Goal: Task Accomplishment & Management: Use online tool/utility

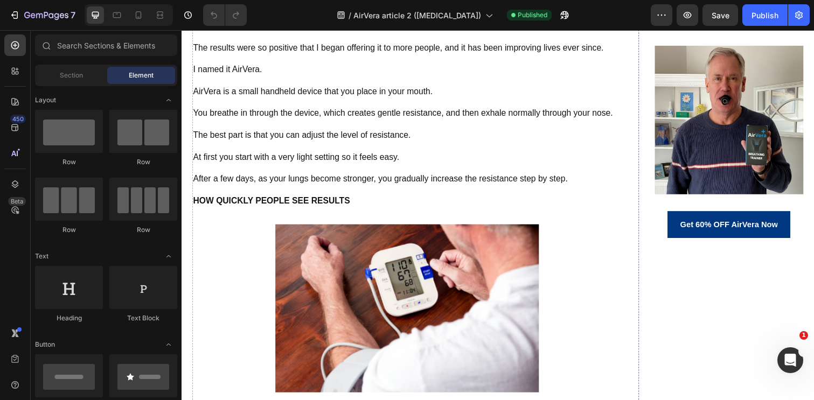
scroll to position [3626, 0]
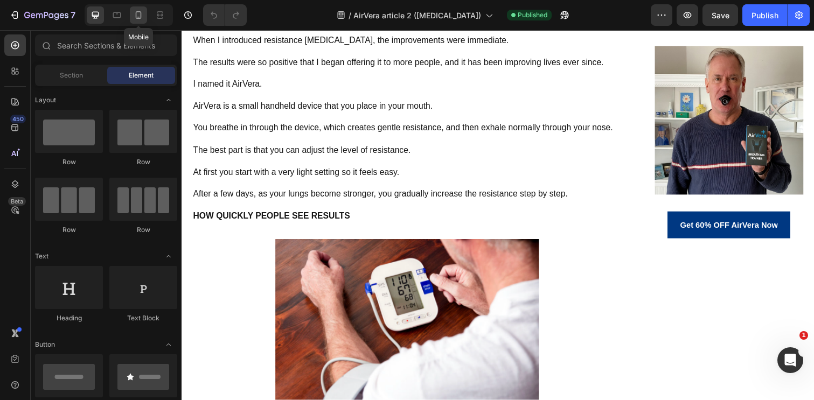
click at [137, 17] on icon at bounding box center [138, 17] width 3 height 1
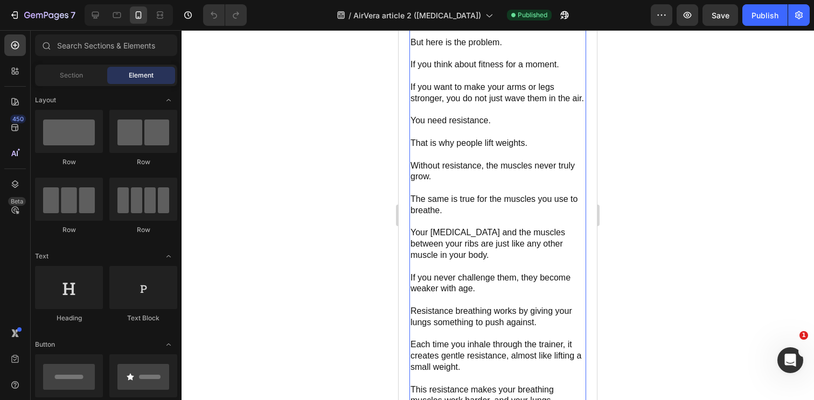
scroll to position [3445, 0]
click at [473, 61] on p at bounding box center [498, 55] width 175 height 11
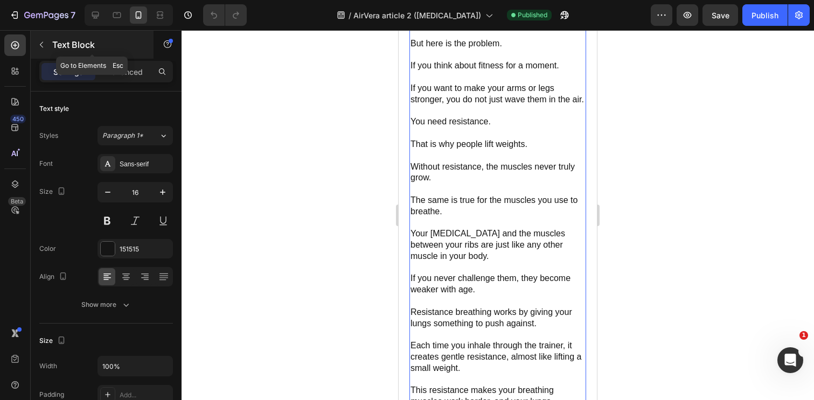
click at [52, 48] on p "Text Block" at bounding box center [98, 44] width 92 height 13
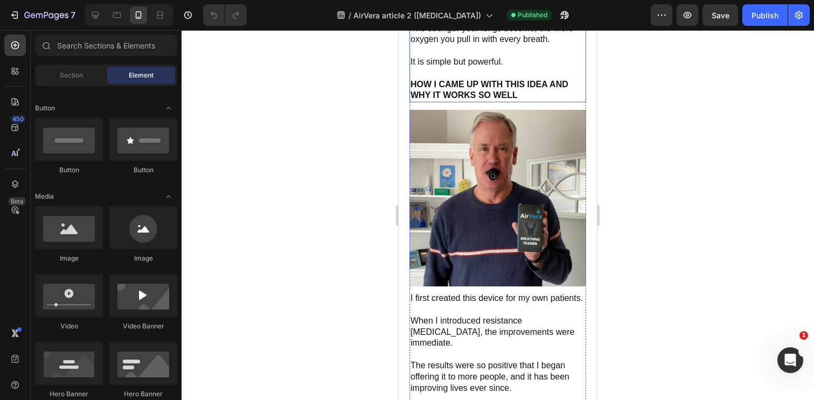
scroll to position [3859, 0]
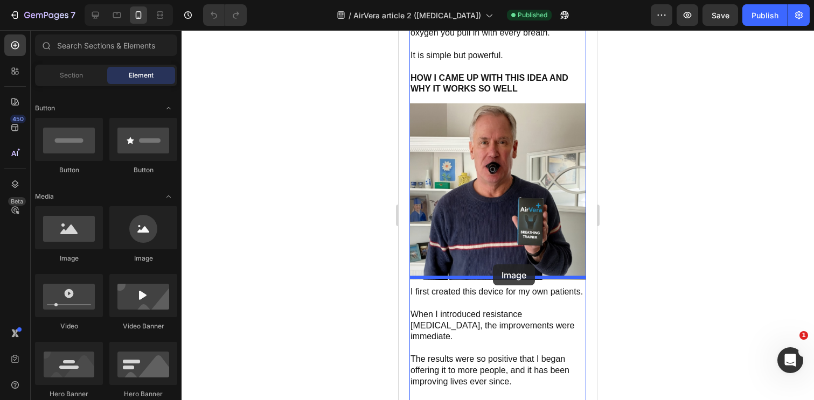
drag, startPoint x: 460, startPoint y: 271, endPoint x: 493, endPoint y: 265, distance: 33.5
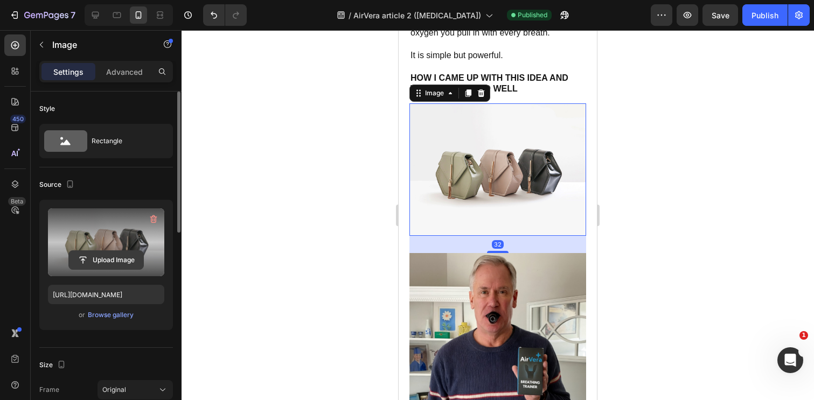
click at [106, 258] on input "file" at bounding box center [106, 260] width 74 height 18
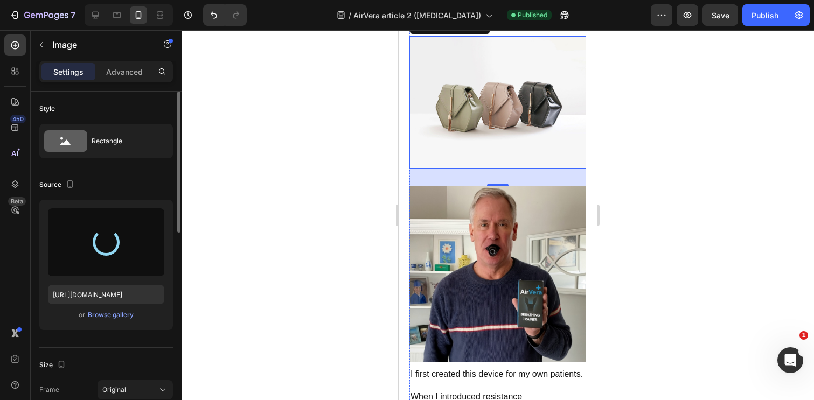
scroll to position [3932, 0]
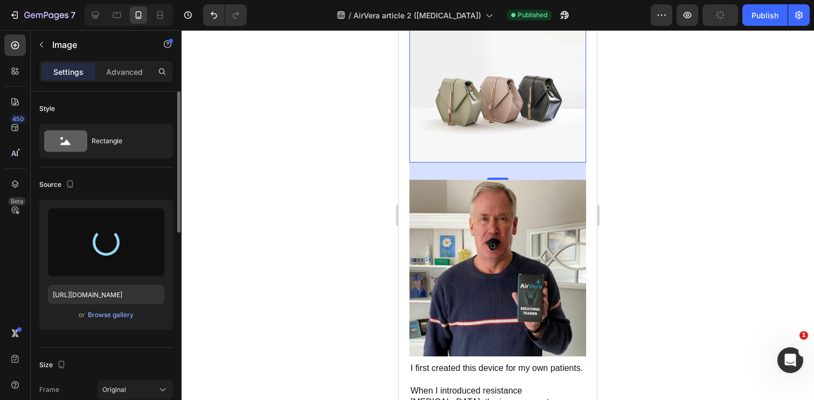
type input "[URL][DOMAIN_NAME]"
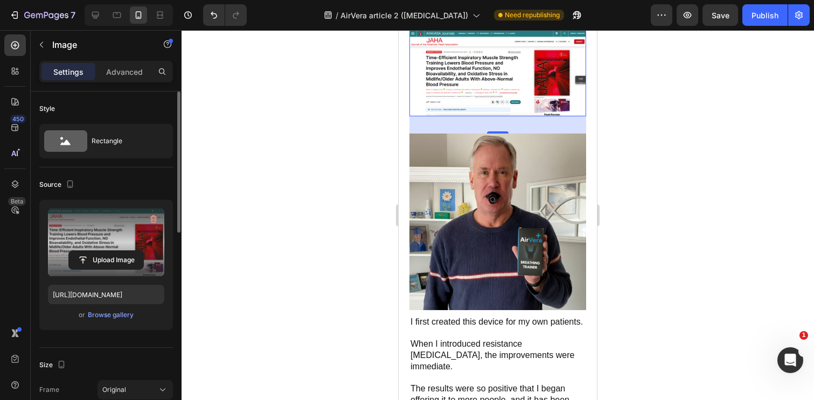
click at [357, 190] on div at bounding box center [498, 215] width 633 height 370
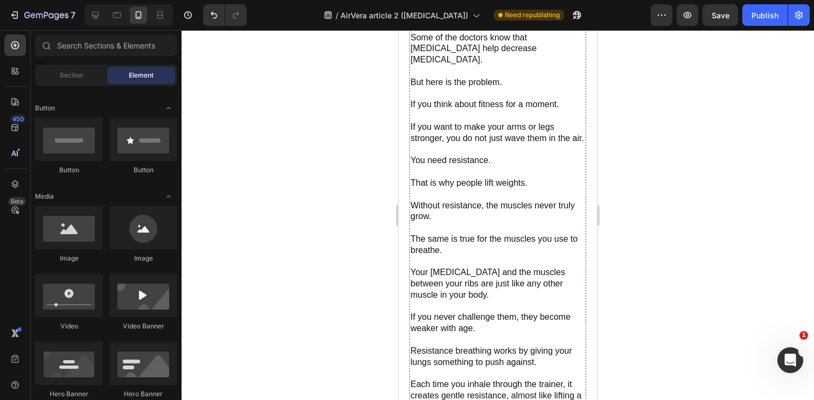
scroll to position [3398, 0]
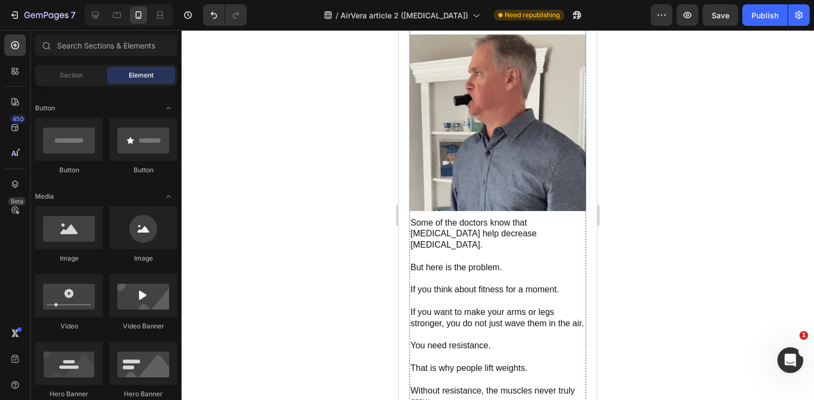
click at [454, 274] on p at bounding box center [498, 279] width 175 height 11
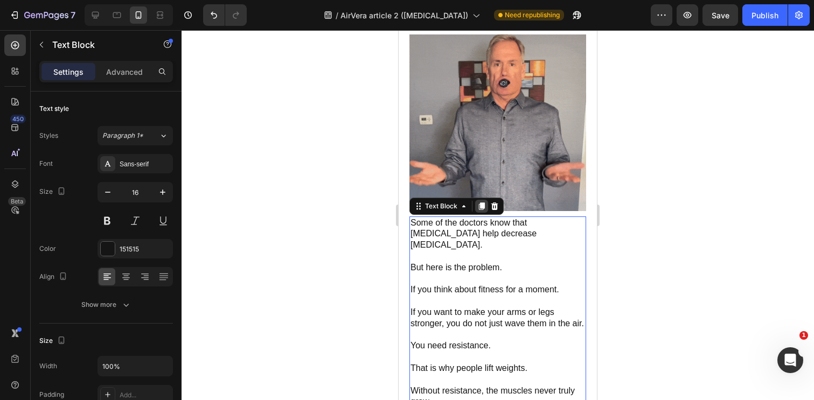
click at [478, 207] on icon at bounding box center [481, 206] width 9 height 9
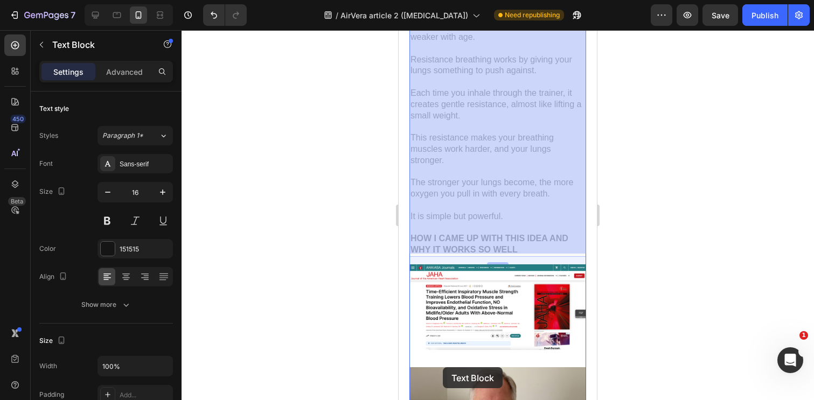
scroll to position [4413, 0]
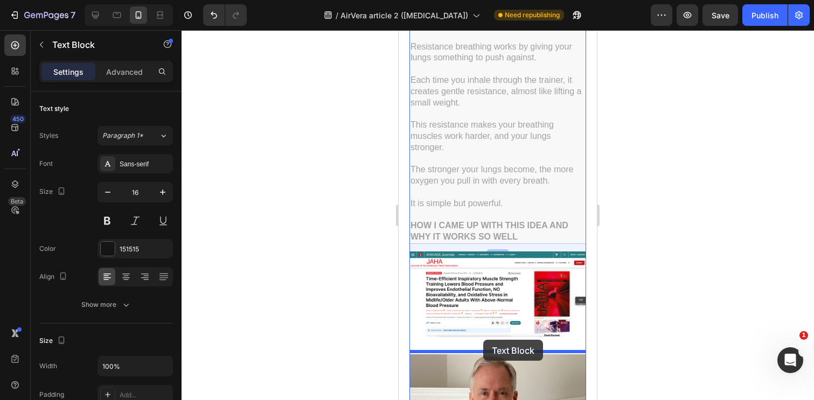
drag, startPoint x: 418, startPoint y: 58, endPoint x: 483, endPoint y: 340, distance: 289.4
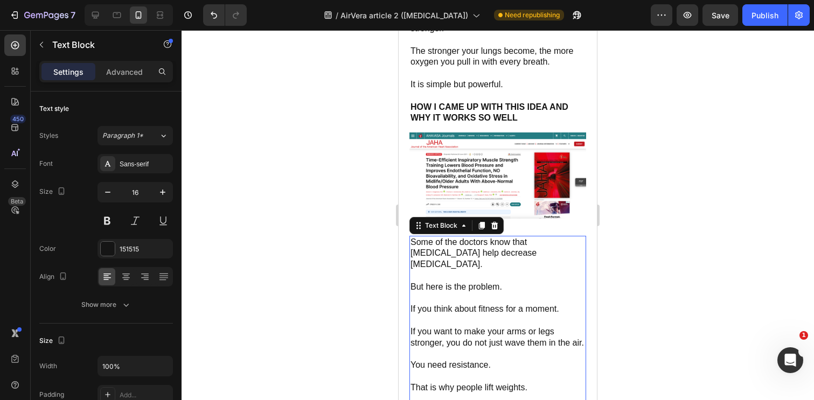
scroll to position [4018, 0]
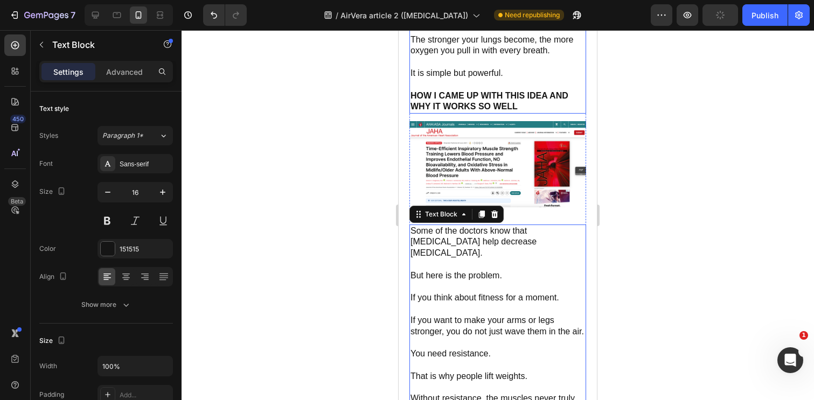
click at [481, 103] on strong "HOW I CAME UP WITH THIS IDEA AND WHY IT WORKS SO WELL" at bounding box center [490, 101] width 158 height 20
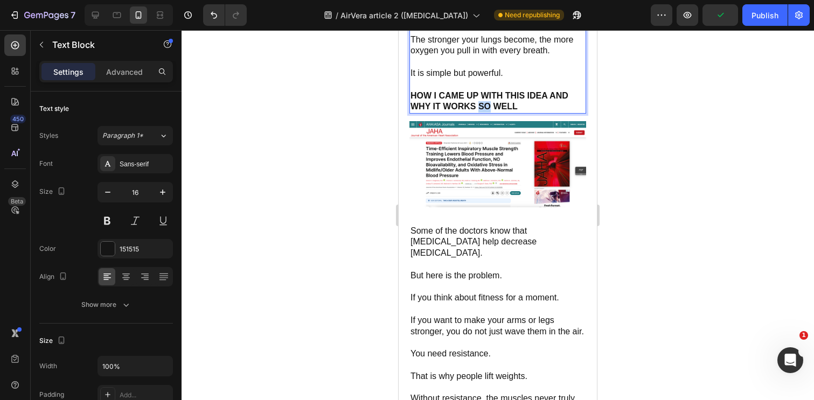
click at [481, 103] on strong "HOW I CAME UP WITH THIS IDEA AND WHY IT WORKS SO WELL" at bounding box center [490, 101] width 158 height 20
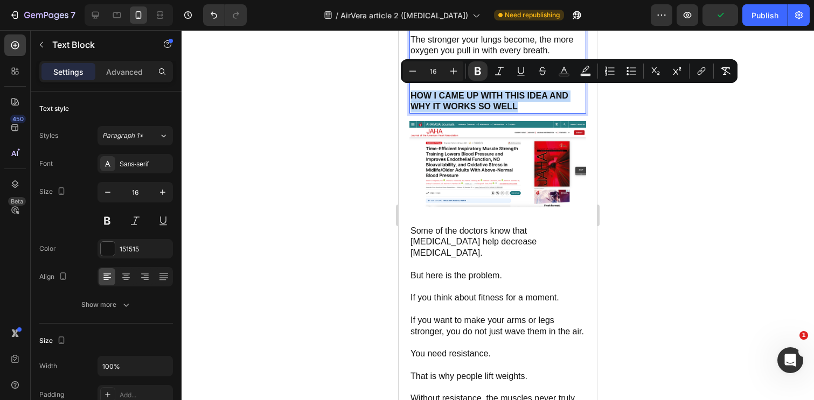
copy strong "HOW I CAME UP WITH THIS IDEA AND WHY IT WORKS SO WELL"
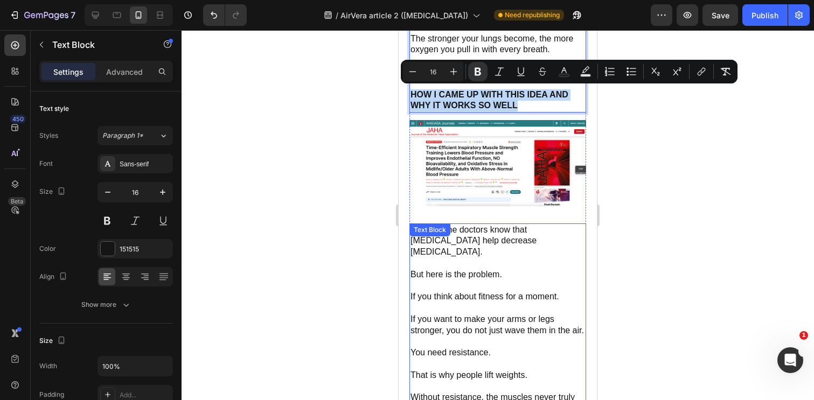
scroll to position [4017, 0]
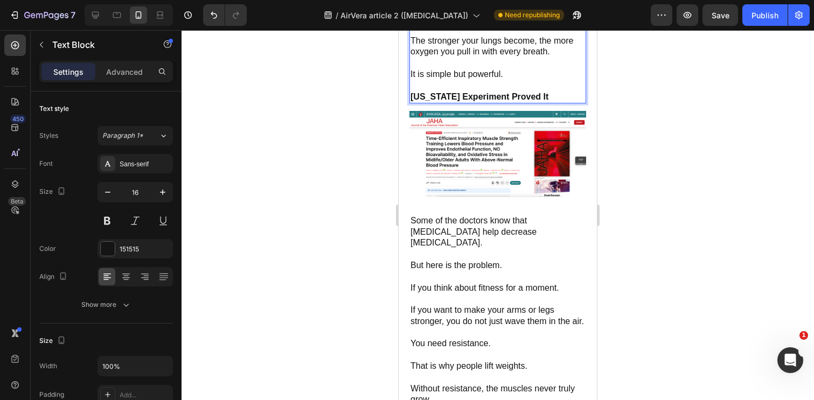
click at [504, 92] on strong "[US_STATE] Experiment Proved It" at bounding box center [480, 96] width 138 height 9
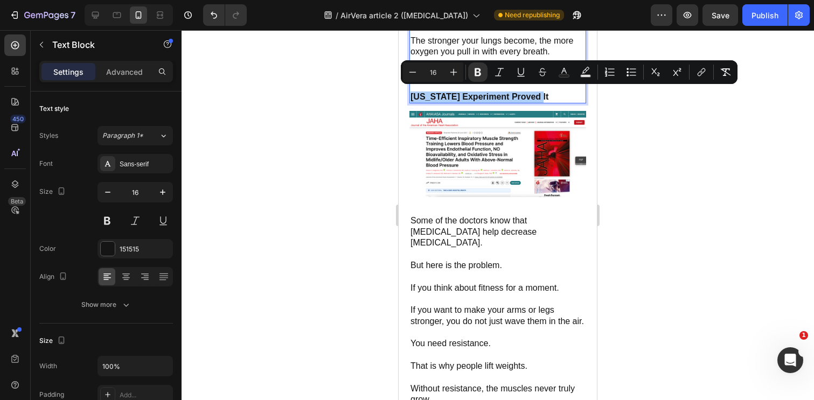
click at [382, 120] on div at bounding box center [498, 215] width 633 height 370
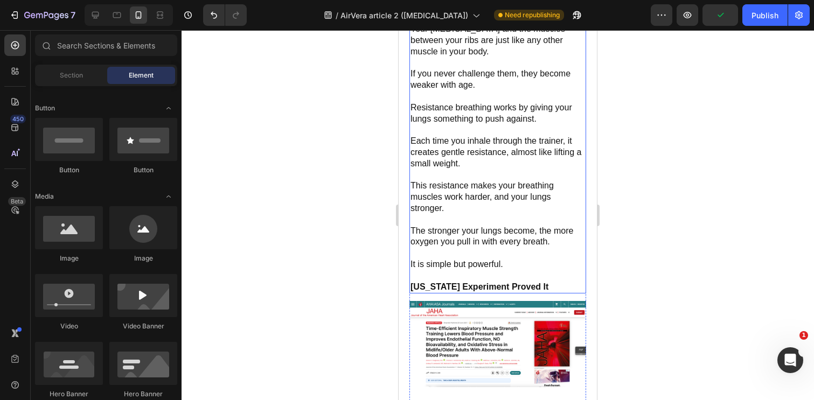
click at [519, 282] on strong "[US_STATE] Experiment Proved It" at bounding box center [480, 286] width 138 height 9
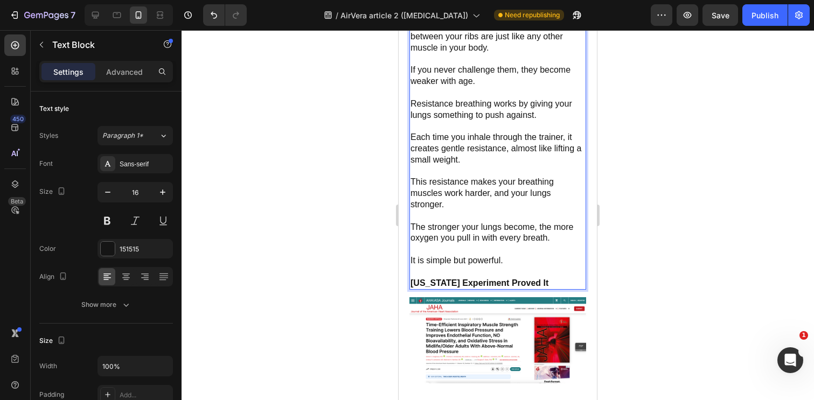
scroll to position [3855, 0]
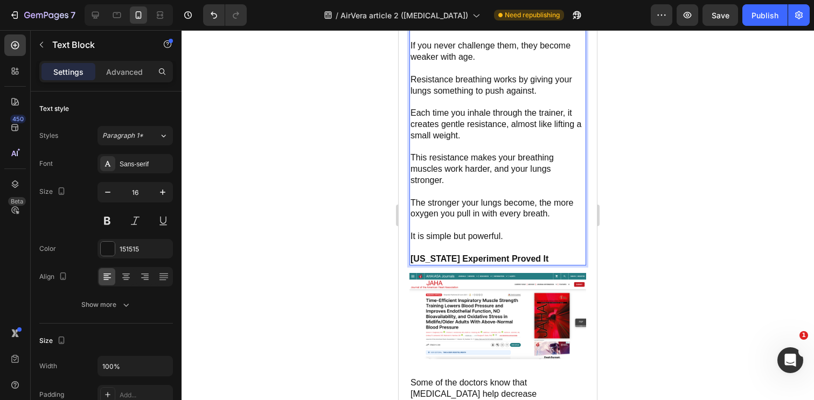
click at [511, 254] on strong "[US_STATE] Experiment Proved It" at bounding box center [480, 258] width 138 height 9
click at [689, 251] on div at bounding box center [498, 215] width 633 height 370
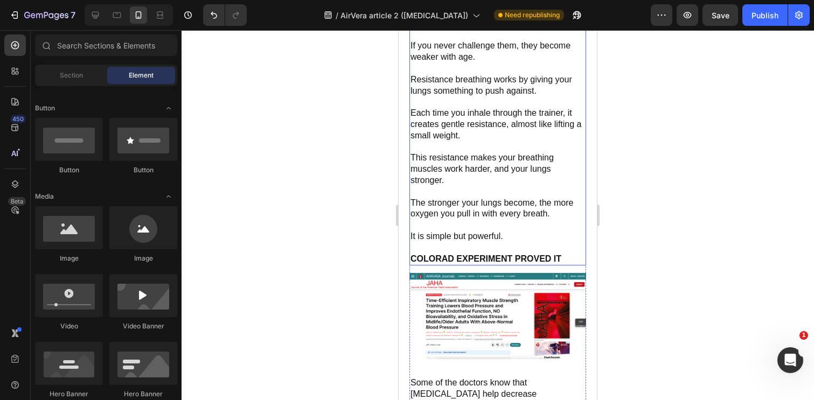
click at [452, 261] on p "COLORAD EXPERIMENT PROVED IT" at bounding box center [498, 259] width 175 height 11
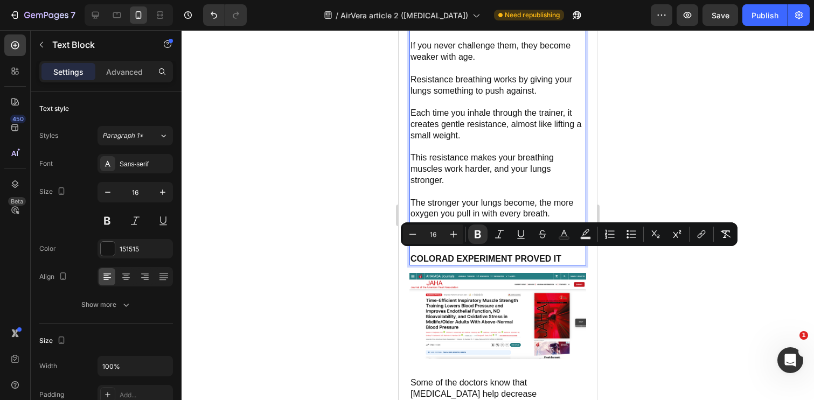
click at [454, 255] on strong "COLORAD EXPERIMENT PROVED IT" at bounding box center [486, 258] width 151 height 9
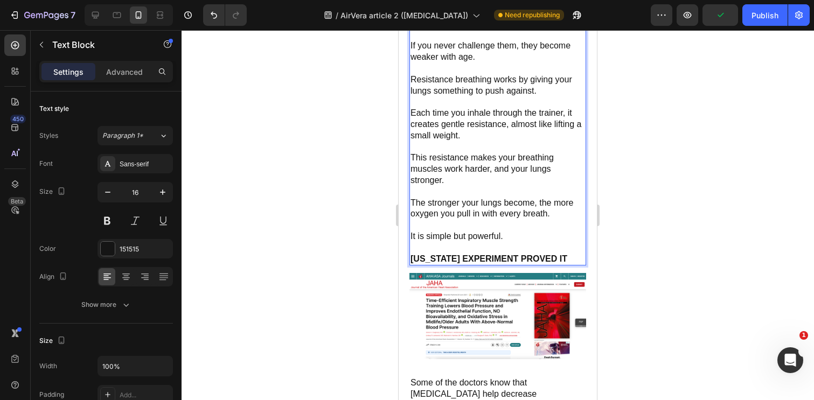
click at [706, 228] on div at bounding box center [498, 215] width 633 height 370
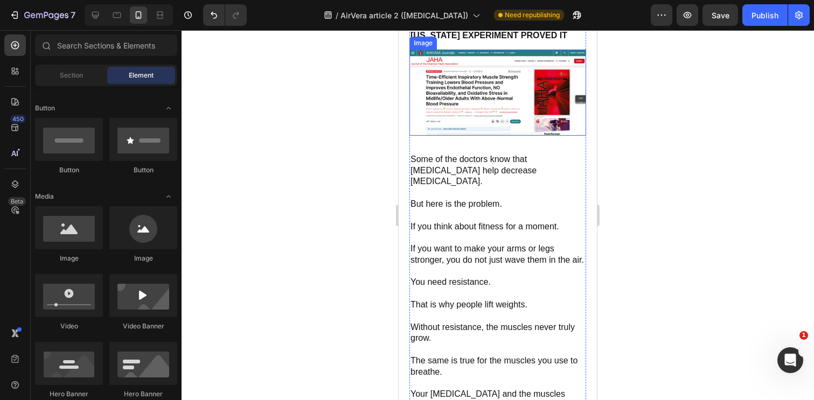
scroll to position [4085, 0]
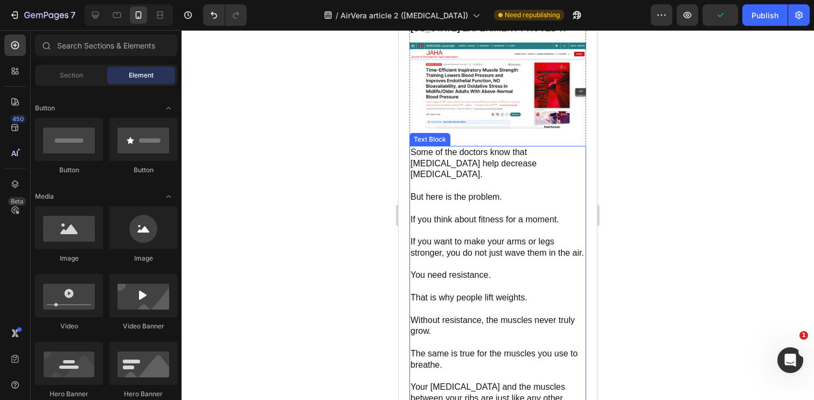
click at [455, 214] on p "If you think about fitness for a moment." at bounding box center [498, 219] width 175 height 11
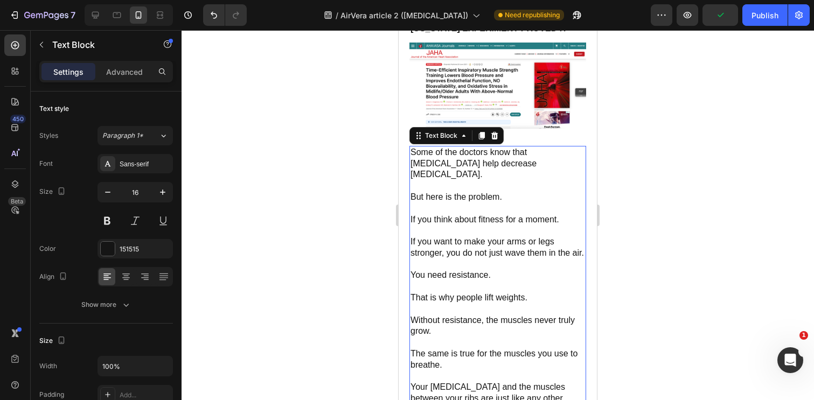
click at [455, 214] on p "If you think about fitness for a moment." at bounding box center [498, 219] width 175 height 11
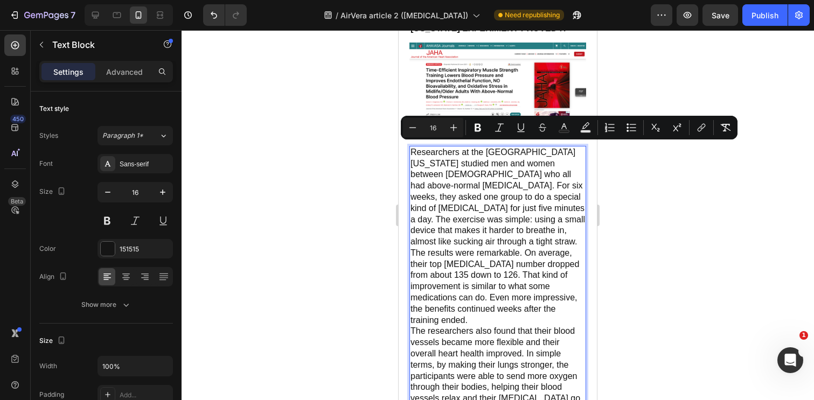
scroll to position [4108, 0]
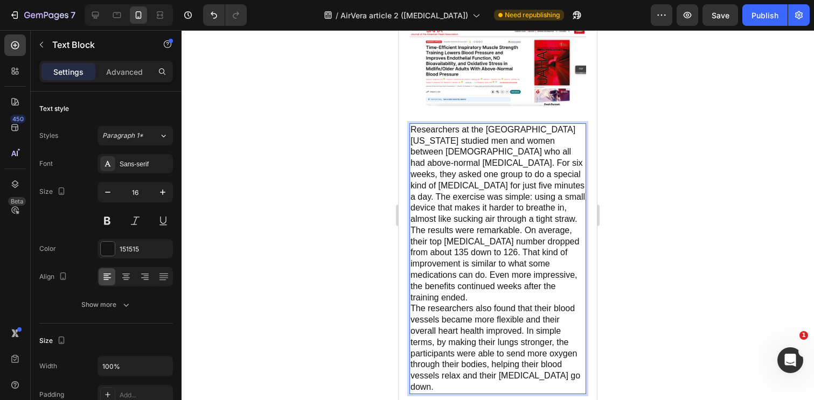
click at [449, 163] on p "Researchers at the [GEOGRAPHIC_DATA][US_STATE] studied men and women between [D…" at bounding box center [498, 174] width 175 height 101
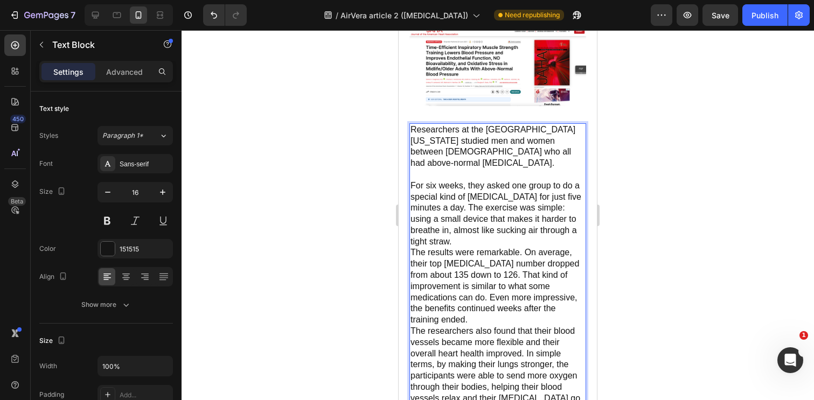
click at [469, 204] on p "For six weeks, they asked one group to do a special kind of [MEDICAL_DATA] for …" at bounding box center [498, 214] width 175 height 67
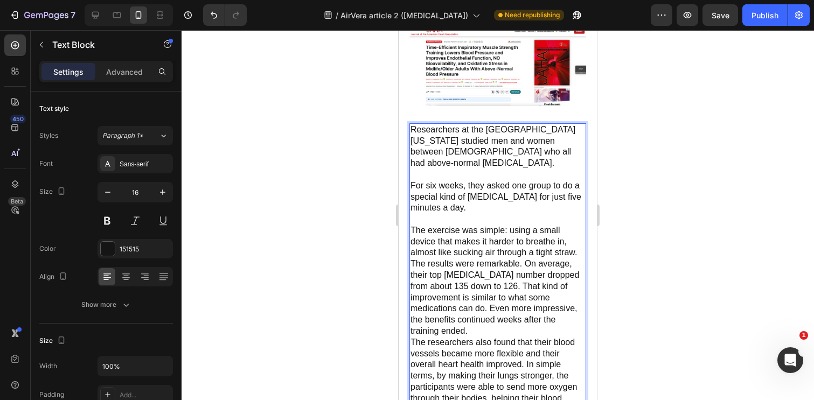
click at [524, 259] on p "The results were remarkable. On average, their top [MEDICAL_DATA] number droppe…" at bounding box center [498, 298] width 175 height 79
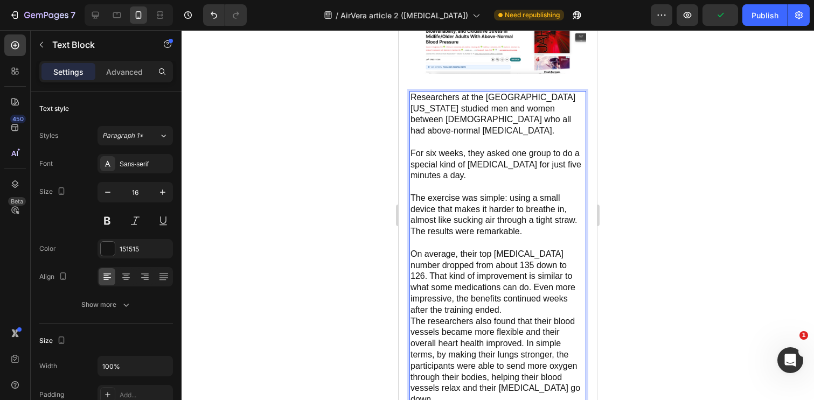
scroll to position [4149, 0]
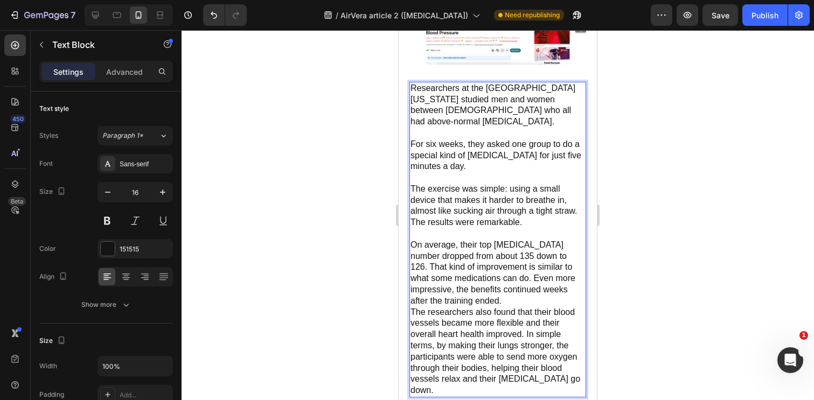
click at [556, 255] on p "On average, their top [MEDICAL_DATA] number dropped from about 135 down to 126.…" at bounding box center [498, 273] width 175 height 67
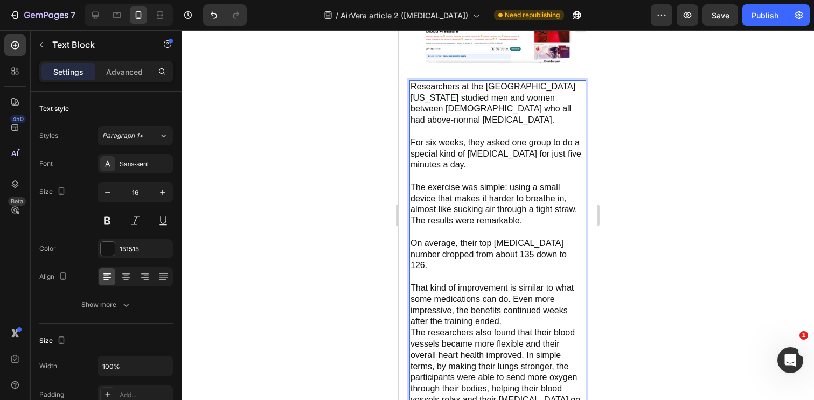
scroll to position [4186, 0]
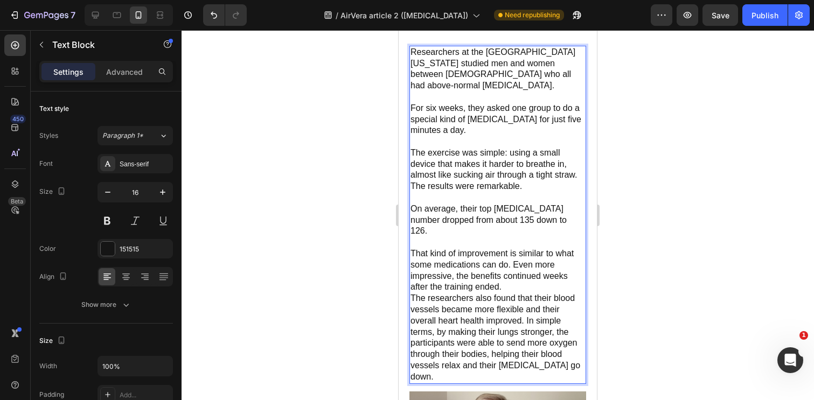
click at [515, 254] on p "That kind of improvement is similar to what some medications can do. Even more …" at bounding box center [498, 270] width 175 height 45
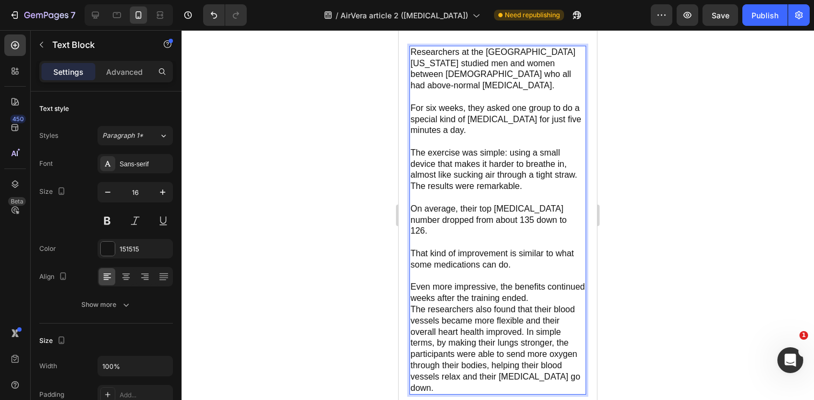
scroll to position [4207, 0]
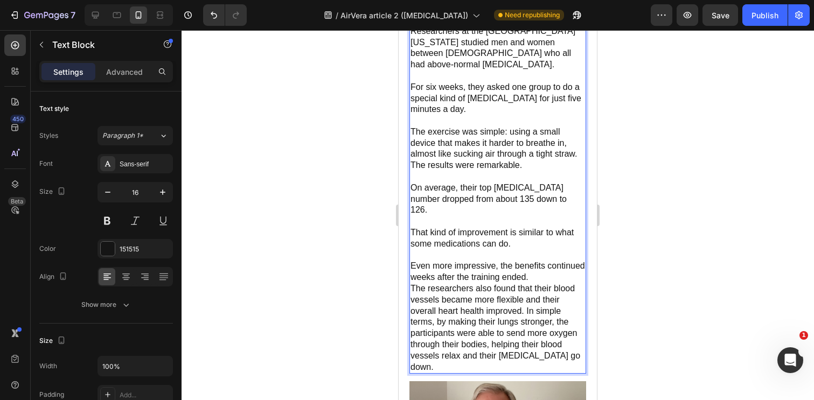
click at [538, 265] on p "Even more impressive, the benefits continued weeks after the training ended." at bounding box center [498, 272] width 175 height 23
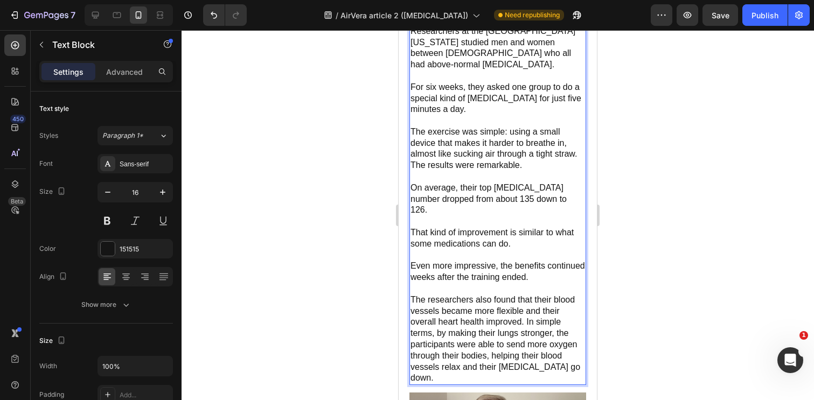
scroll to position [4225, 0]
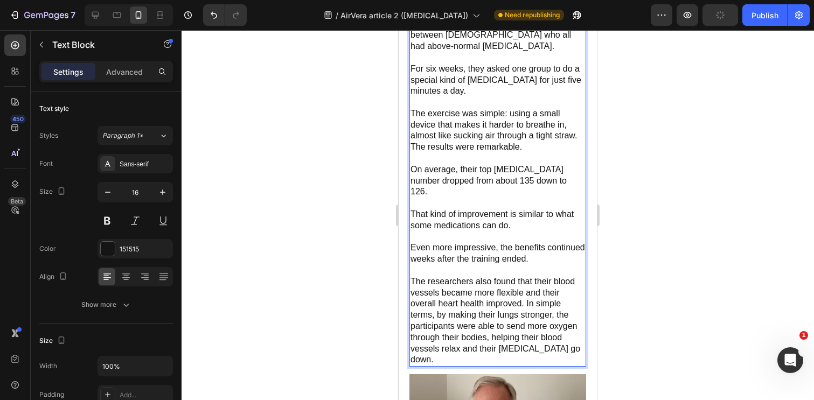
click at [526, 289] on p "The researchers also found that their blood vessels became more flexible and th…" at bounding box center [498, 320] width 175 height 89
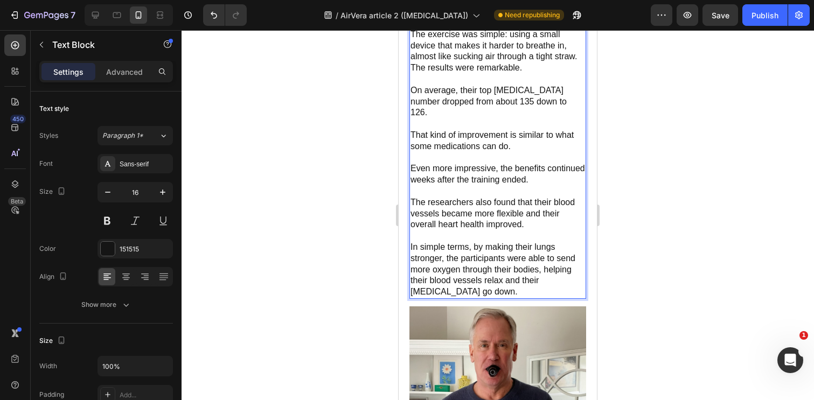
scroll to position [4341, 0]
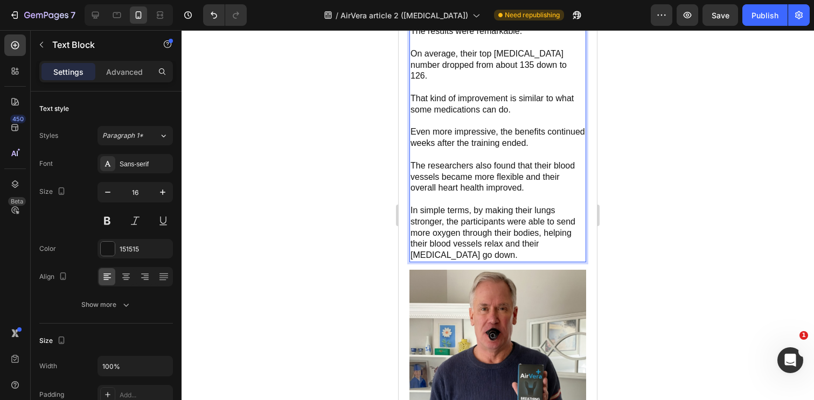
click at [497, 245] on p "In simple terms, by making their lungs stronger, the participants were able to …" at bounding box center [498, 233] width 175 height 56
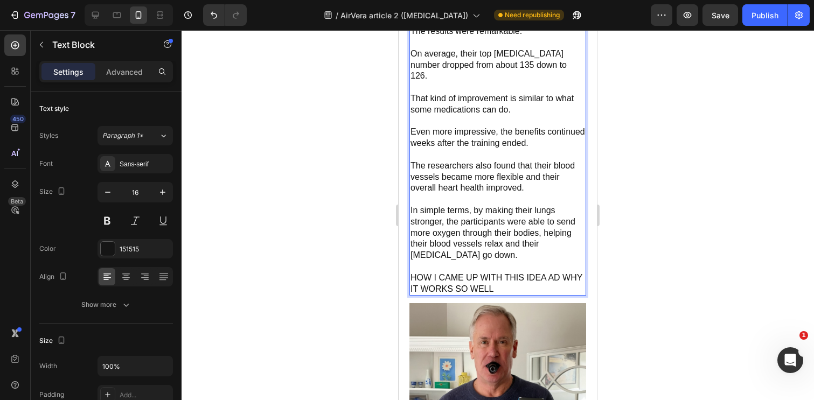
click at [443, 273] on p "HOW I CAME UP WITH THIS IDEA AD WHY IT WORKS SO WELL" at bounding box center [498, 284] width 175 height 23
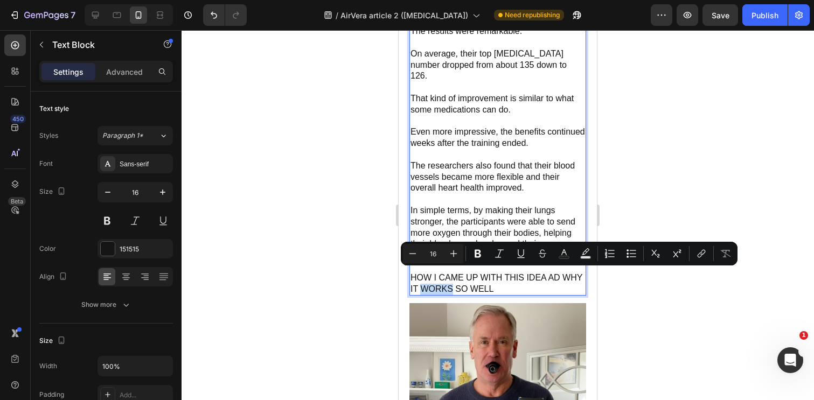
click at [459, 273] on p "HOW I CAME UP WITH THIS IDEA AD WHY IT WORKS SO WELL" at bounding box center [498, 284] width 175 height 23
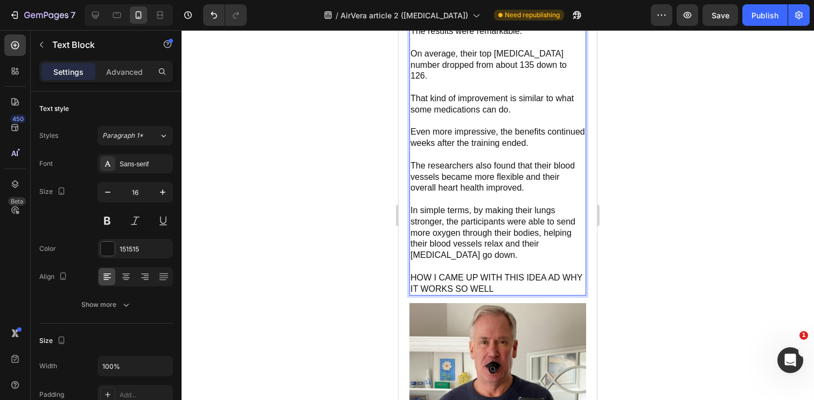
click at [459, 273] on p "HOW I CAME UP WITH THIS IDEA AD WHY IT WORKS SO WELL" at bounding box center [498, 284] width 175 height 23
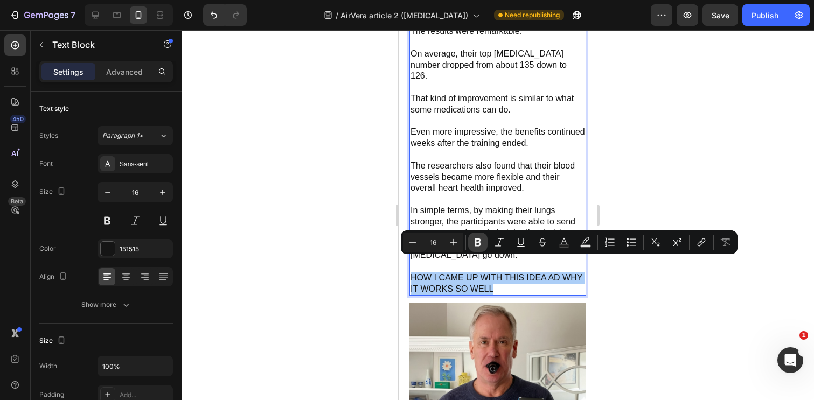
click at [476, 240] on icon "Editor contextual toolbar" at bounding box center [478, 243] width 6 height 8
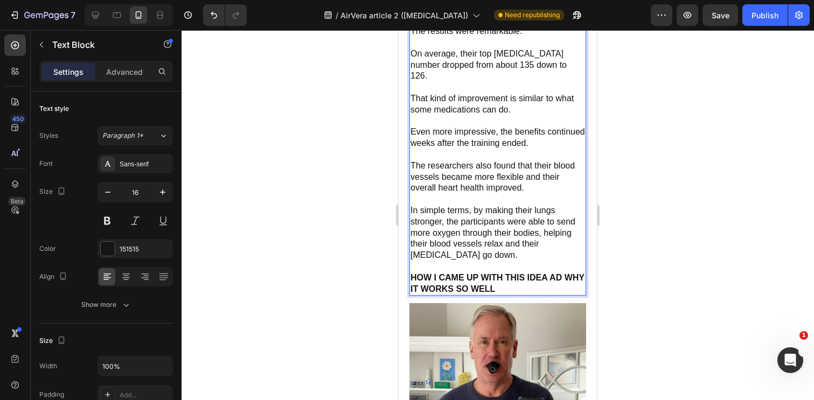
click at [361, 261] on div at bounding box center [498, 215] width 633 height 370
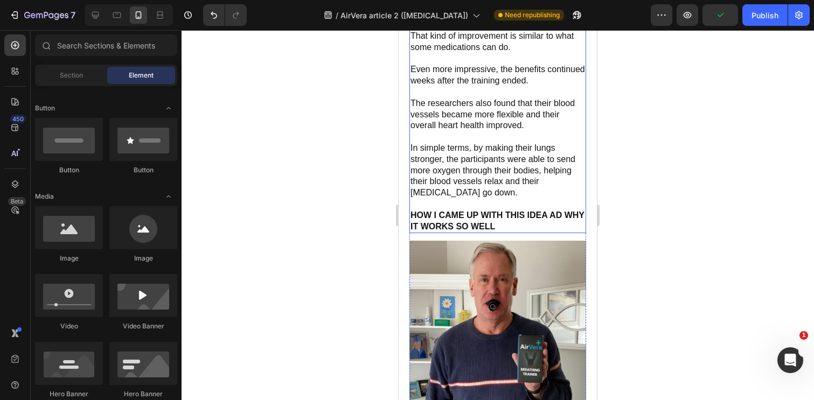
scroll to position [4408, 0]
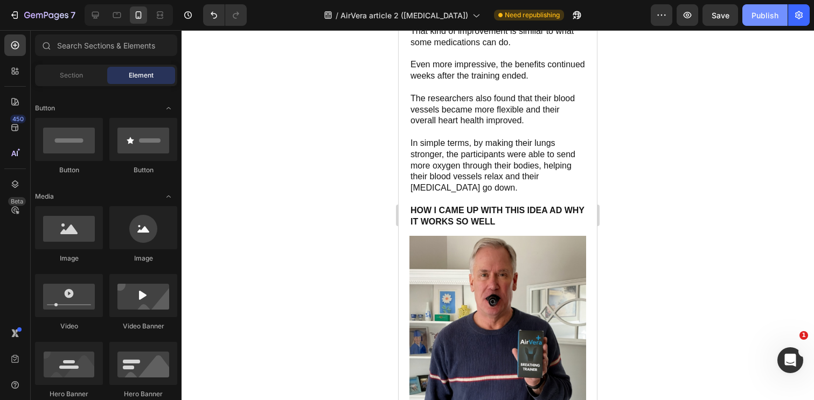
click at [767, 13] on div "Publish" at bounding box center [765, 15] width 27 height 11
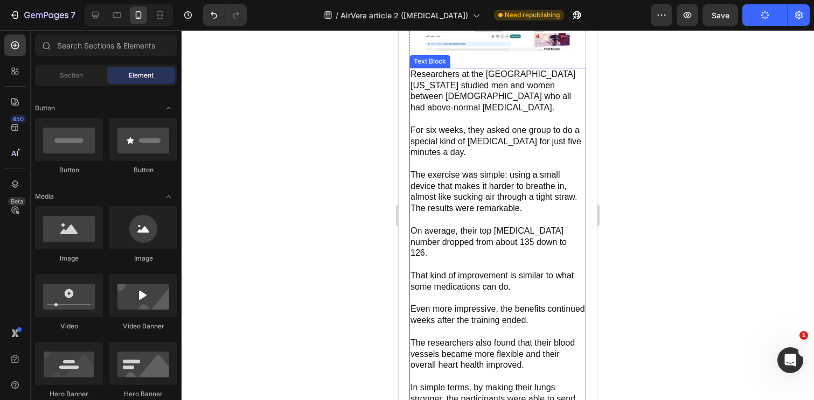
scroll to position [4165, 0]
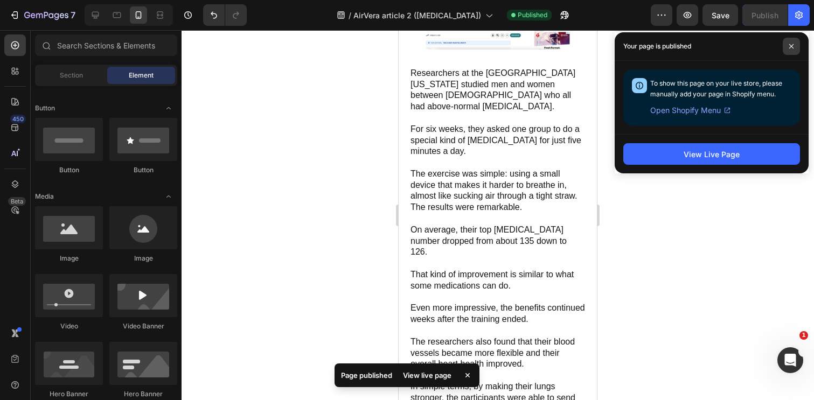
click at [796, 48] on span at bounding box center [791, 46] width 17 height 17
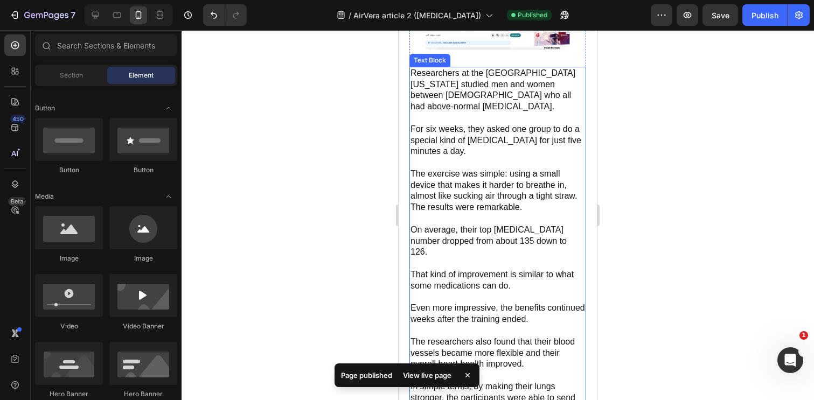
click at [524, 186] on p "The exercise was simple: using a small device that makes it harder to breathe i…" at bounding box center [498, 185] width 175 height 33
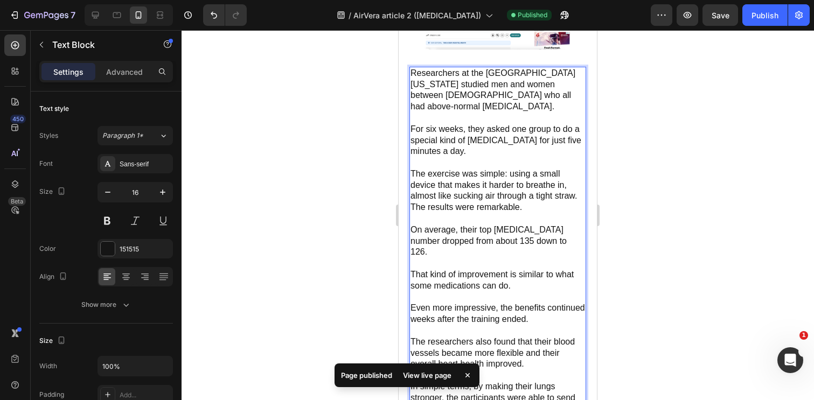
click at [481, 197] on p "The exercise was simple: using a small device that makes it harder to breathe i…" at bounding box center [498, 185] width 175 height 33
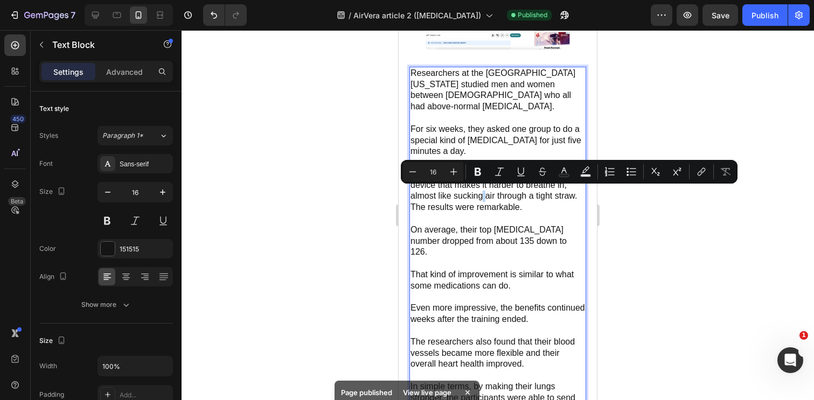
click at [429, 192] on p "The exercise was simple: using a small device that makes it harder to breathe i…" at bounding box center [498, 185] width 175 height 33
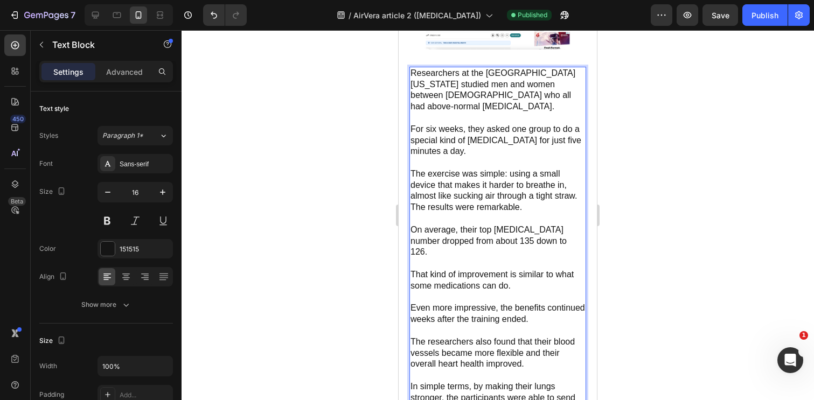
click at [581, 193] on p "The exercise was simple: using a small device that makes it harder to breathe i…" at bounding box center [498, 185] width 175 height 33
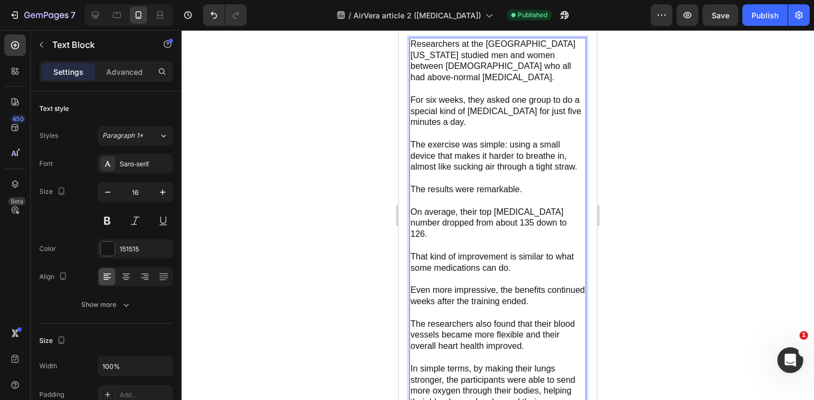
scroll to position [4205, 0]
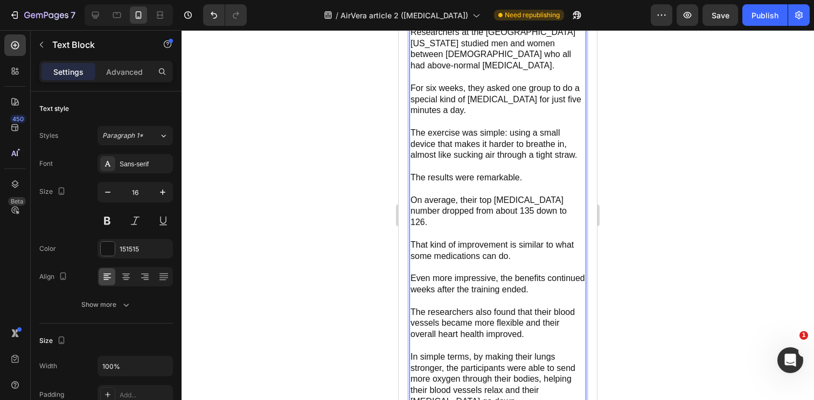
click at [558, 210] on p "On average, their top [MEDICAL_DATA] number dropped from about 135 down to 126." at bounding box center [498, 211] width 175 height 33
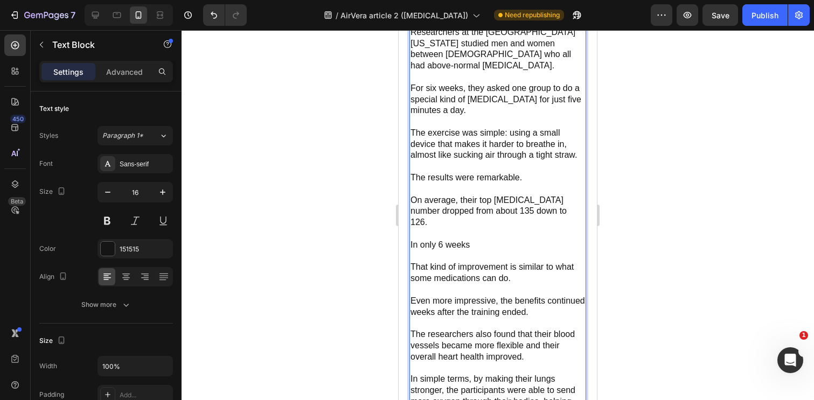
click at [414, 240] on p "In only 6 weeks" at bounding box center [498, 245] width 175 height 11
click at [519, 240] on p "But this was in only 6 weeks" at bounding box center [498, 245] width 175 height 11
click at [490, 240] on p "But this was in only 6 weeks" at bounding box center [498, 245] width 175 height 11
click at [526, 240] on p "But this was in only six weeks" at bounding box center [498, 245] width 175 height 11
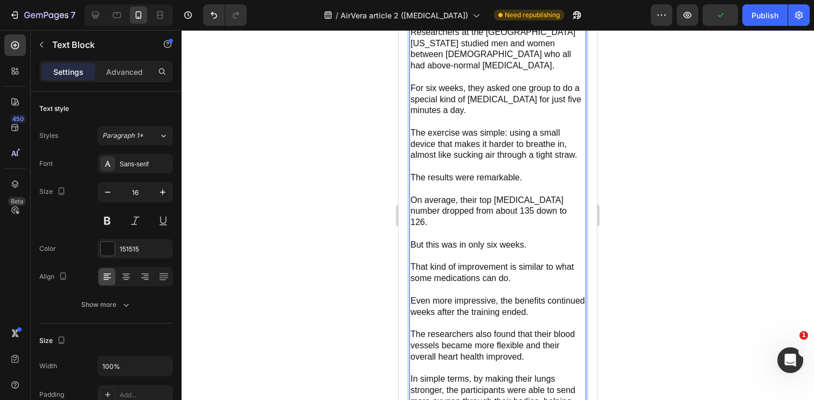
click at [413, 240] on p "But this was in only six weeks." at bounding box center [498, 245] width 175 height 11
click at [416, 240] on p "But this was in only six weeks." at bounding box center [498, 245] width 175 height 11
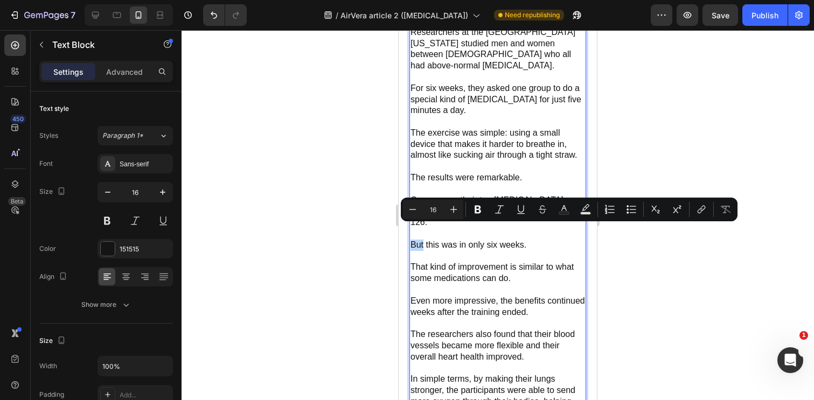
click at [416, 240] on p "But this was in only six weeks." at bounding box center [498, 245] width 175 height 11
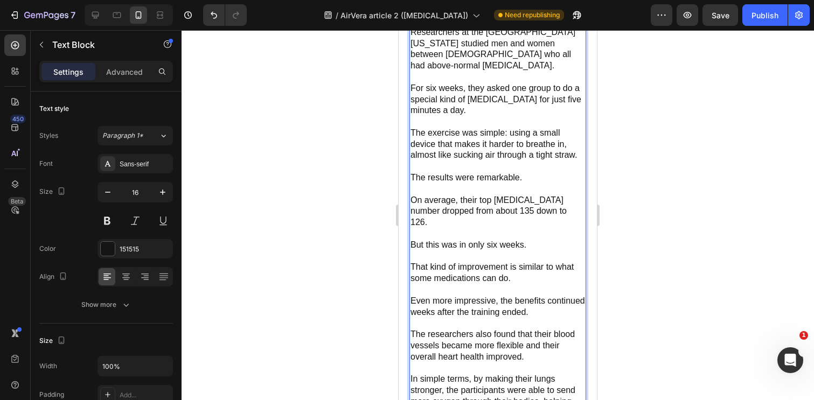
click at [416, 240] on p "But this was in only six weeks." at bounding box center [498, 245] width 175 height 11
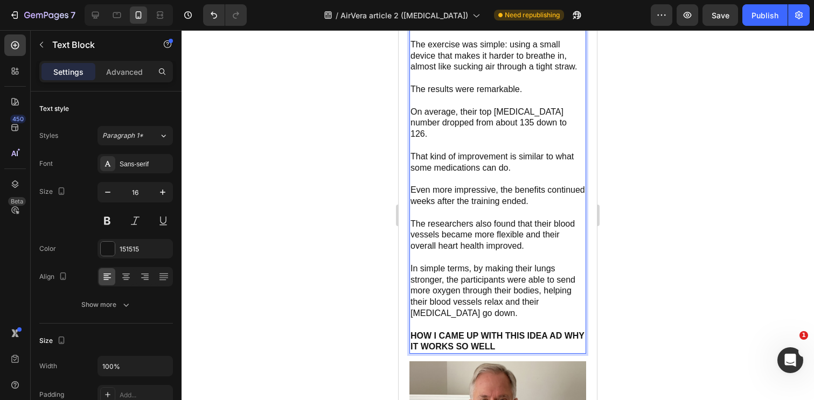
scroll to position [4313, 0]
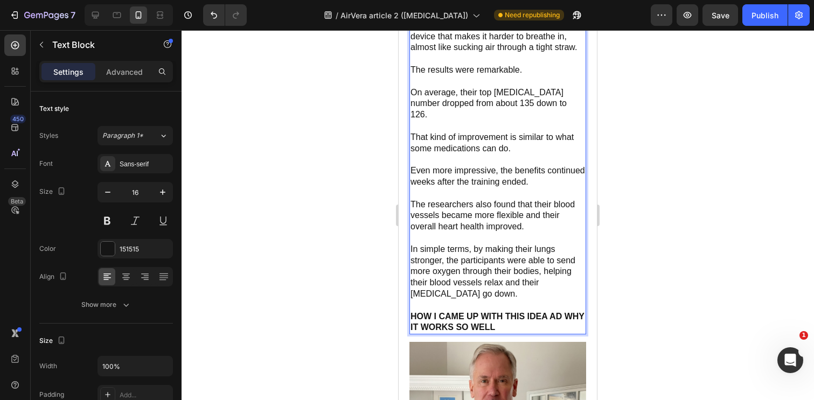
click at [477, 262] on p "In simple terms, by making their lungs stronger, the participants were able to …" at bounding box center [498, 272] width 175 height 56
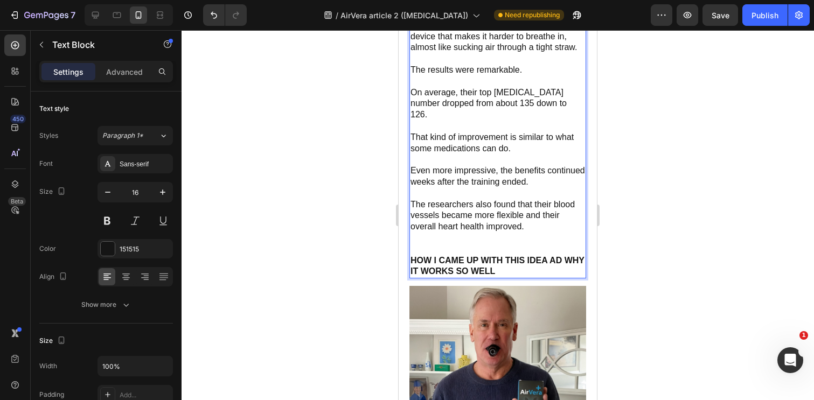
click at [688, 218] on div at bounding box center [498, 215] width 633 height 370
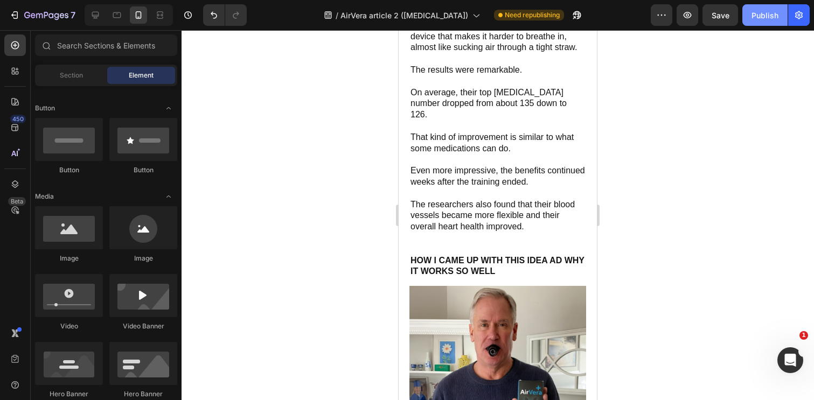
click at [761, 19] on div "Publish" at bounding box center [765, 15] width 27 height 11
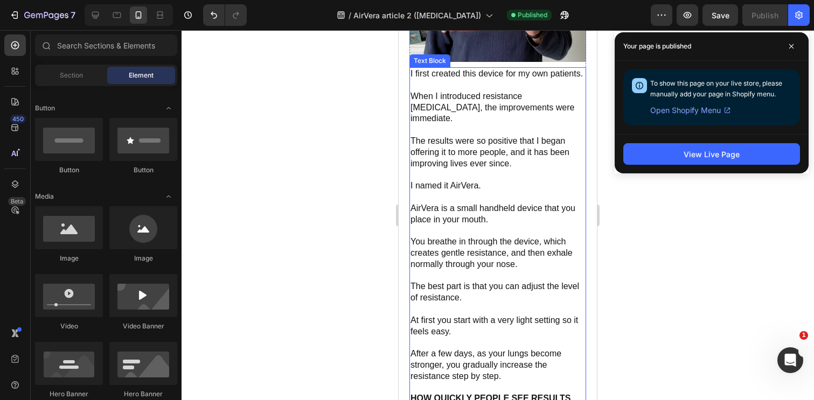
scroll to position [4731, 0]
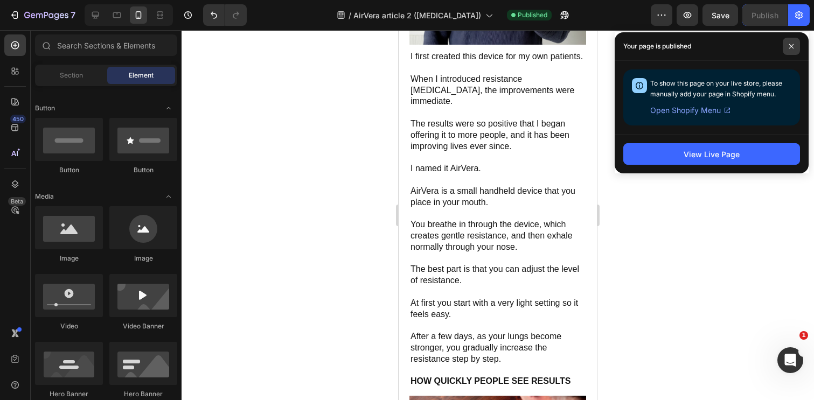
click at [794, 48] on icon at bounding box center [791, 46] width 5 height 5
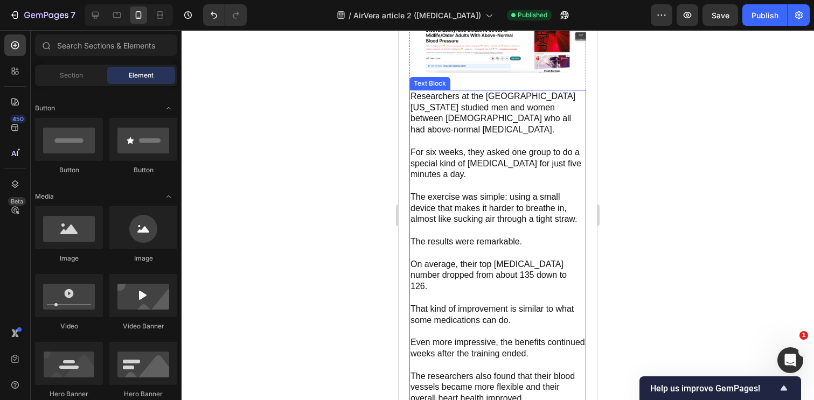
scroll to position [4145, 0]
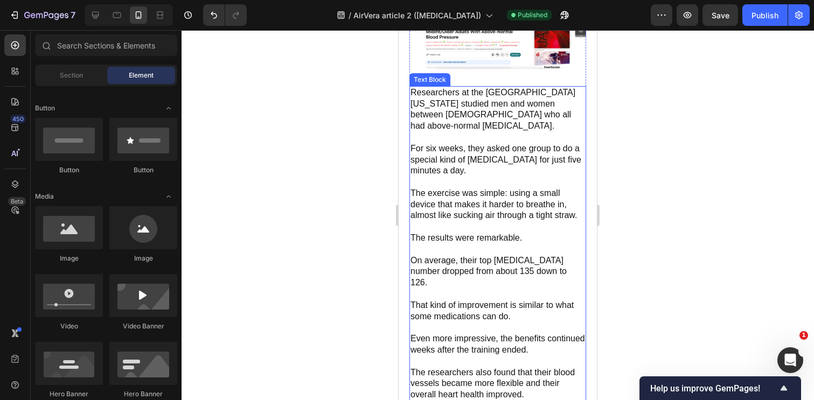
click at [476, 161] on p "For six weeks, they asked one group to do a special kind of [MEDICAL_DATA] for …" at bounding box center [498, 159] width 175 height 33
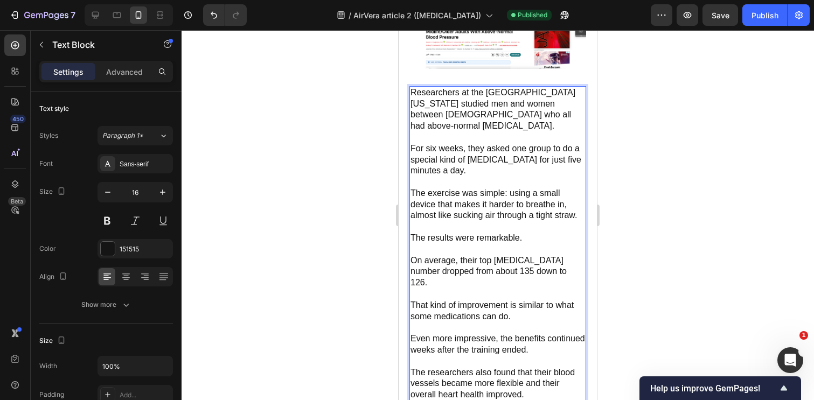
click at [520, 165] on p "For six weeks, they asked one group to do a special kind of [MEDICAL_DATA] for …" at bounding box center [498, 159] width 175 height 33
click at [545, 156] on p "For six weeks, they asked one group to do a special kind of [MEDICAL_DATA] for …" at bounding box center [498, 159] width 175 height 33
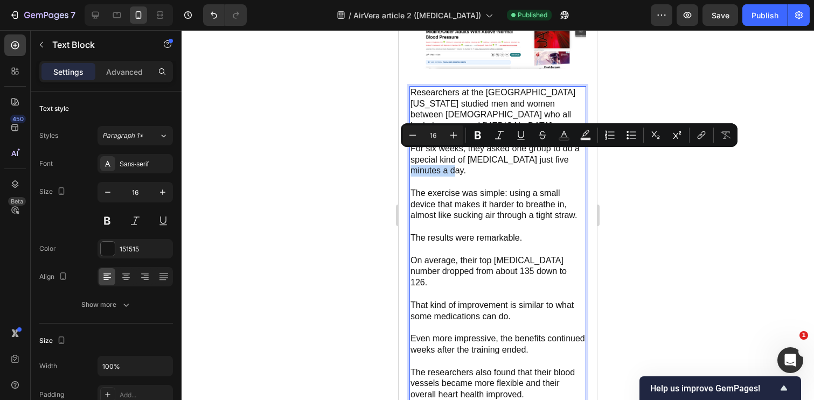
drag, startPoint x: 555, startPoint y: 156, endPoint x: 440, endPoint y: 168, distance: 115.9
click at [440, 168] on p "For six weeks, they asked one group to do a special kind of [MEDICAL_DATA] just…" at bounding box center [498, 159] width 175 height 33
type input "18"
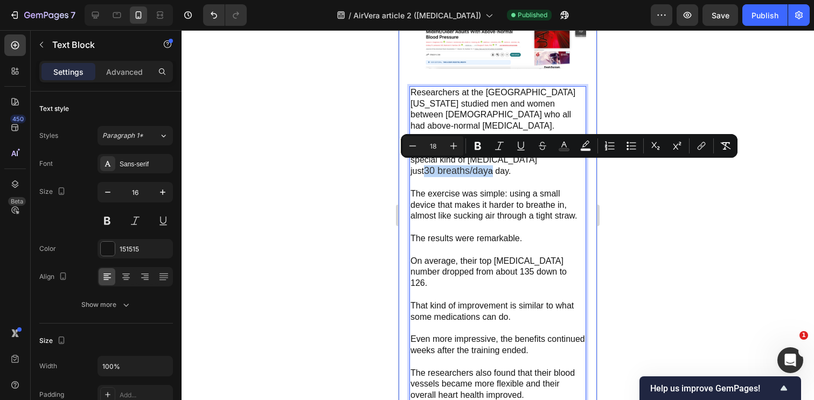
drag, startPoint x: 476, startPoint y: 169, endPoint x: 407, endPoint y: 171, distance: 68.5
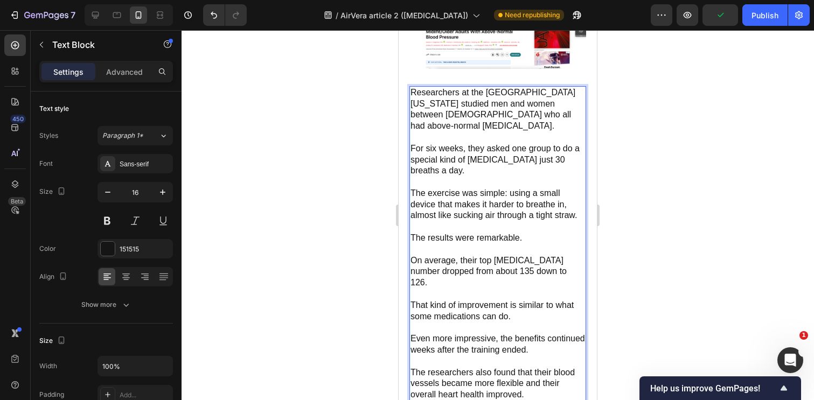
click at [467, 157] on p "For six weeks, they asked one group to do a special kind of [MEDICAL_DATA] just…" at bounding box center [498, 159] width 175 height 33
click at [578, 158] on p "For six weeks, they asked one group to do a special kind of resistance [MEDICAL…" at bounding box center [498, 159] width 175 height 33
click at [433, 166] on p "For six weeks, they asked one group to do a special kind of resistance [MEDICAL…" at bounding box center [498, 159] width 175 height 33
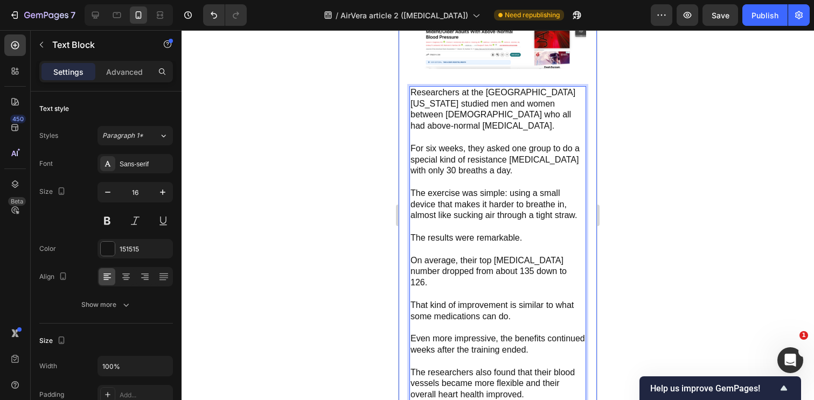
click at [661, 176] on div at bounding box center [498, 215] width 633 height 370
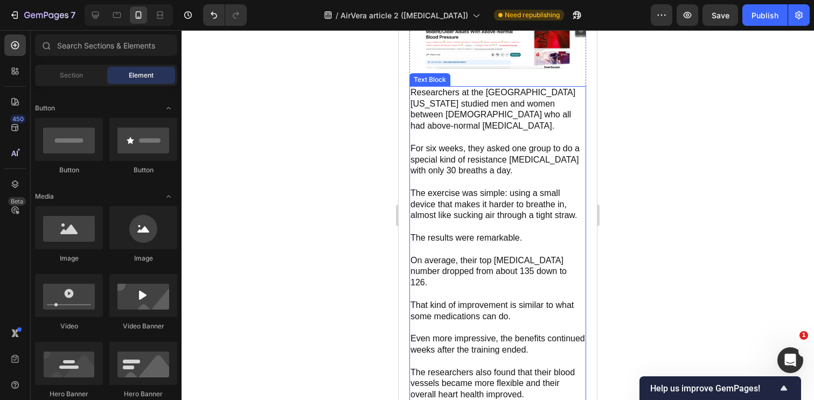
click at [482, 169] on p "For six weeks, they asked one group to do a special kind of resistance [MEDICAL…" at bounding box center [498, 159] width 175 height 33
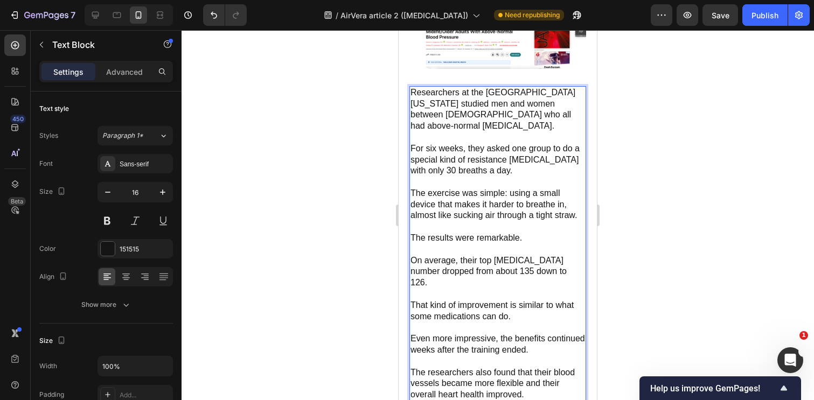
click at [458, 168] on p "For six weeks, they asked one group to do a special kind of resistance [MEDICAL…" at bounding box center [498, 159] width 175 height 33
click at [647, 144] on div at bounding box center [498, 215] width 633 height 370
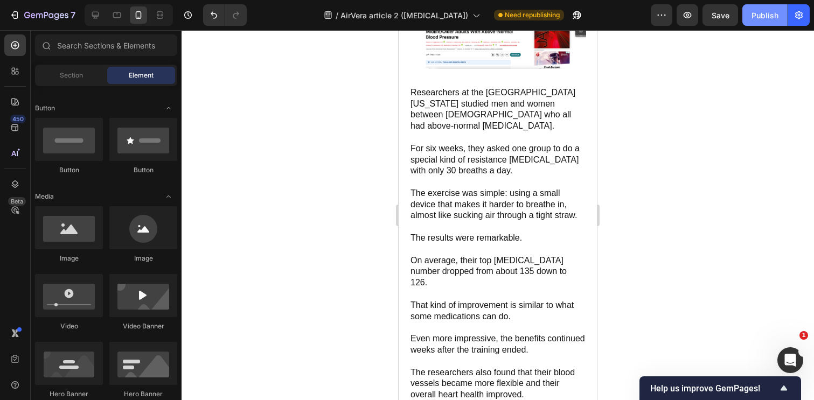
click at [761, 17] on div "Publish" at bounding box center [765, 15] width 27 height 11
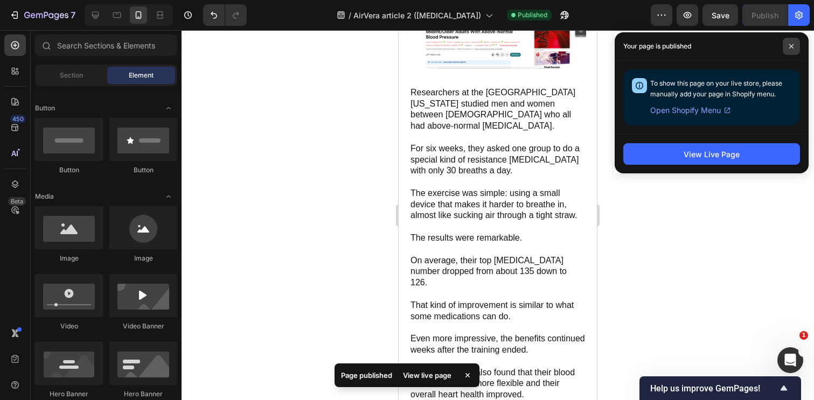
click at [788, 46] on span at bounding box center [791, 46] width 17 height 17
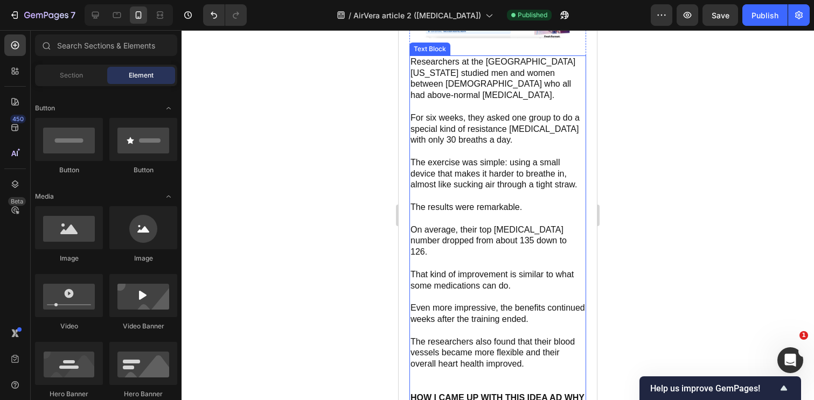
scroll to position [4176, 0]
click at [458, 138] on p "For six weeks, they asked one group to do a special kind of resistance [MEDICAL…" at bounding box center [498, 128] width 175 height 33
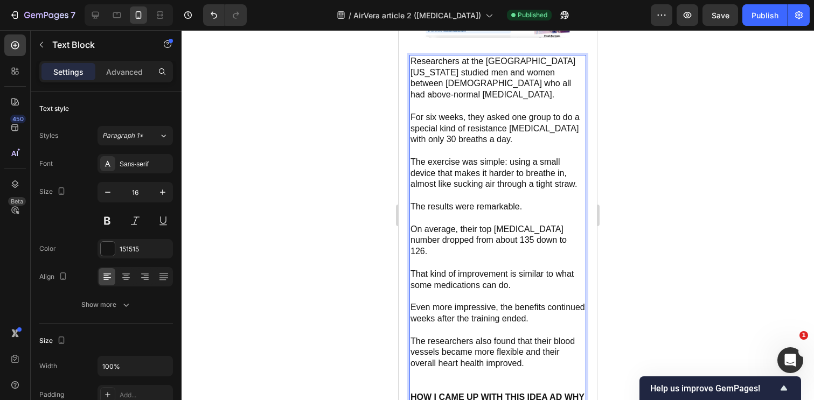
click at [458, 138] on p "For six weeks, they asked one group to do a special kind of resistance [MEDICAL…" at bounding box center [498, 128] width 175 height 33
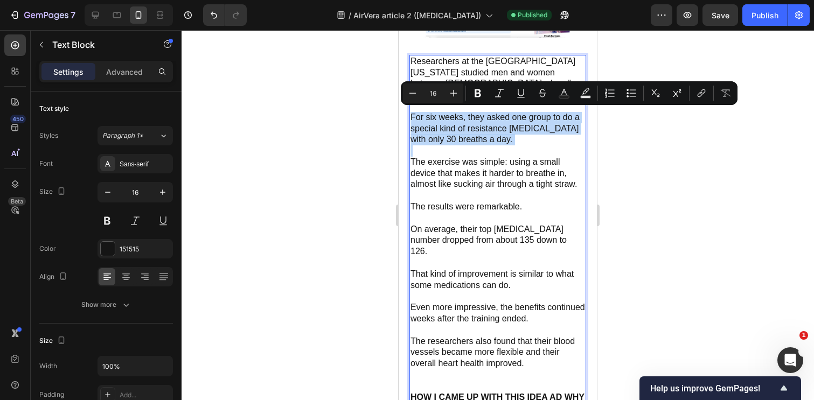
click at [457, 145] on p "Rich Text Editor. Editing area: main" at bounding box center [498, 150] width 175 height 11
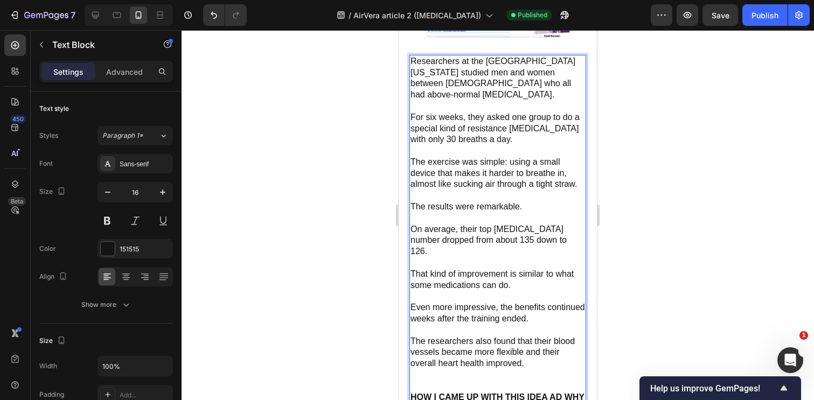
click at [457, 135] on p "For six weeks, they asked one group to do a special kind of resistance [MEDICAL…" at bounding box center [498, 128] width 175 height 33
click at [773, 16] on div "Publish" at bounding box center [765, 15] width 27 height 11
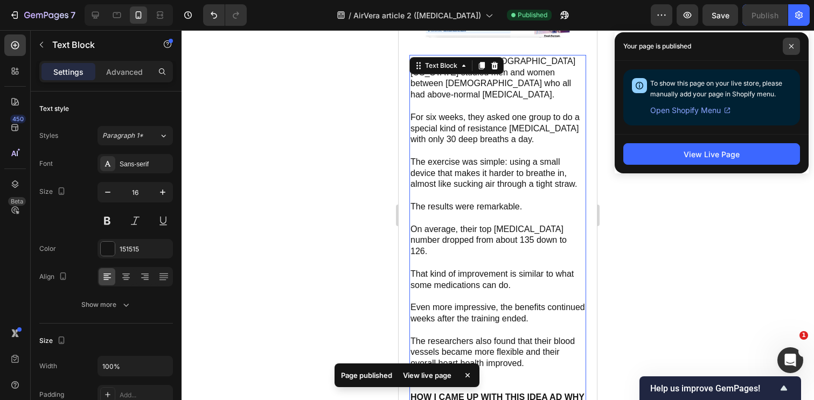
click at [791, 45] on icon at bounding box center [791, 46] width 5 height 5
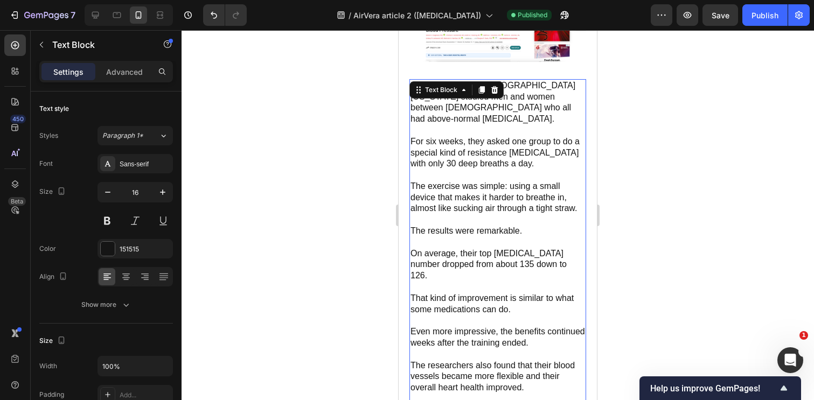
scroll to position [4145, 0]
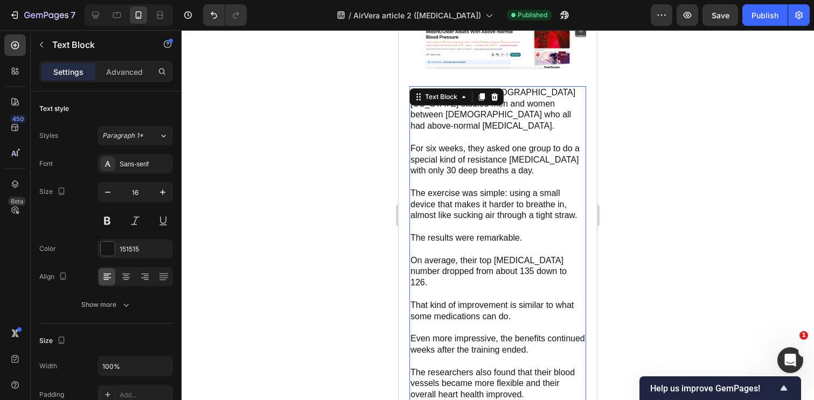
click at [526, 170] on p "For six weeks, they asked one group to do a special kind of resistance [MEDICAL…" at bounding box center [498, 159] width 175 height 33
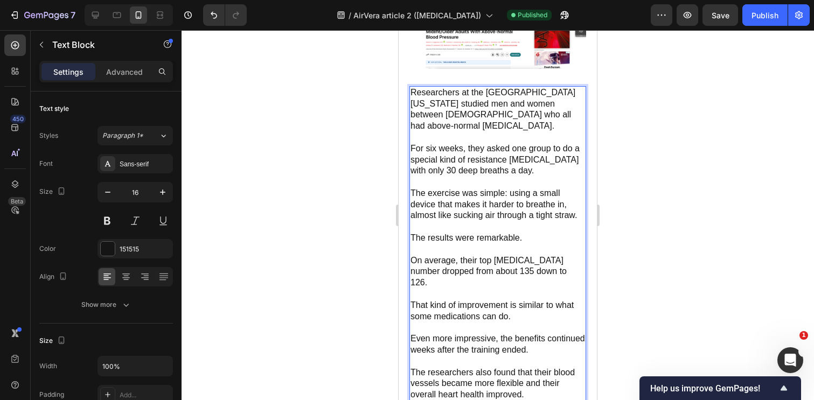
click at [531, 171] on p "For six weeks, they asked one group to do a special kind of resistance [MEDICAL…" at bounding box center [498, 159] width 175 height 33
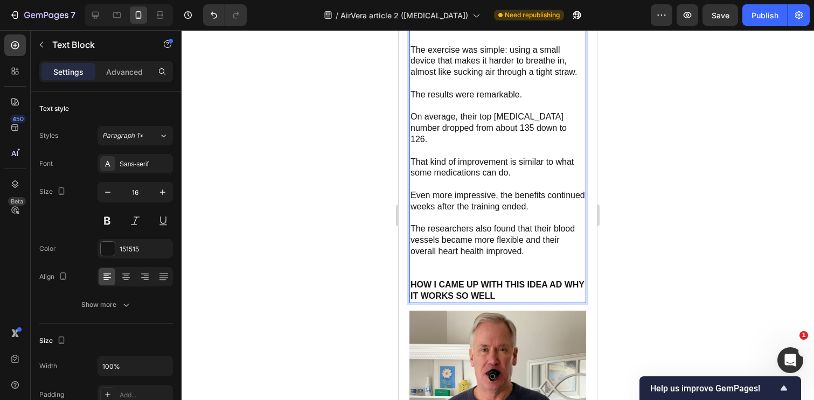
scroll to position [4297, 0]
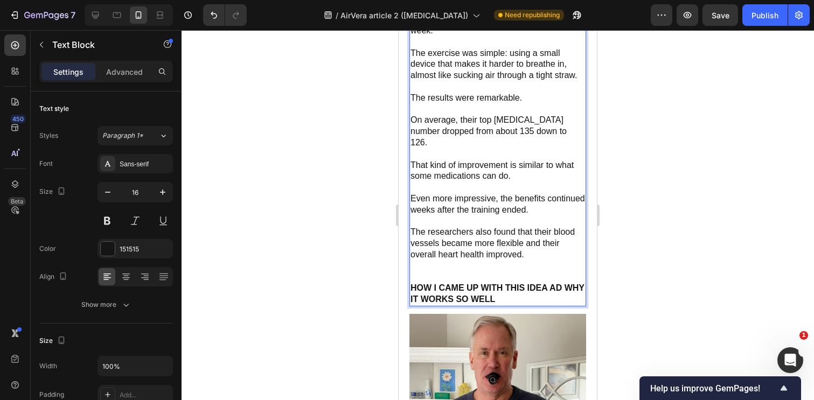
click at [531, 241] on p "The researchers also found that their blood vessels became more flexible and th…" at bounding box center [498, 243] width 175 height 33
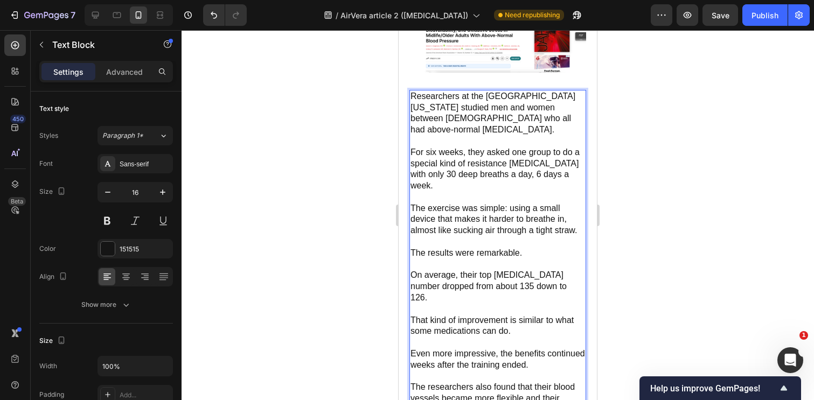
scroll to position [4147, 0]
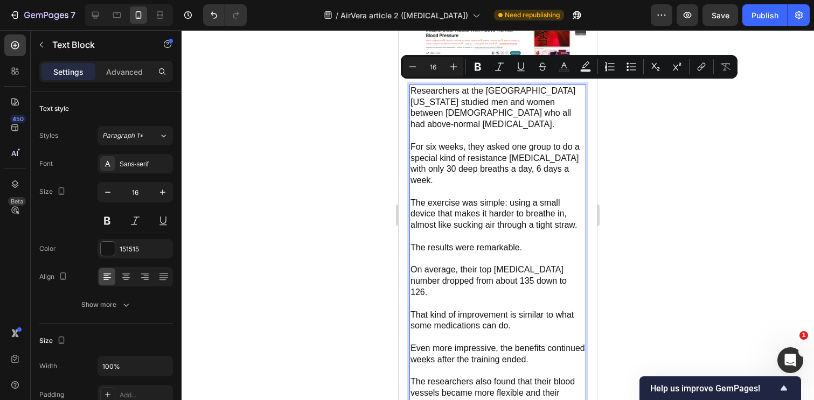
drag, startPoint x: 535, startPoint y: 390, endPoint x: 412, endPoint y: 91, distance: 323.3
click at [412, 91] on div "Researchers at the [GEOGRAPHIC_DATA][US_STATE] studied men and women between [D…" at bounding box center [497, 271] width 177 height 372
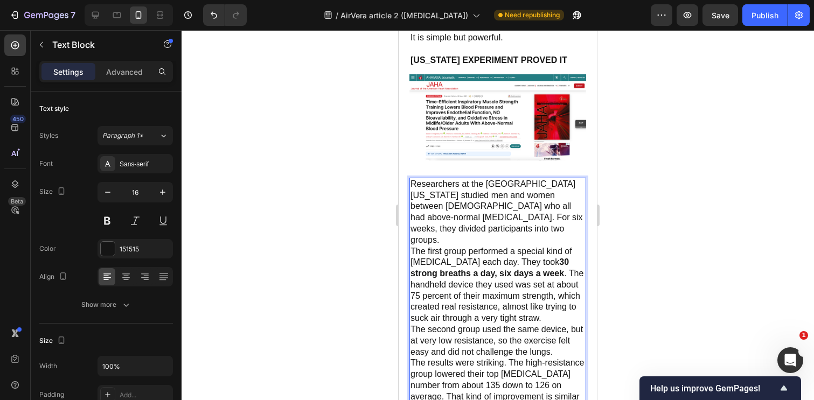
scroll to position [4047, 0]
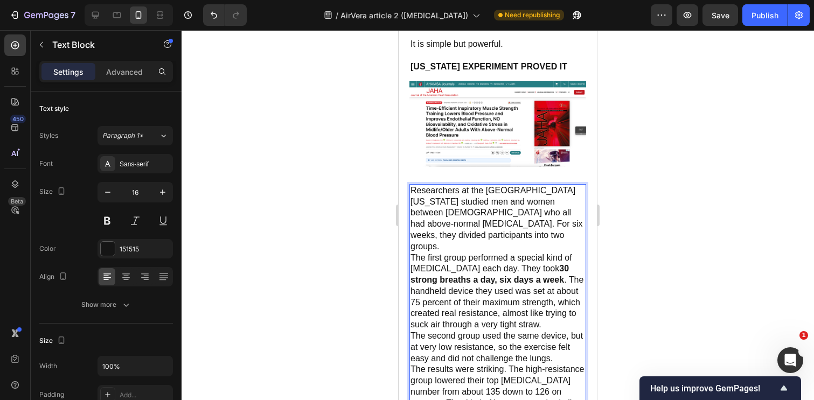
click at [449, 223] on p "Researchers at the [GEOGRAPHIC_DATA][US_STATE] studied men and women between [D…" at bounding box center [498, 218] width 175 height 67
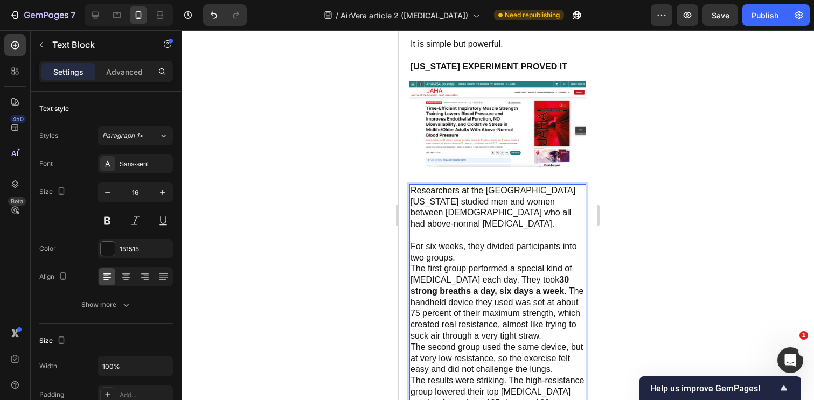
click at [463, 253] on p "For six weeks, they divided participants into two groups." at bounding box center [498, 252] width 175 height 23
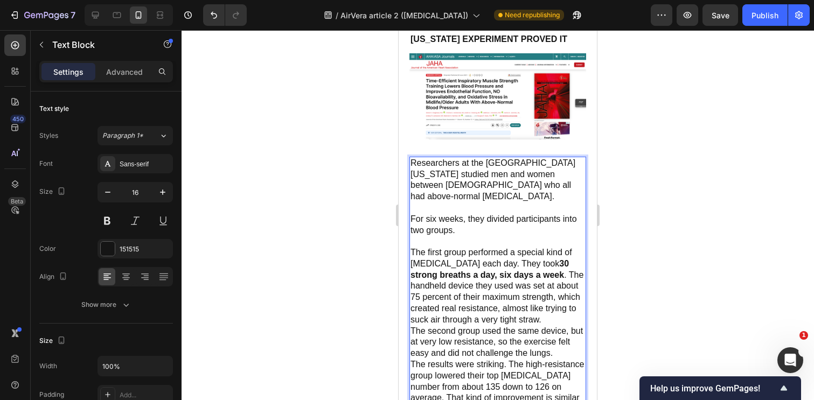
scroll to position [4075, 0]
click at [523, 260] on p "The first group performed a special kind of [MEDICAL_DATA] each day. They took …" at bounding box center [498, 286] width 175 height 79
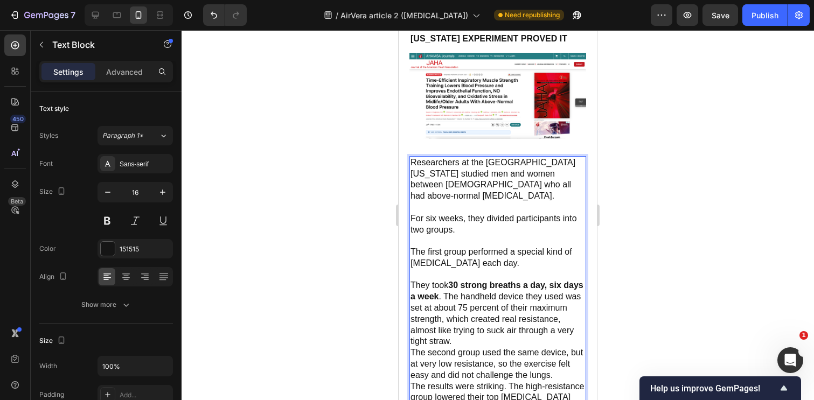
scroll to position [4091, 0]
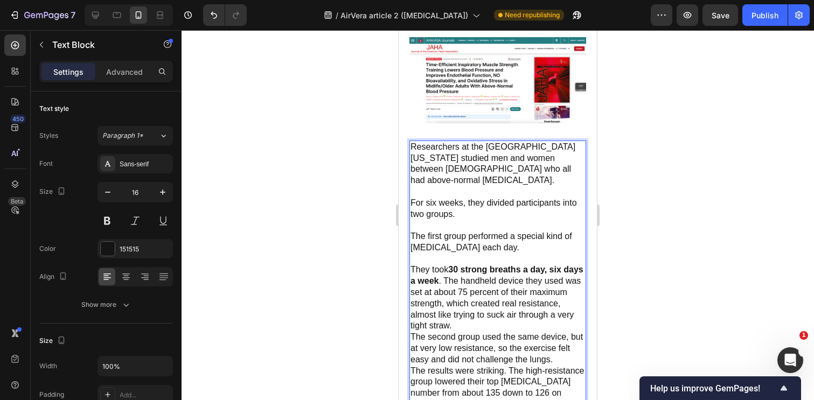
click at [463, 279] on p "They took 30 strong breaths a day, six days a week . The handheld device they u…" at bounding box center [498, 298] width 175 height 67
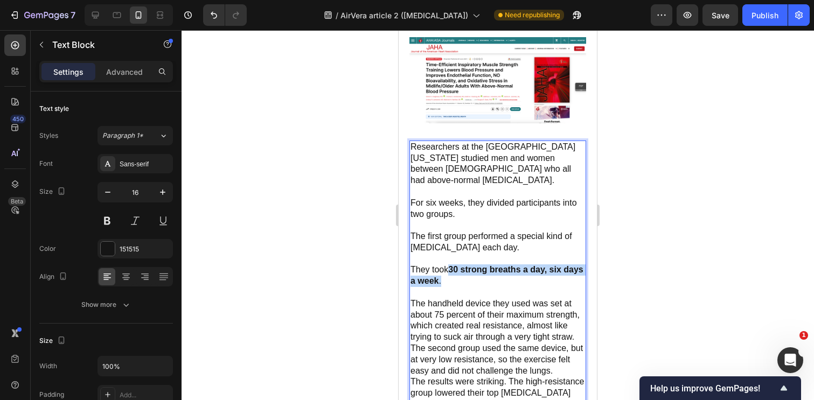
drag, startPoint x: 452, startPoint y: 265, endPoint x: 462, endPoint y: 282, distance: 19.9
click at [462, 282] on p "They took 30 strong breaths a day, six days a week ." at bounding box center [498, 276] width 175 height 23
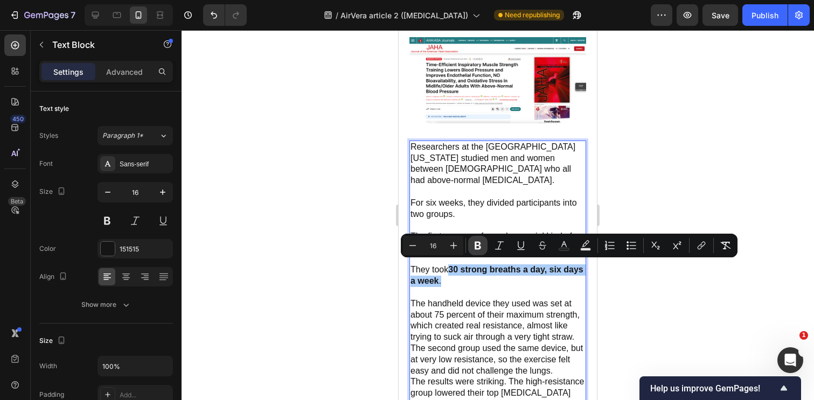
click at [482, 239] on button "Bold" at bounding box center [477, 245] width 19 height 19
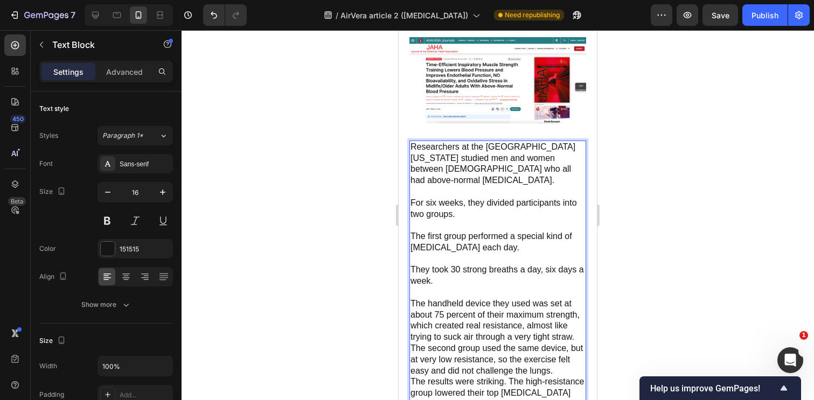
click at [483, 287] on p "Rich Text Editor. Editing area: main" at bounding box center [498, 292] width 175 height 11
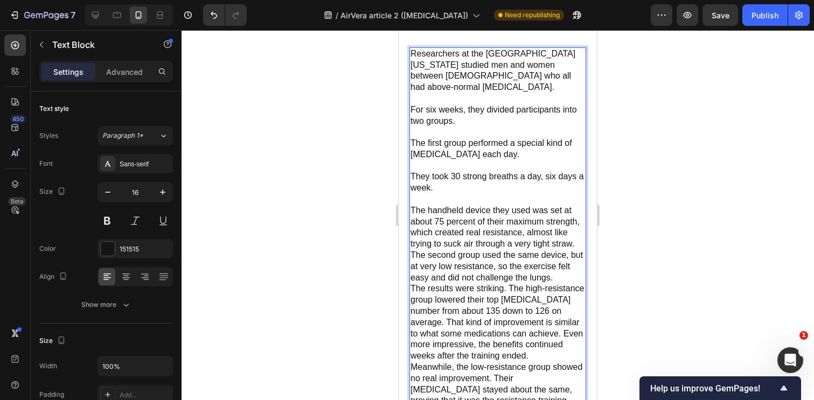
scroll to position [4192, 0]
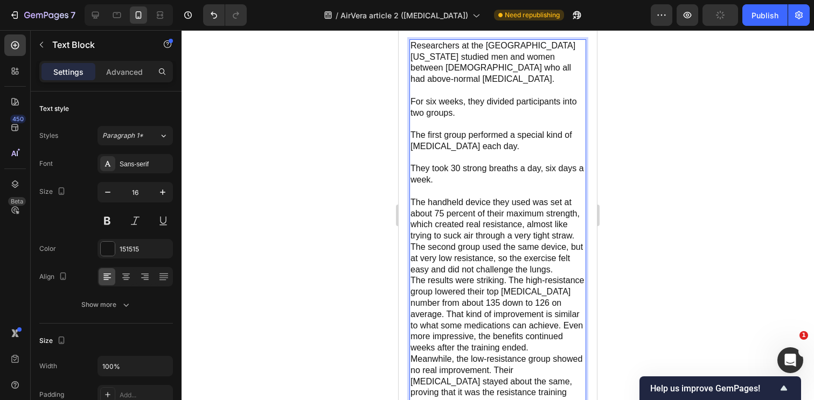
click at [574, 234] on p "The handheld device they used was set at about 75 percent of their maximum stre…" at bounding box center [498, 219] width 175 height 45
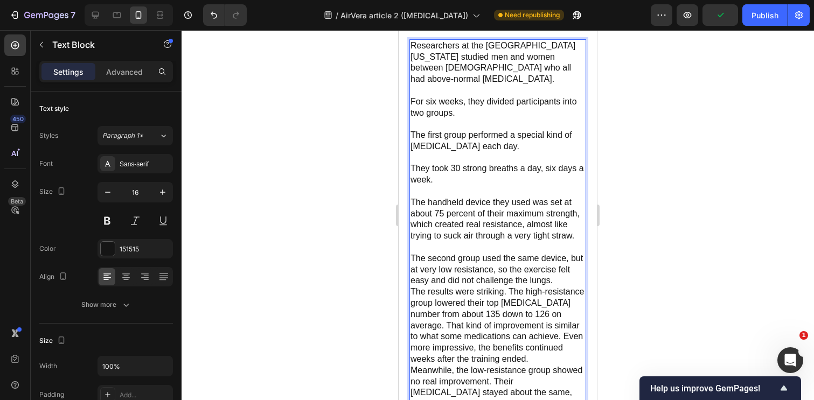
scroll to position [4205, 0]
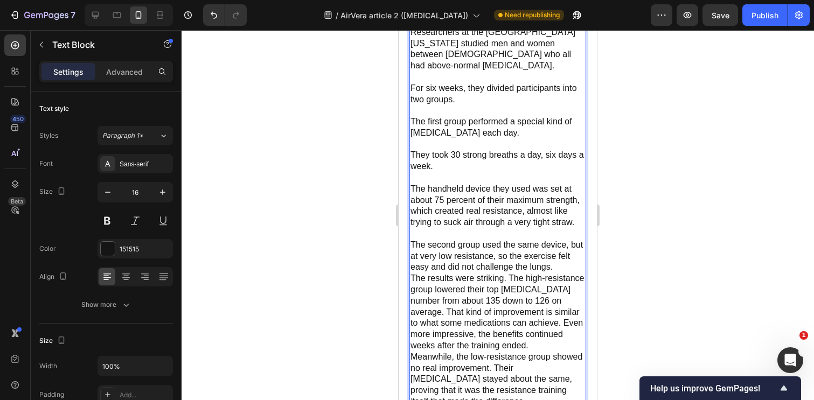
click at [559, 265] on p "The second group used the same device, but at very low resistance, so the exerc…" at bounding box center [498, 256] width 175 height 33
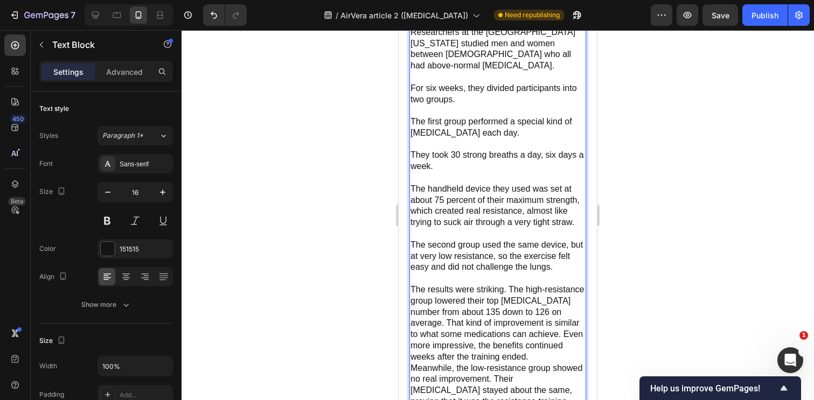
scroll to position [4225, 0]
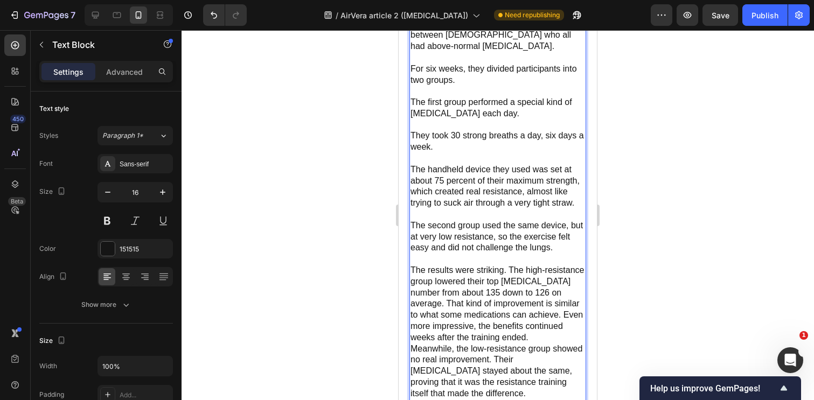
click at [508, 271] on p "The results were striking. The high-resistance group lowered their top [MEDICAL…" at bounding box center [498, 304] width 175 height 79
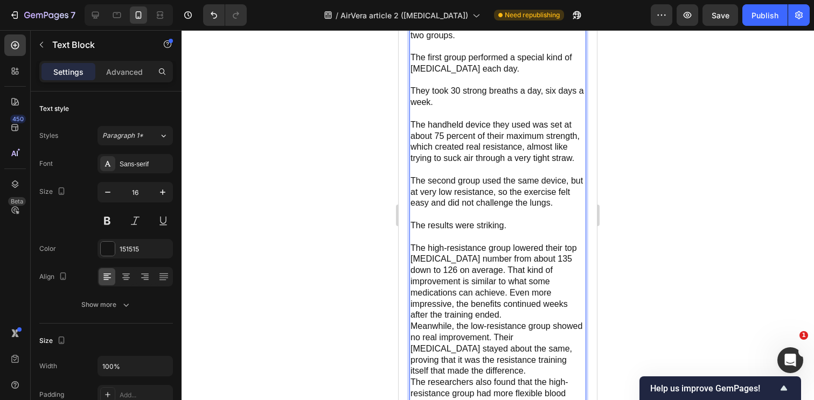
scroll to position [4273, 0]
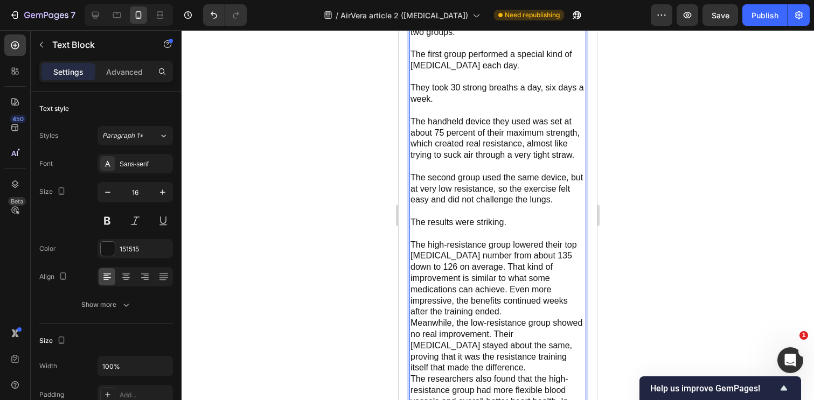
click at [484, 263] on p "The high-resistance group lowered their top [MEDICAL_DATA] number from about 13…" at bounding box center [498, 279] width 175 height 79
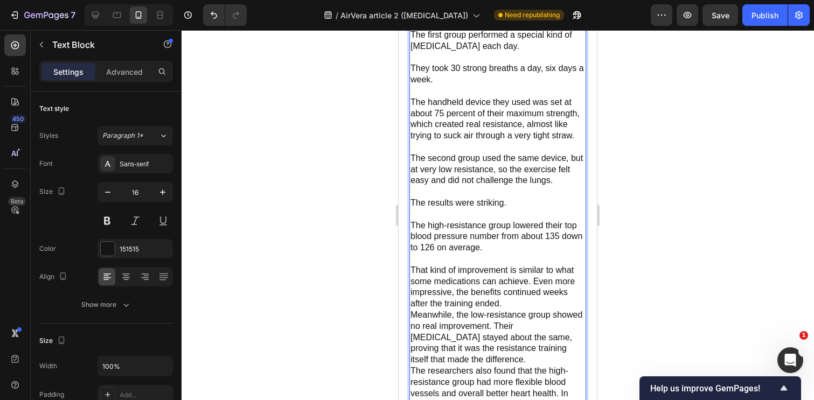
scroll to position [4301, 0]
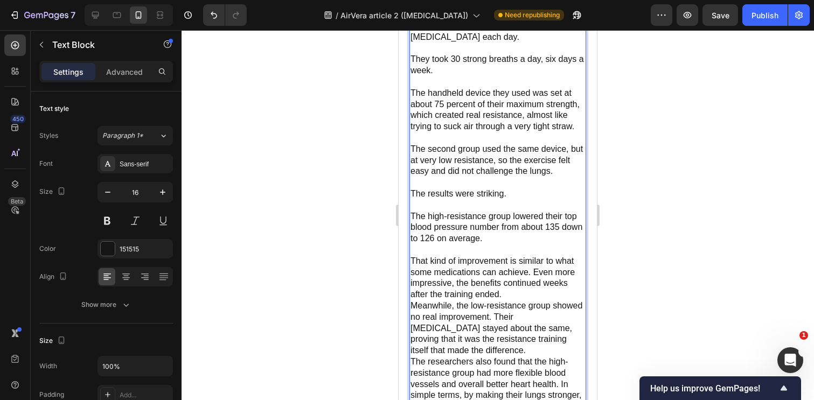
click at [533, 268] on p "That kind of improvement is similar to what some medications can achieve. Even …" at bounding box center [498, 278] width 175 height 45
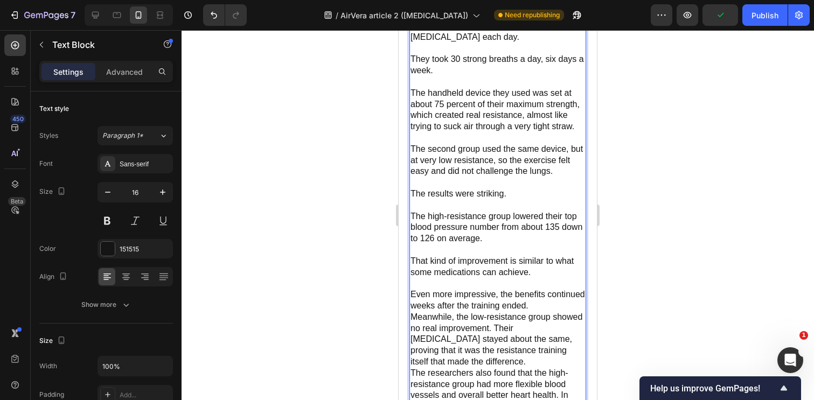
scroll to position [4333, 0]
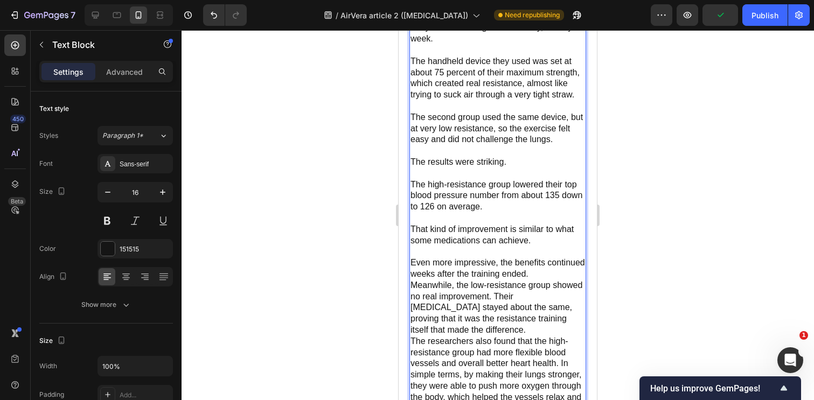
click at [539, 273] on p "Even more impressive, the benefits continued weeks after the training ended." at bounding box center [498, 269] width 175 height 23
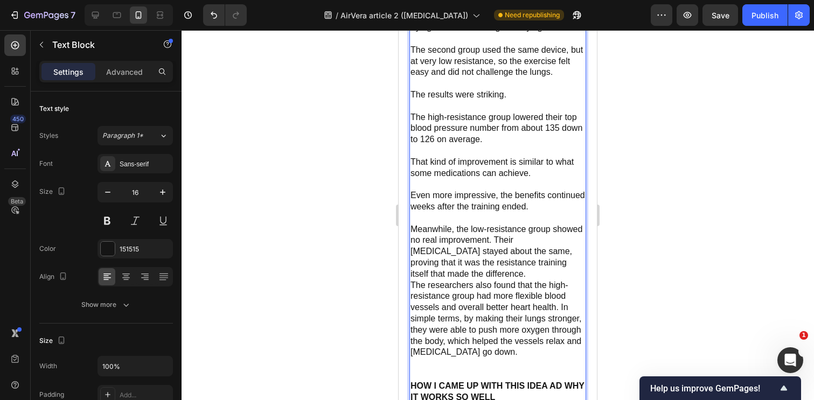
scroll to position [4409, 0]
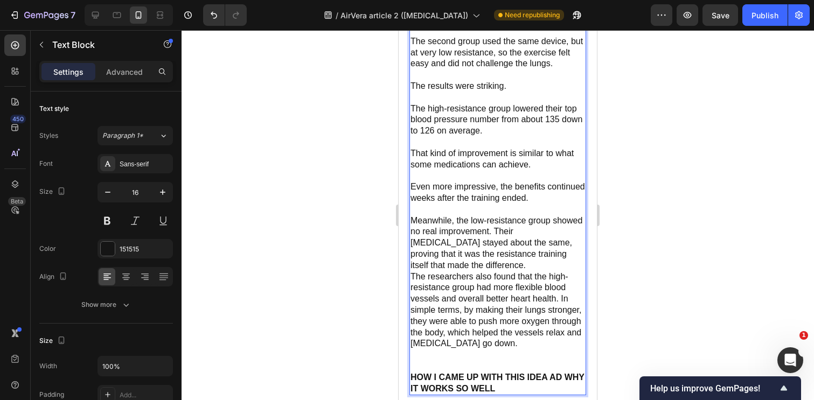
click at [495, 229] on p "Meanwhile, the low-resistance group showed no real improvement. Their [MEDICAL_…" at bounding box center [498, 244] width 175 height 56
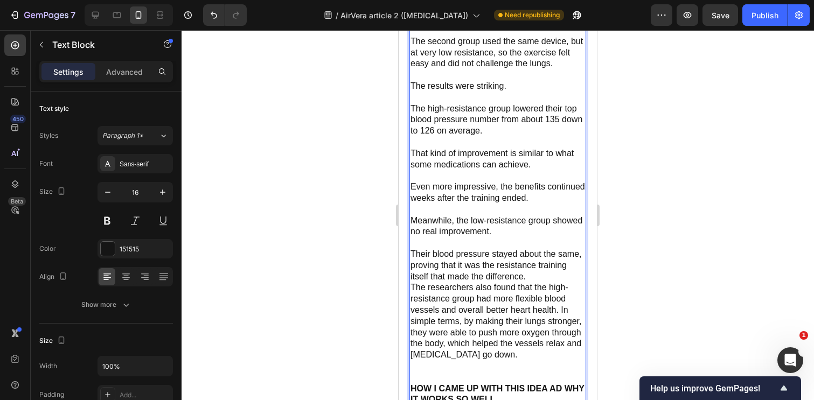
scroll to position [4426, 0]
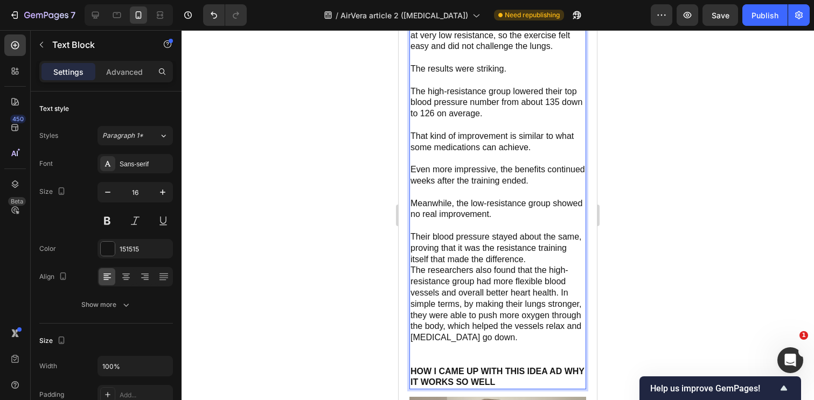
click at [533, 256] on p "Their blood pressure stayed about the same, proving that it was the resistance …" at bounding box center [498, 248] width 175 height 33
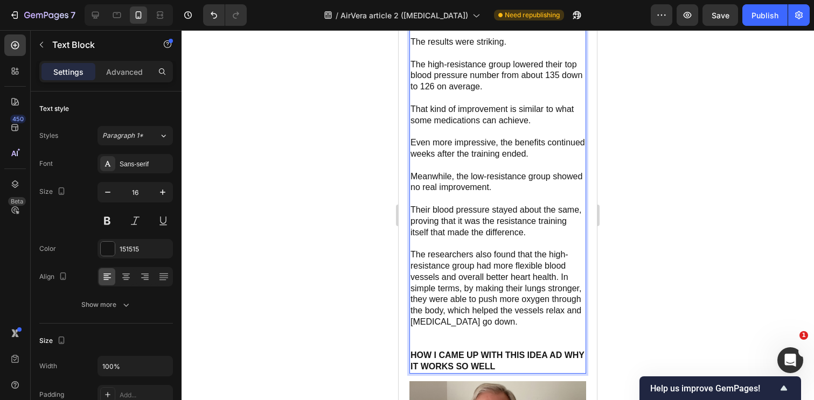
scroll to position [4455, 0]
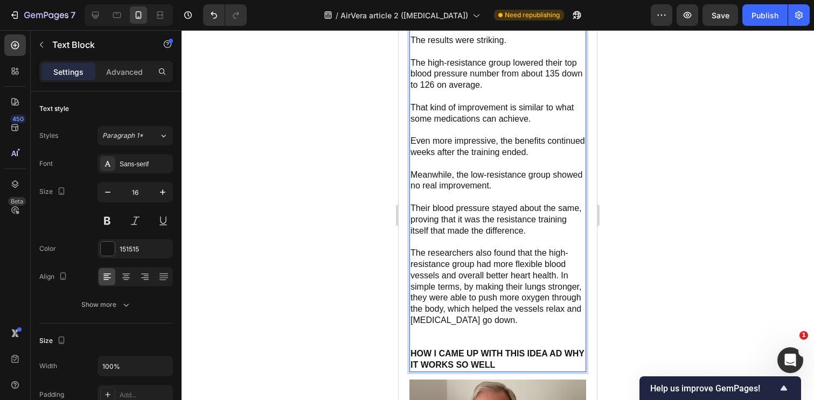
click at [559, 272] on p "The researchers also found that the high-resistance group had more flexible blo…" at bounding box center [498, 287] width 175 height 79
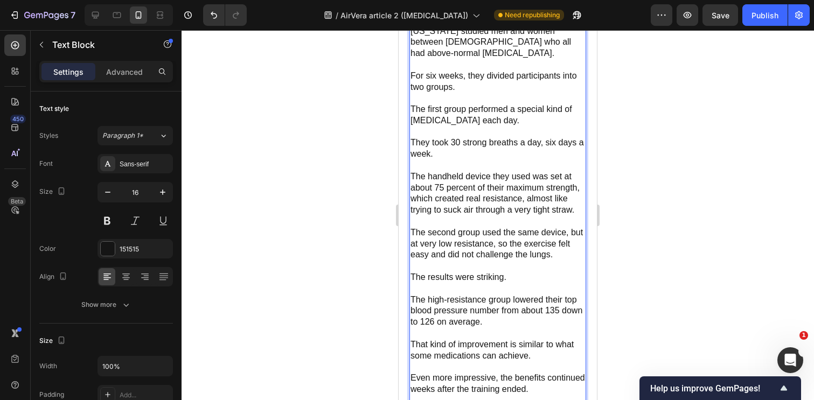
scroll to position [4189, 0]
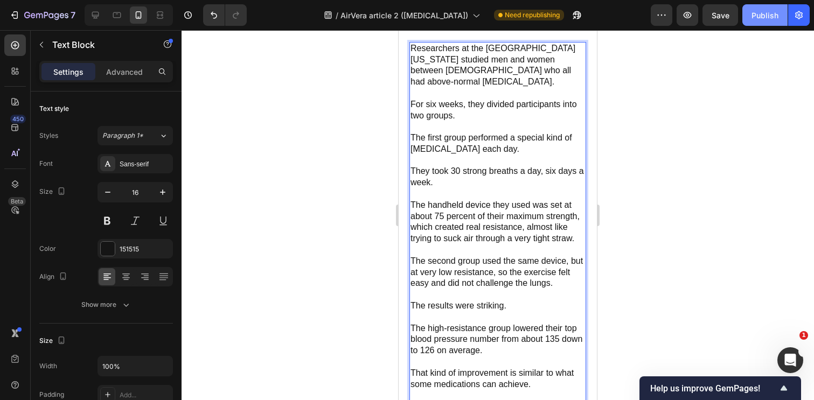
click at [759, 10] on div "Publish" at bounding box center [765, 15] width 27 height 11
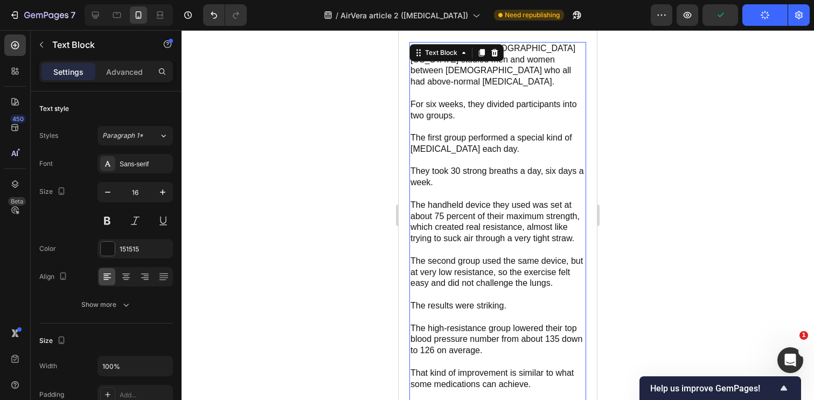
click at [648, 142] on div at bounding box center [498, 215] width 633 height 370
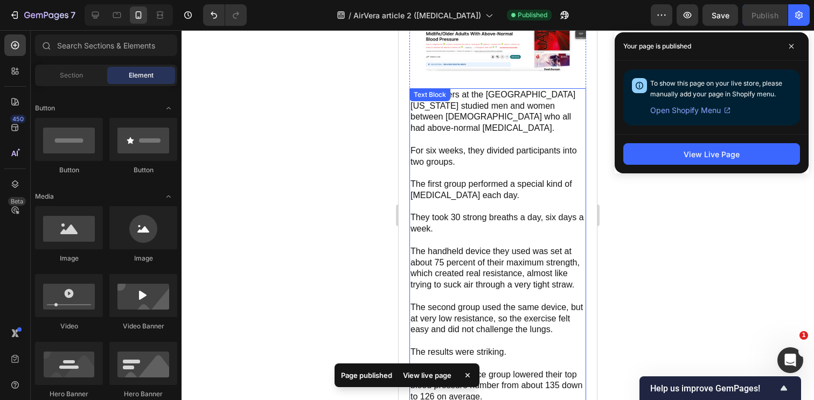
scroll to position [4140, 0]
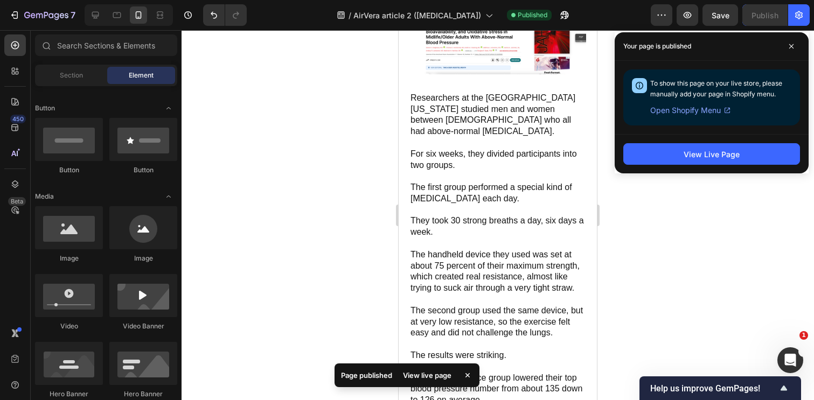
click at [651, 252] on div at bounding box center [498, 215] width 633 height 370
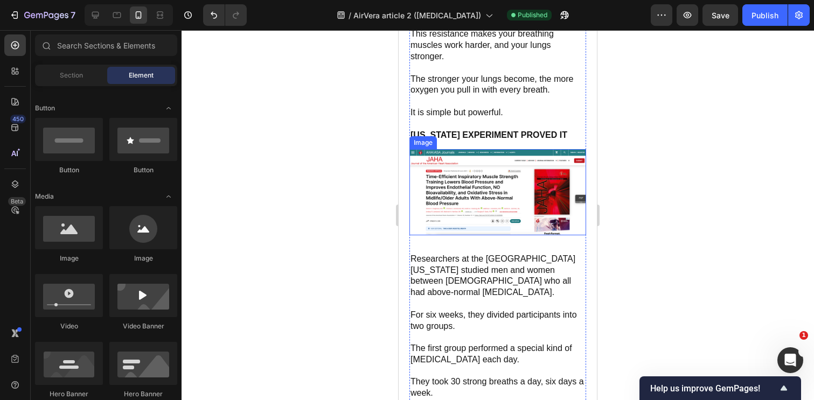
scroll to position [3957, 0]
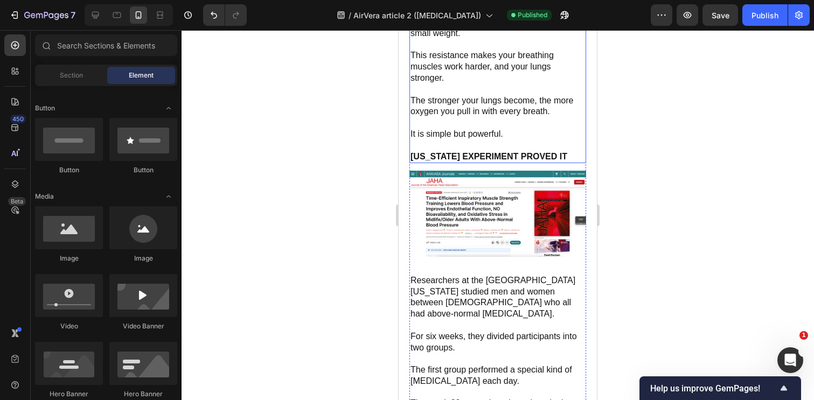
click at [488, 152] on strong "[US_STATE] EXPERIMENT PROVED IT" at bounding box center [489, 156] width 157 height 9
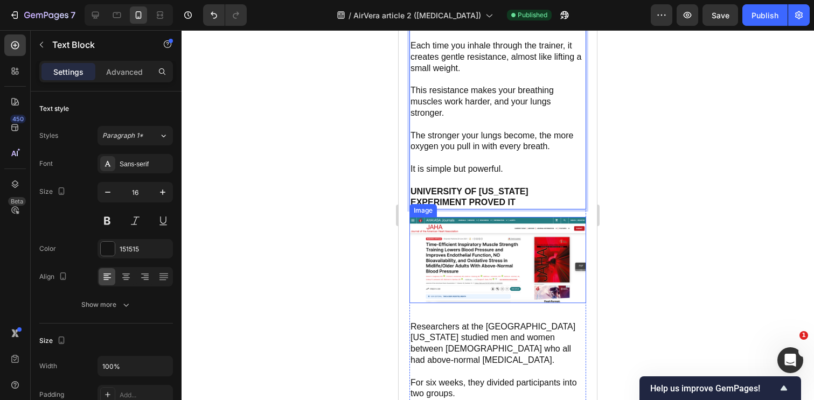
scroll to position [3924, 0]
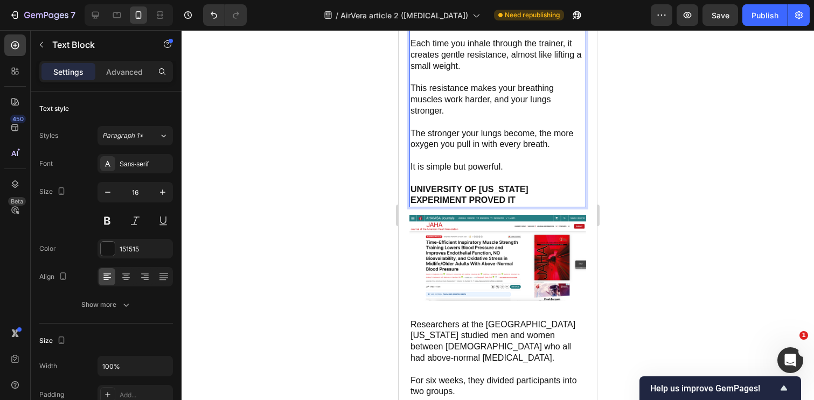
click at [539, 186] on p "UNIVERSITY OF [US_STATE] EXPERIMENT PROVED IT" at bounding box center [498, 195] width 175 height 23
click at [488, 193] on strong "[GEOGRAPHIC_DATA][US_STATE]'S EXPERIMENT PROVED IT" at bounding box center [485, 195] width 149 height 20
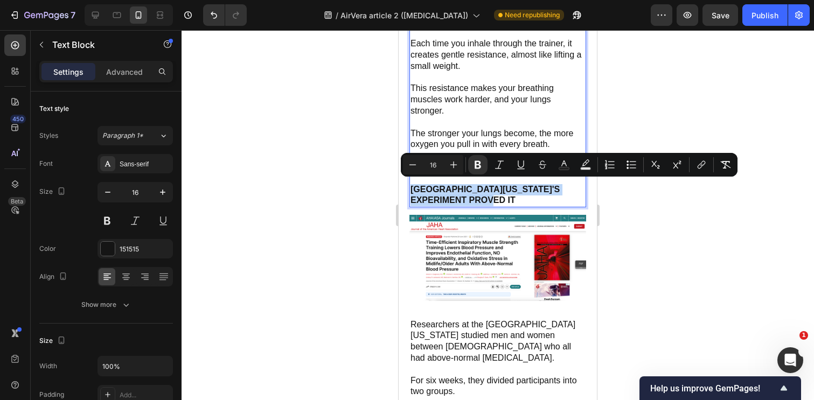
copy strong "[GEOGRAPHIC_DATA][US_STATE]'S EXPERIMENT PROVED IT"
click at [495, 192] on p "[GEOGRAPHIC_DATA][US_STATE]'S EXPERIMENT PROVED IT" at bounding box center [498, 195] width 175 height 23
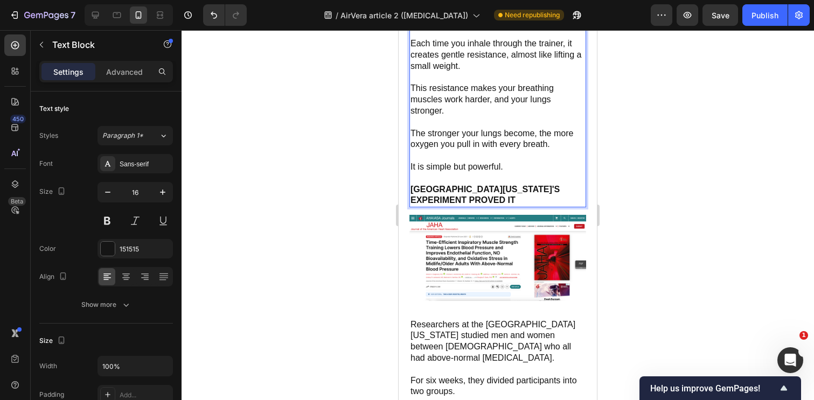
click at [536, 186] on strong "[GEOGRAPHIC_DATA][US_STATE]'S EXPERIMENT PROVED IT" at bounding box center [485, 195] width 149 height 20
click at [519, 197] on p "UNIVERSITY OF [US_STATE] EXPERIMENT PROVED IT" at bounding box center [498, 195] width 175 height 23
click at [502, 195] on strong "UNIVERSITY OF [US_STATE] EXPERIMENT PROVED IT WORKS" at bounding box center [481, 195] width 140 height 20
click at [643, 178] on div at bounding box center [498, 215] width 633 height 370
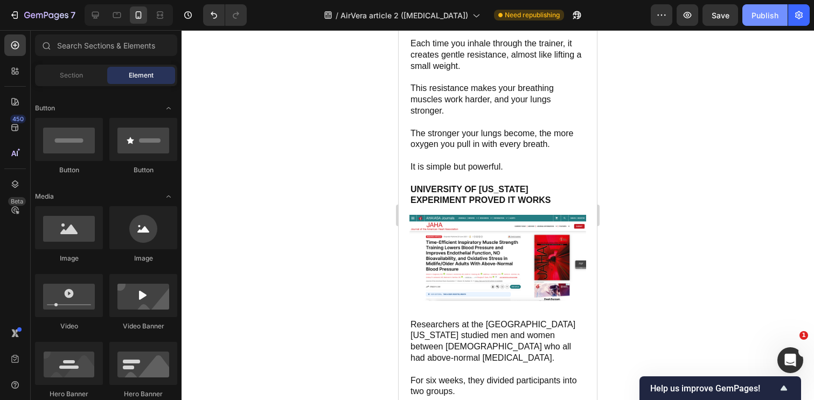
click at [755, 16] on div "Publish" at bounding box center [765, 15] width 27 height 11
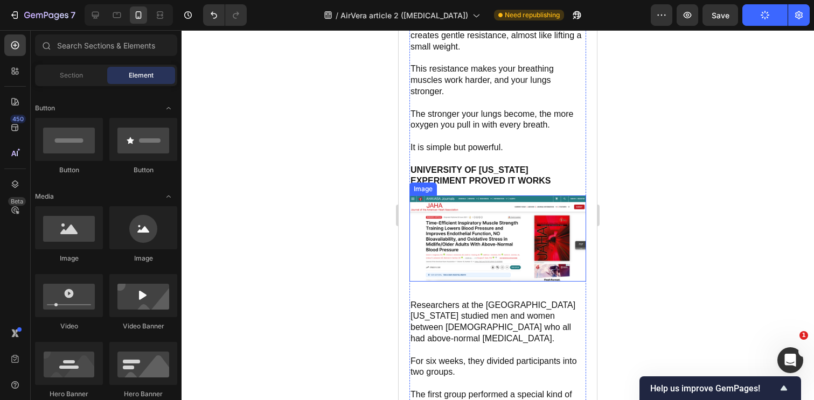
scroll to position [3961, 0]
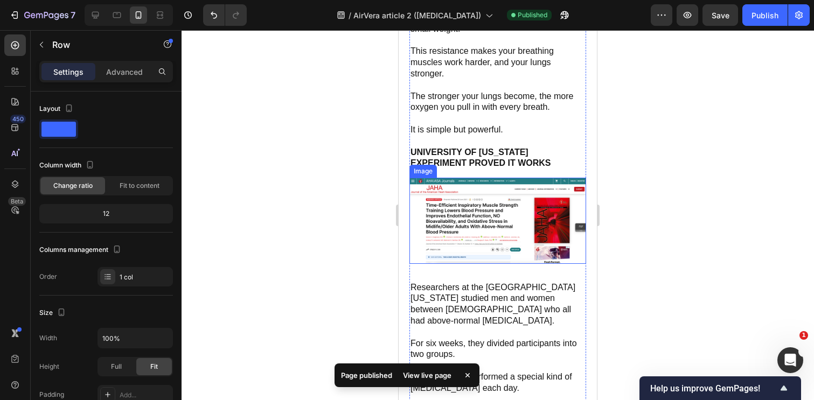
click at [467, 233] on img at bounding box center [497, 221] width 177 height 86
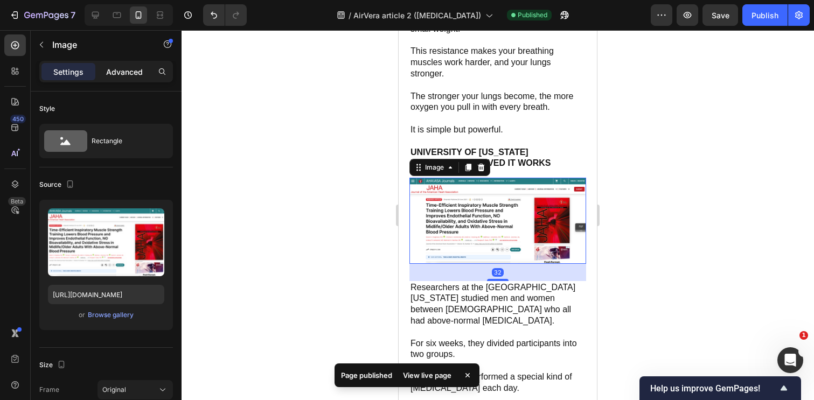
click at [123, 76] on p "Advanced" at bounding box center [124, 71] width 37 height 11
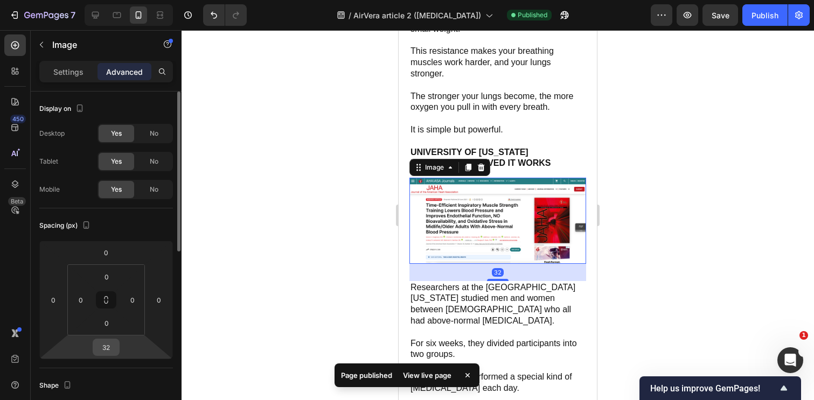
click at [107, 346] on input "32" at bounding box center [106, 347] width 22 height 16
type input "10"
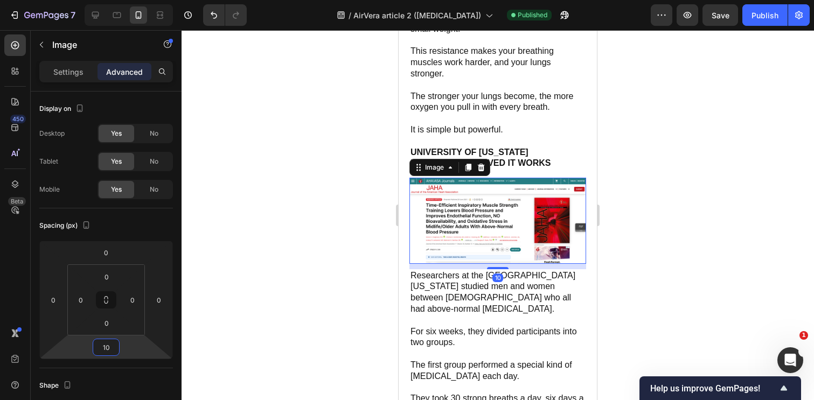
click at [362, 169] on div at bounding box center [498, 215] width 633 height 370
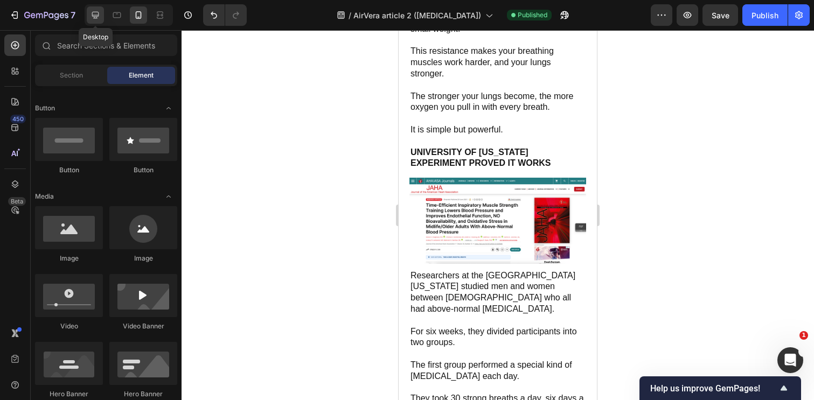
click at [98, 17] on icon at bounding box center [95, 15] width 11 height 11
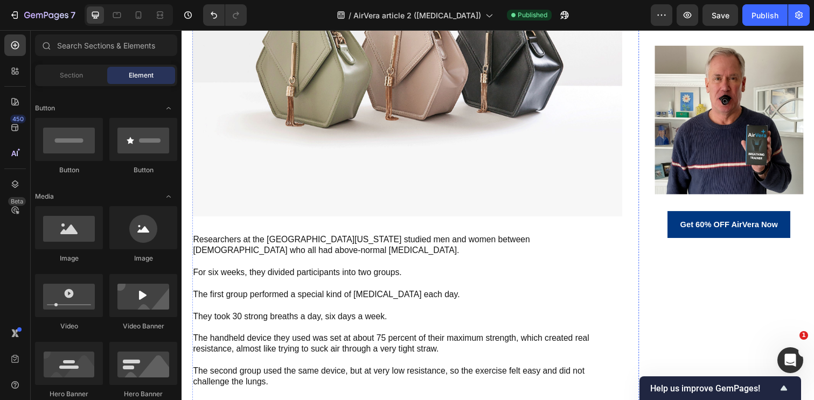
scroll to position [3743, 0]
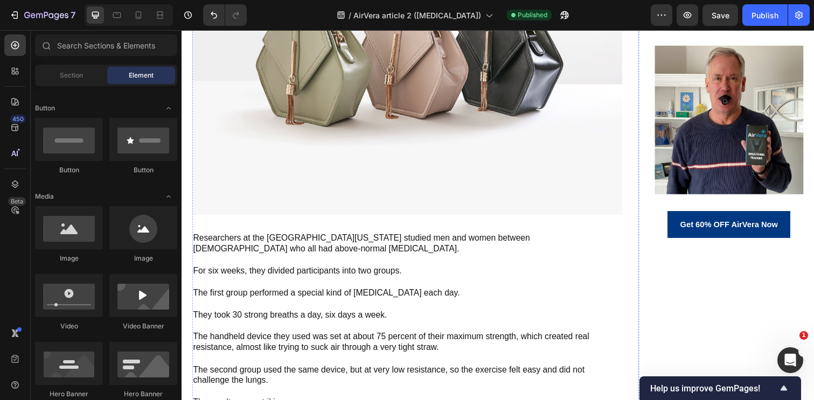
click at [432, 219] on img at bounding box center [412, 55] width 440 height 330
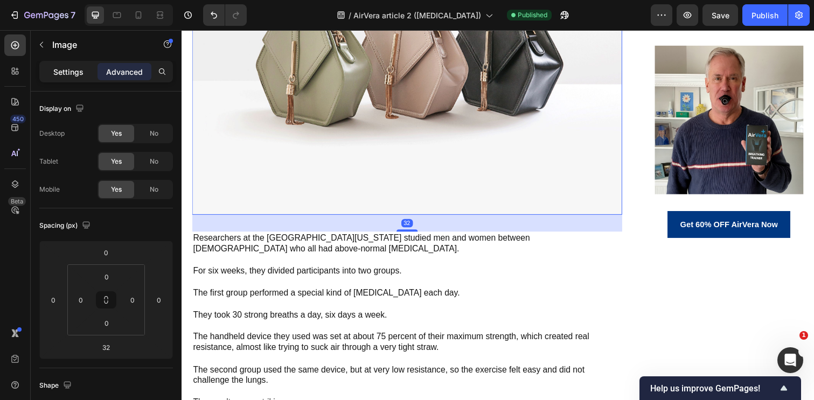
click at [61, 68] on p "Settings" at bounding box center [68, 71] width 30 height 11
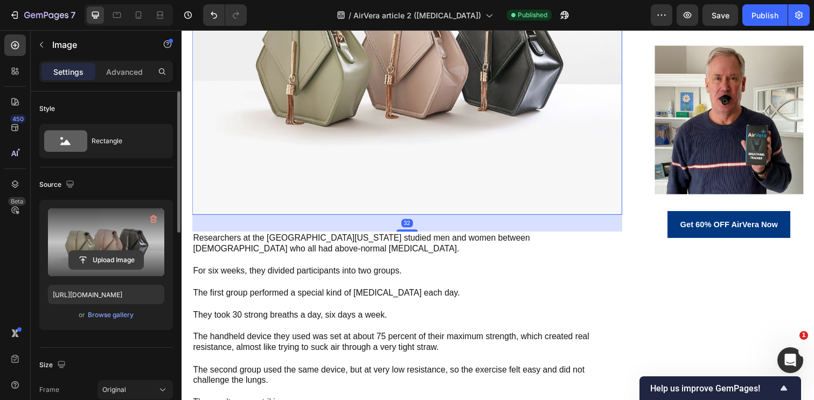
click at [101, 267] on input "file" at bounding box center [106, 260] width 74 height 18
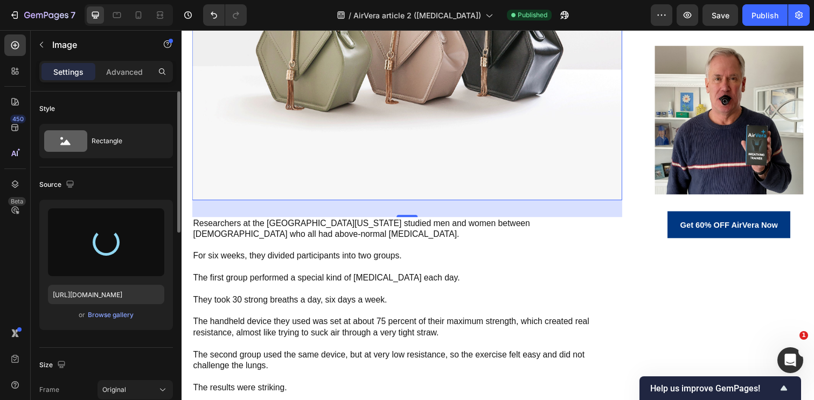
type input "[URL][DOMAIN_NAME]"
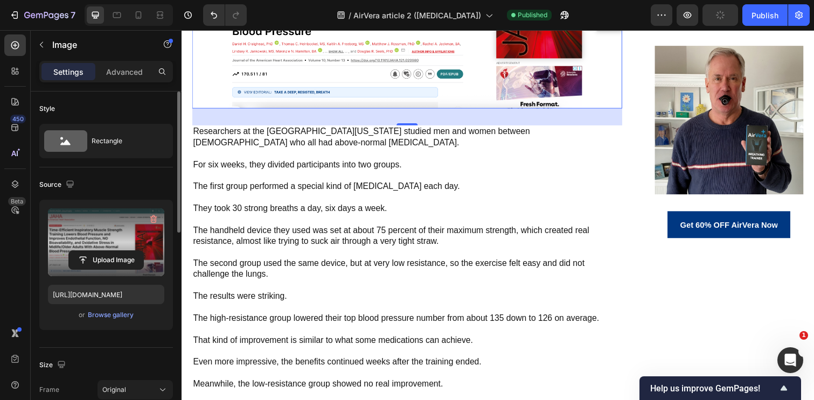
scroll to position [3735, 0]
click at [774, 14] on div "Publish" at bounding box center [765, 15] width 27 height 11
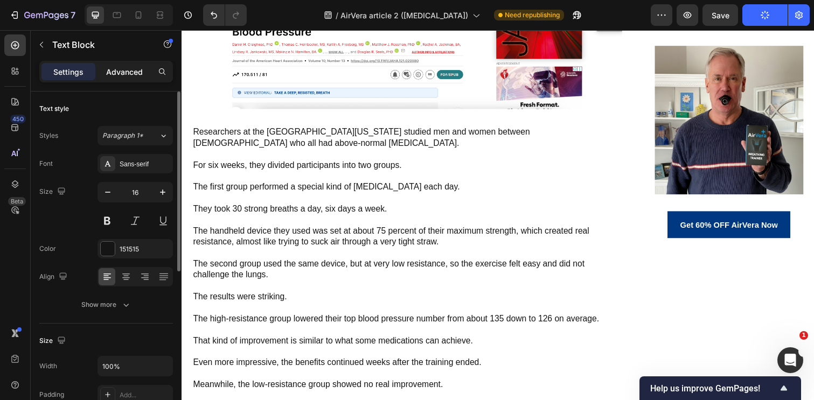
click at [127, 68] on p "Advanced" at bounding box center [124, 71] width 37 height 11
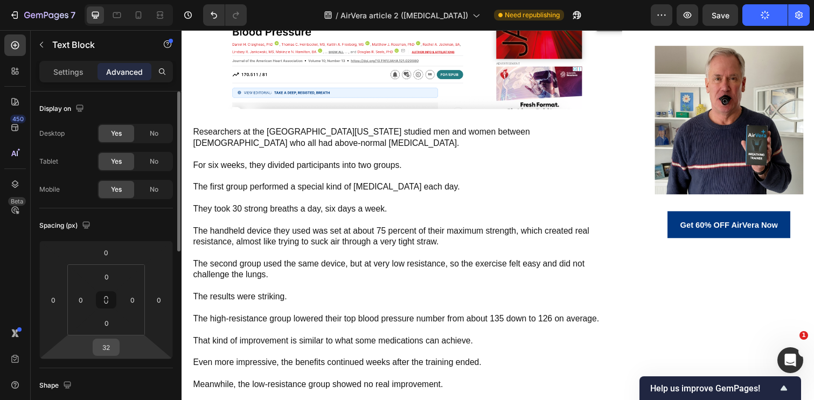
click at [98, 346] on input "32" at bounding box center [106, 347] width 22 height 16
type input "10"
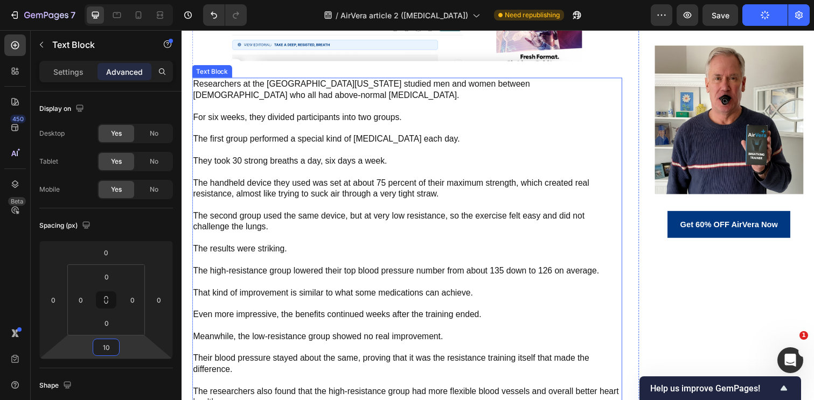
scroll to position [3777, 0]
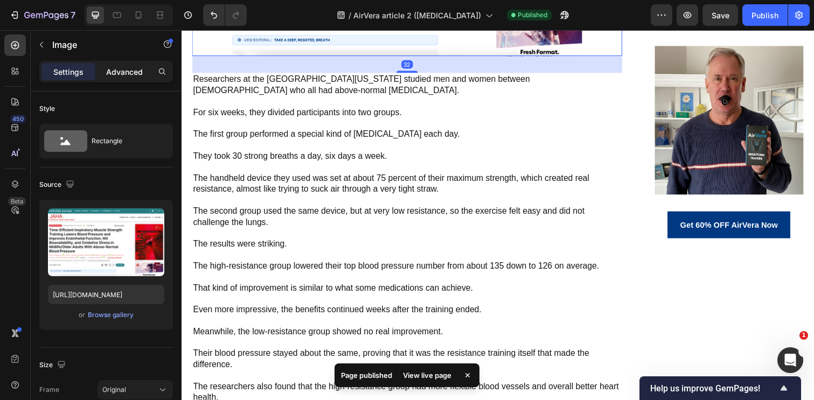
click at [105, 68] on div "Advanced" at bounding box center [125, 71] width 54 height 17
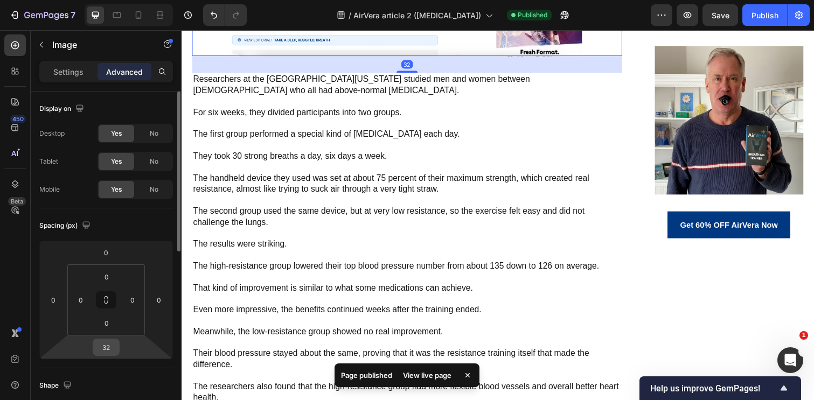
click at [101, 344] on input "32" at bounding box center [106, 347] width 22 height 16
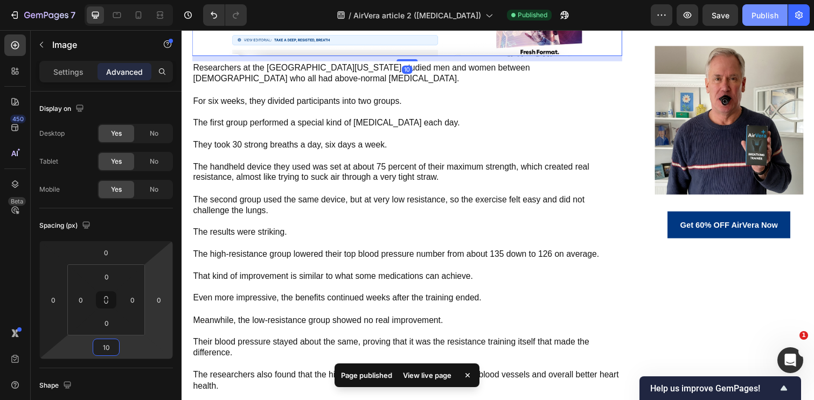
type input "10"
click at [758, 13] on div "Publish" at bounding box center [765, 15] width 27 height 11
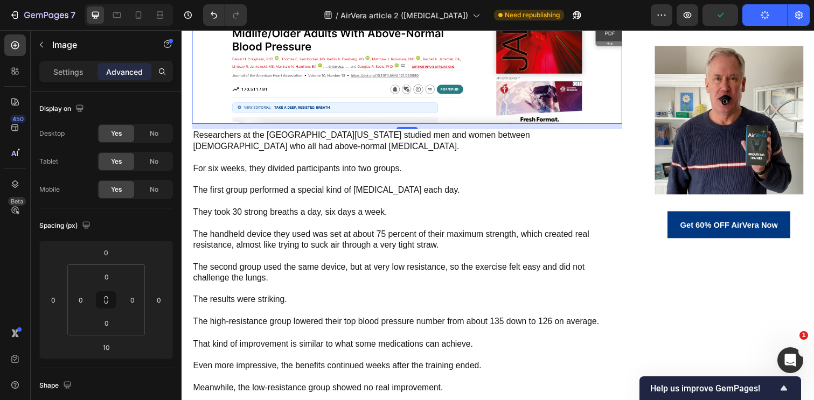
scroll to position [3709, 0]
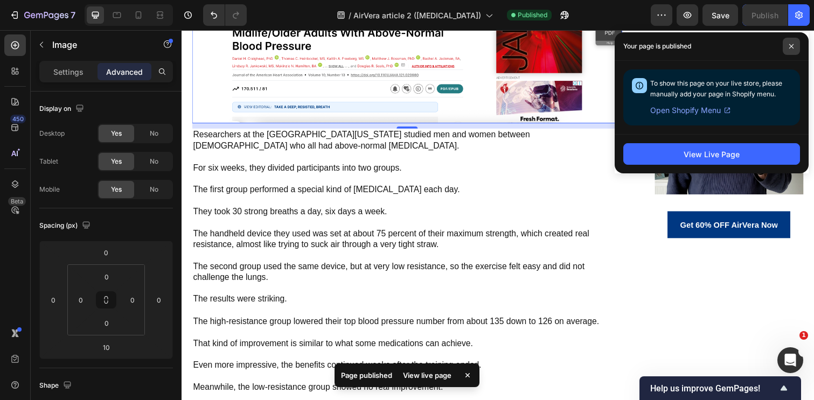
click at [793, 46] on icon at bounding box center [791, 46] width 5 height 5
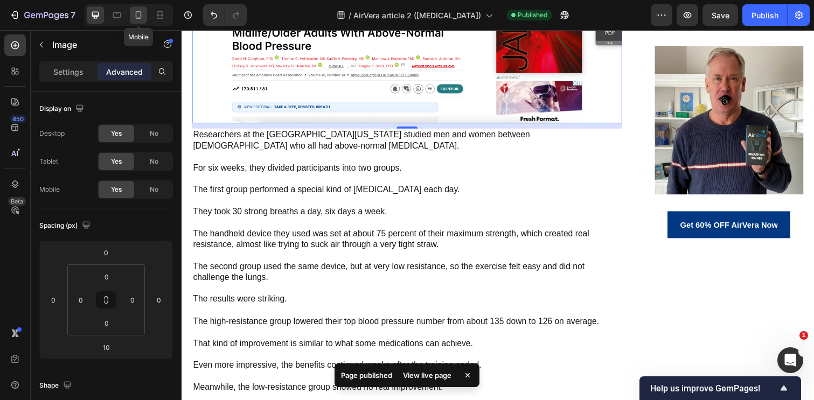
click at [146, 18] on div at bounding box center [138, 14] width 17 height 17
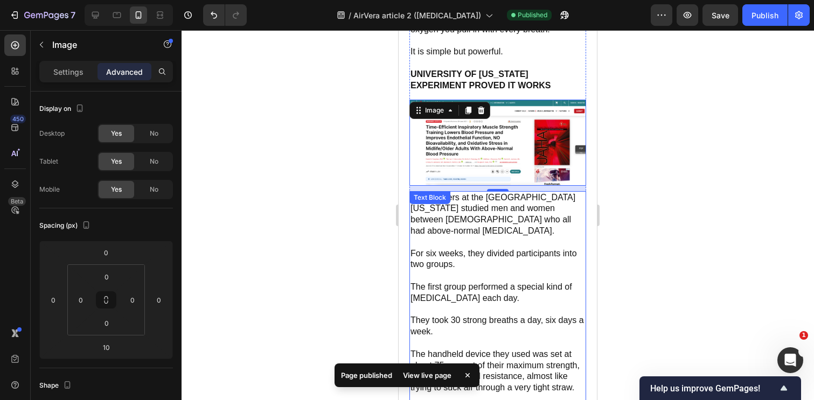
scroll to position [4038, 0]
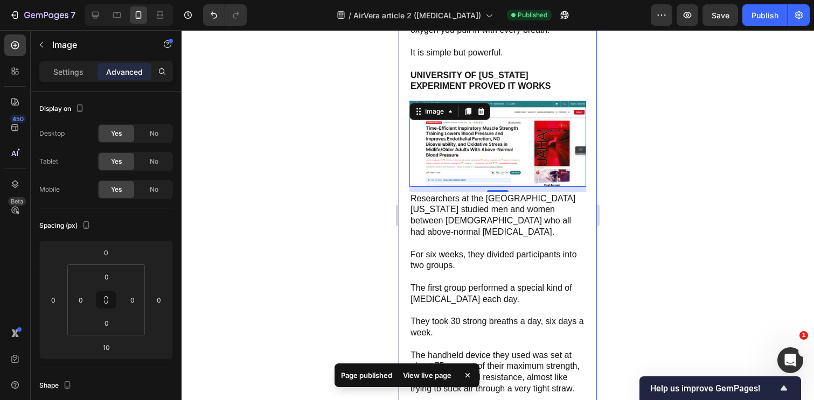
click at [360, 212] on div at bounding box center [498, 215] width 633 height 370
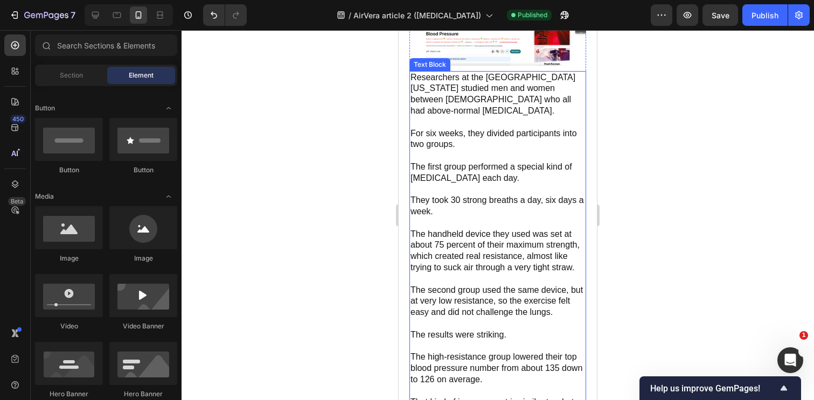
scroll to position [4124, 0]
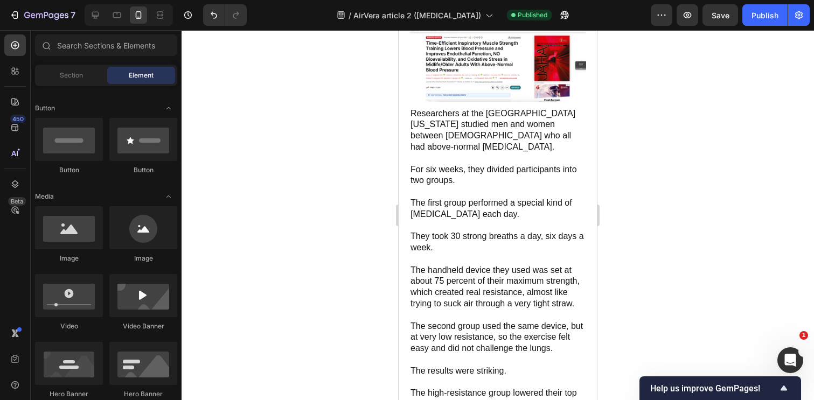
click at [672, 233] on div at bounding box center [498, 215] width 633 height 370
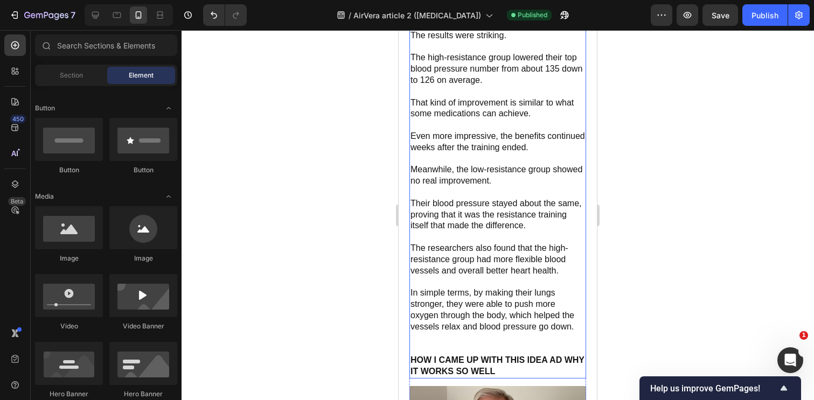
scroll to position [4461, 0]
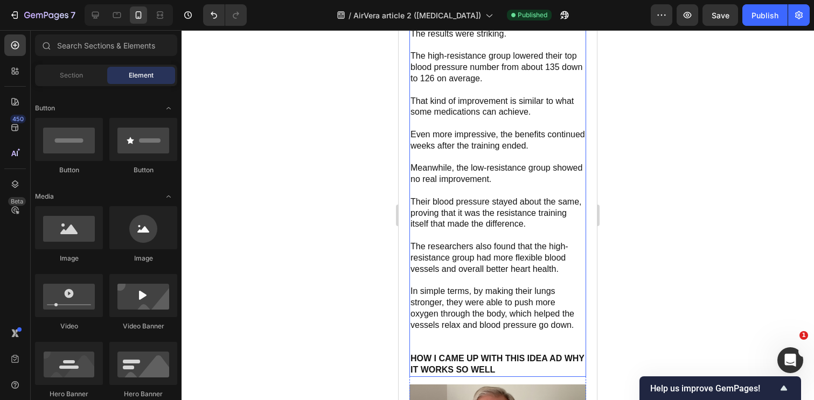
click at [506, 314] on p "In simple terms, by making their lungs stronger, they were able to push more ox…" at bounding box center [498, 308] width 175 height 45
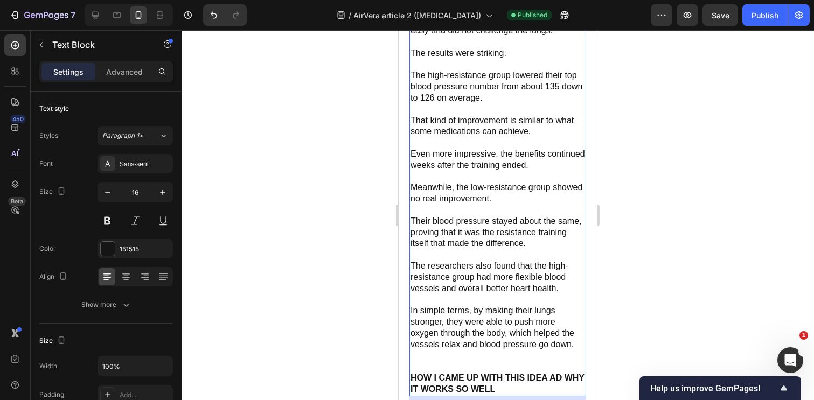
click at [506, 314] on p "In simple terms, by making their lungs stronger, they were able to push more ox…" at bounding box center [498, 328] width 175 height 45
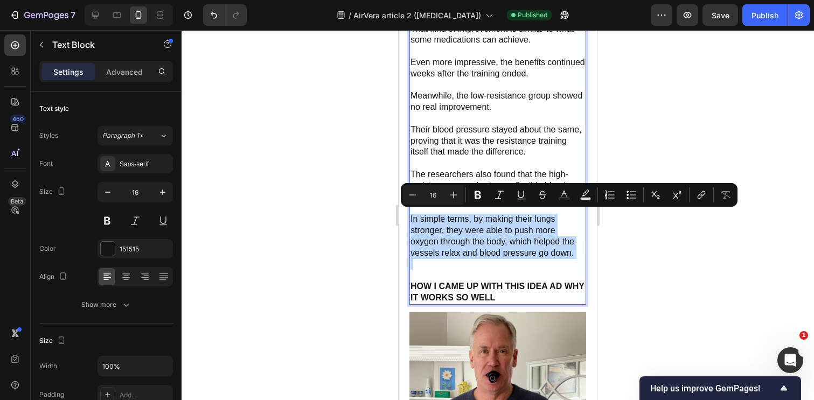
scroll to position [4546, 0]
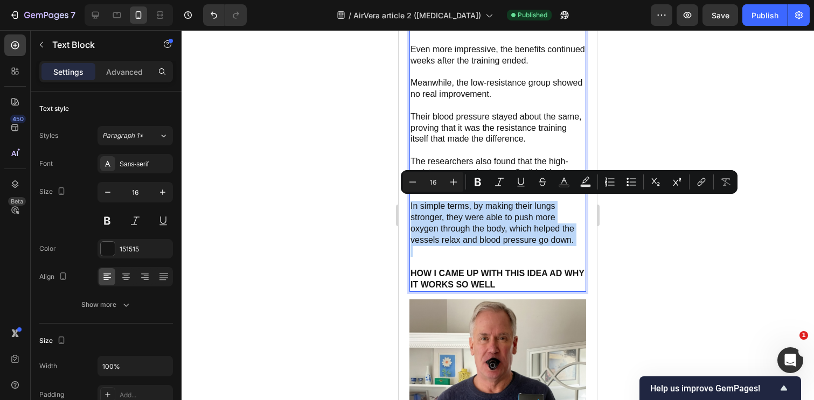
click at [669, 248] on div at bounding box center [498, 215] width 633 height 370
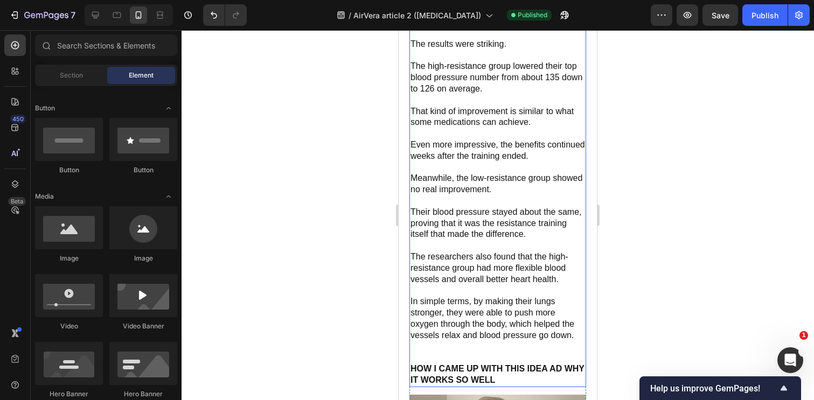
scroll to position [4451, 0]
click at [563, 328] on p "In simple terms, by making their lungs stronger, they were able to push more ox…" at bounding box center [498, 318] width 175 height 45
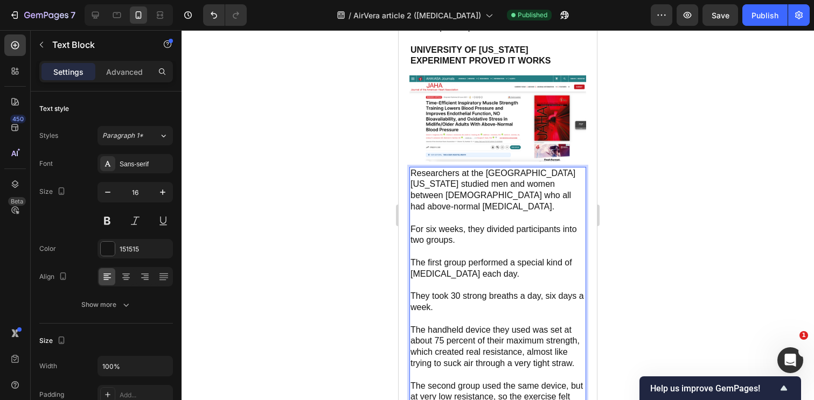
scroll to position [4075, 0]
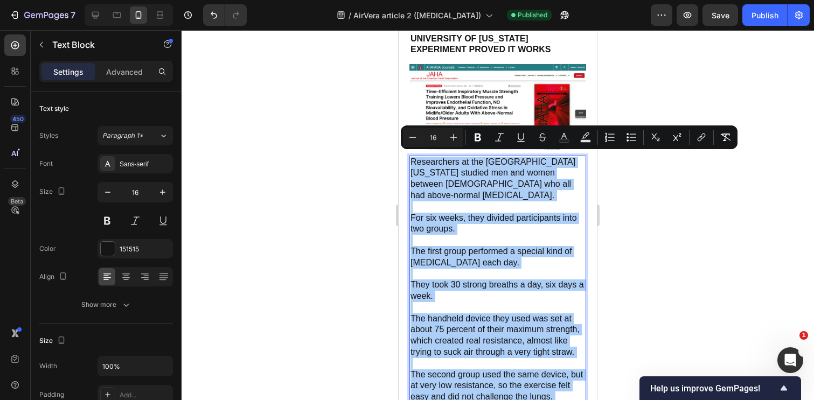
click at [730, 207] on div at bounding box center [498, 215] width 633 height 370
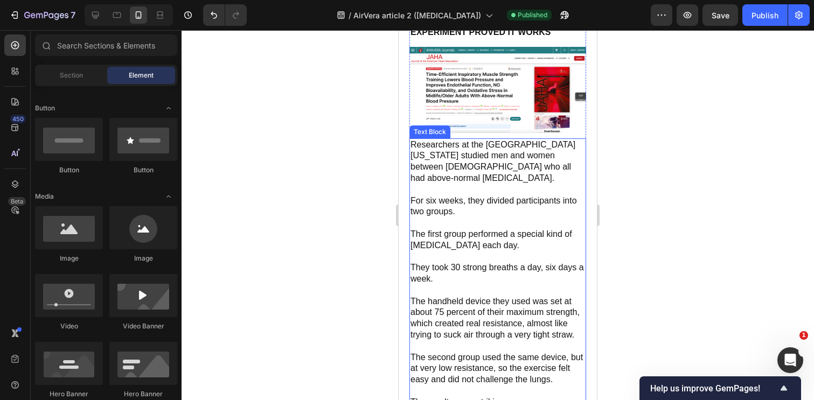
scroll to position [4097, 0]
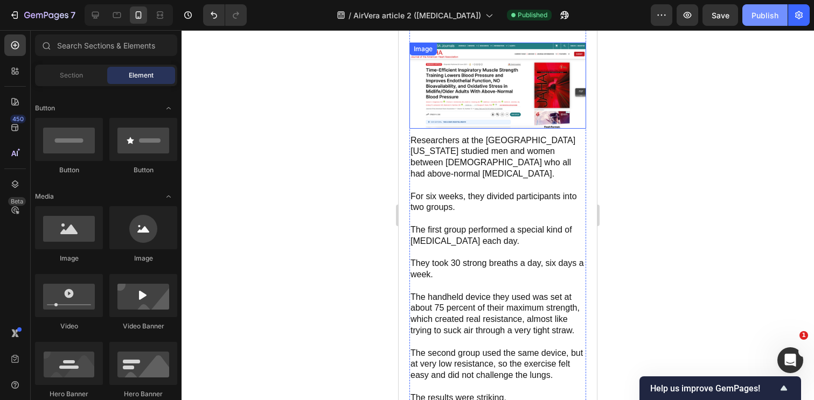
click at [764, 17] on div "Publish" at bounding box center [765, 15] width 27 height 11
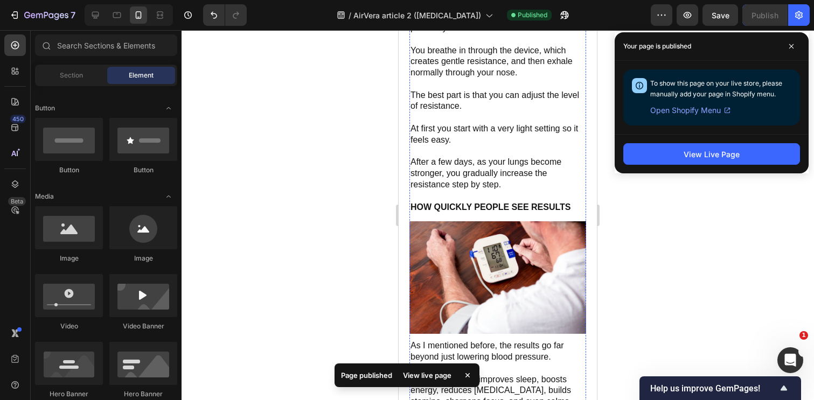
scroll to position [5173, 0]
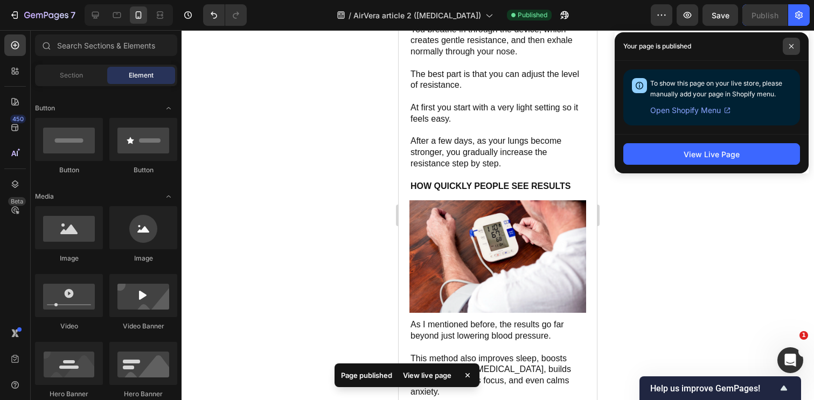
click at [792, 51] on span at bounding box center [791, 46] width 17 height 17
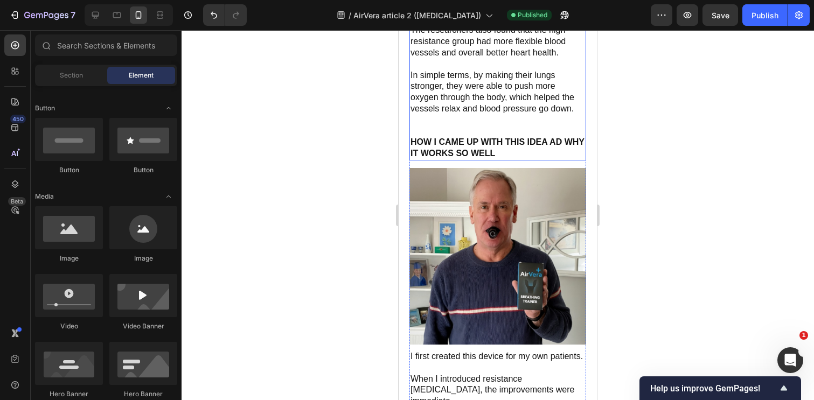
scroll to position [4773, 0]
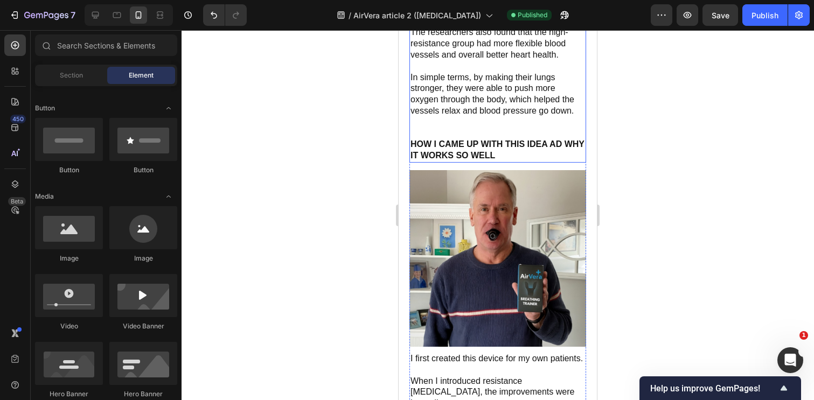
click at [518, 140] on strong "HOW I CAME UP WITH THIS IDEA AD WHY IT WORKS SO WELL" at bounding box center [498, 150] width 174 height 20
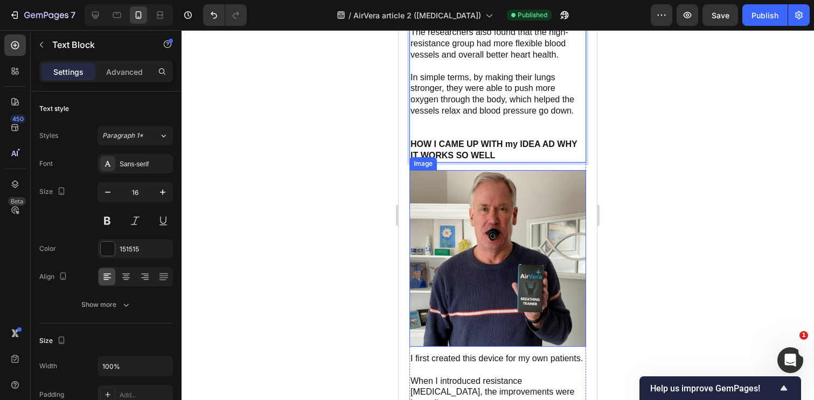
scroll to position [4771, 0]
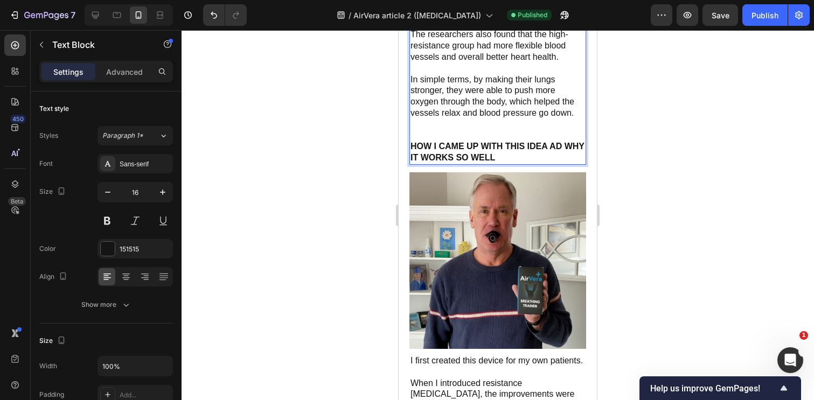
click at [653, 165] on div at bounding box center [498, 215] width 633 height 370
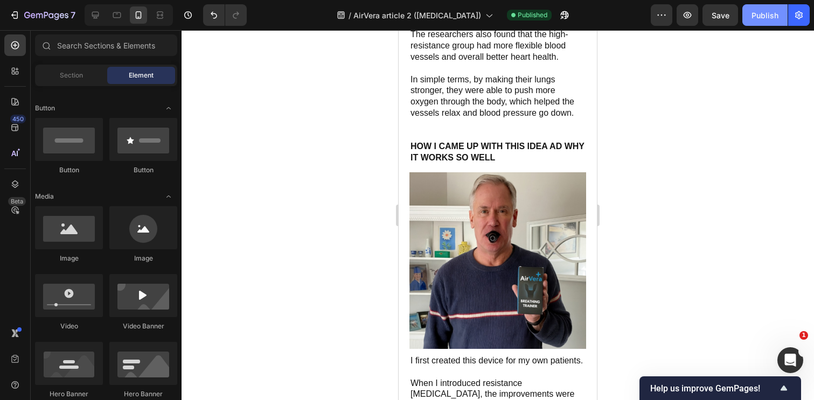
click at [759, 23] on button "Publish" at bounding box center [764, 15] width 45 height 22
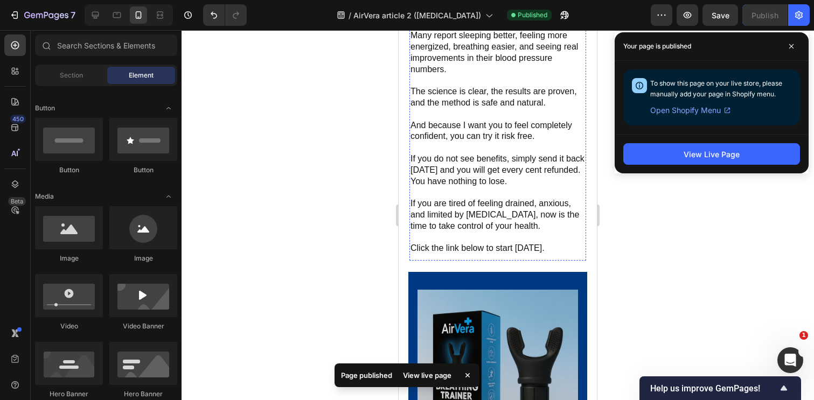
scroll to position [6400, 0]
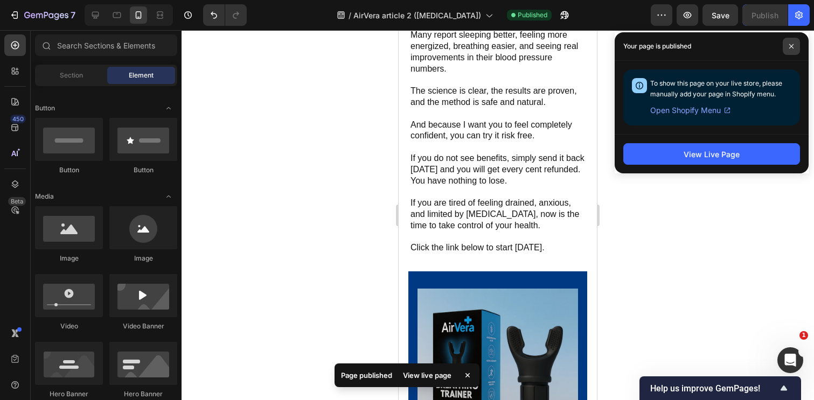
click at [788, 41] on span at bounding box center [791, 46] width 17 height 17
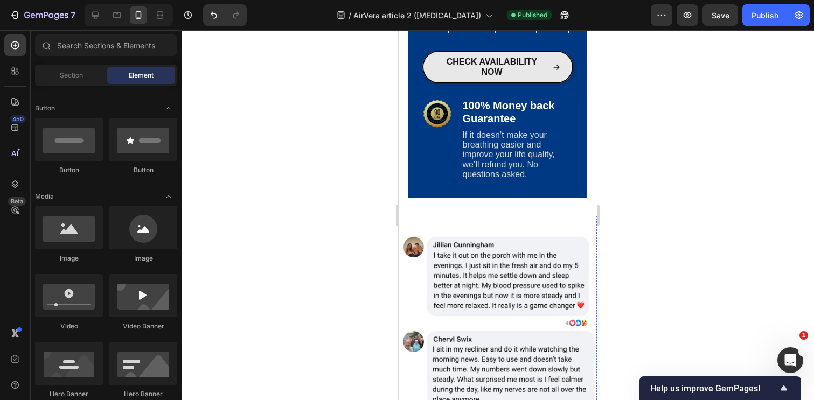
scroll to position [6847, 0]
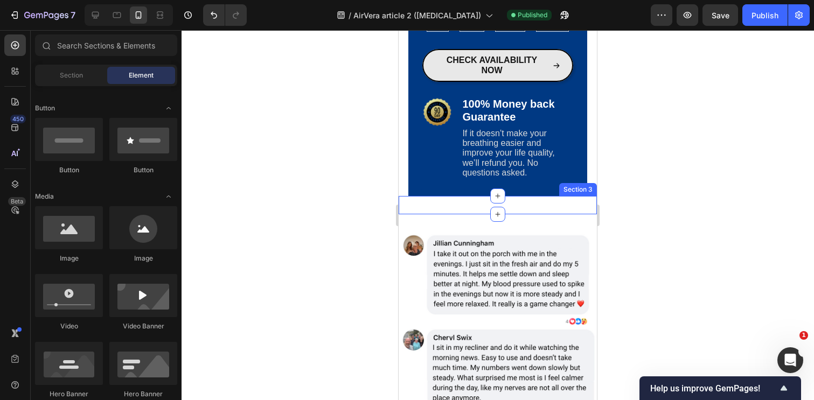
click at [471, 211] on div "Text Block Section 3" at bounding box center [498, 205] width 198 height 18
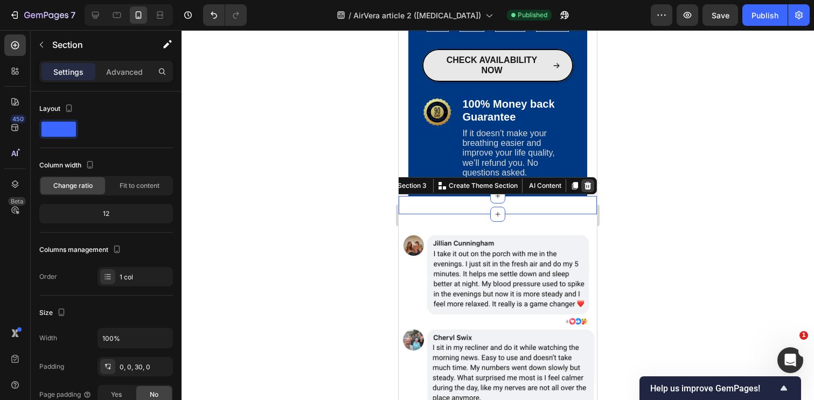
click at [588, 187] on icon at bounding box center [588, 186] width 9 height 9
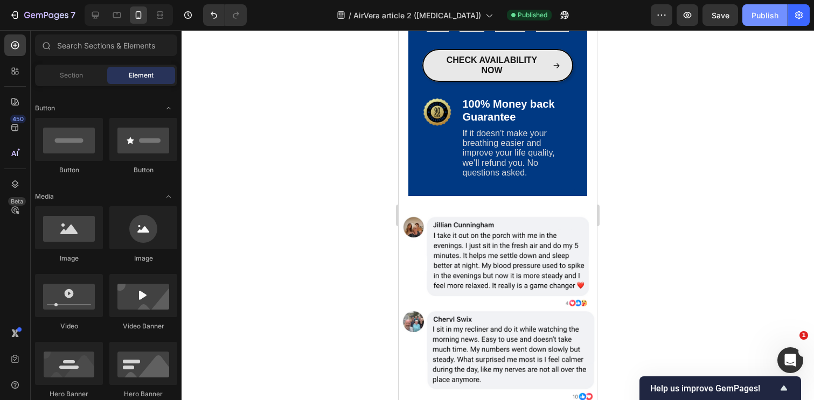
click at [754, 10] on div "Publish" at bounding box center [765, 15] width 27 height 11
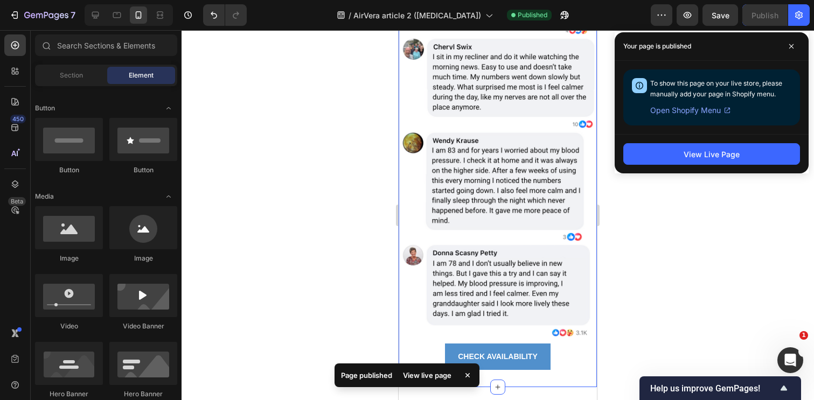
scroll to position [7128, 0]
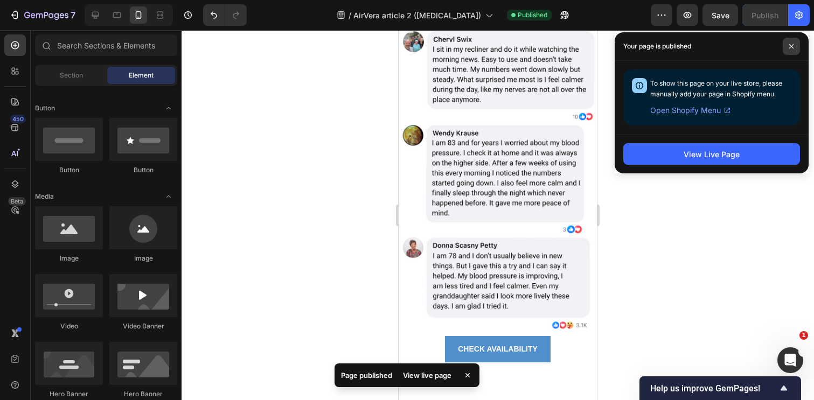
click at [792, 50] on span at bounding box center [791, 46] width 17 height 17
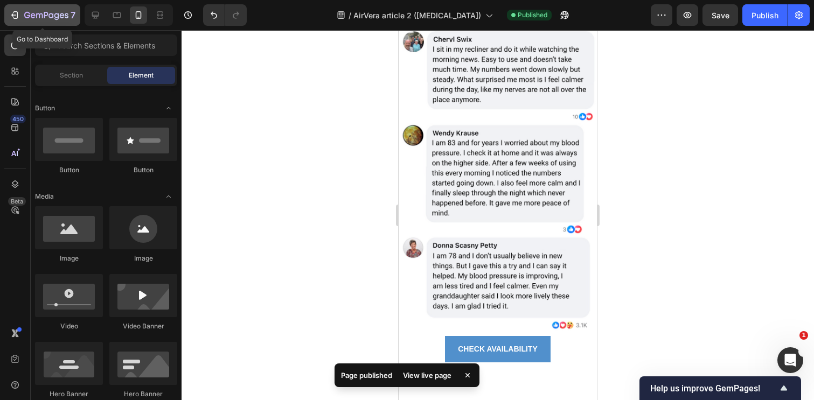
click at [23, 18] on div "7" at bounding box center [42, 15] width 66 height 13
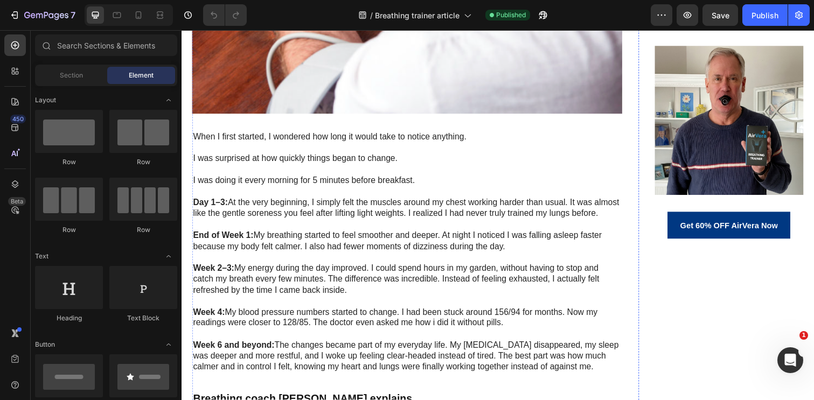
scroll to position [2493, 0]
click at [137, 12] on icon at bounding box center [138, 15] width 11 height 11
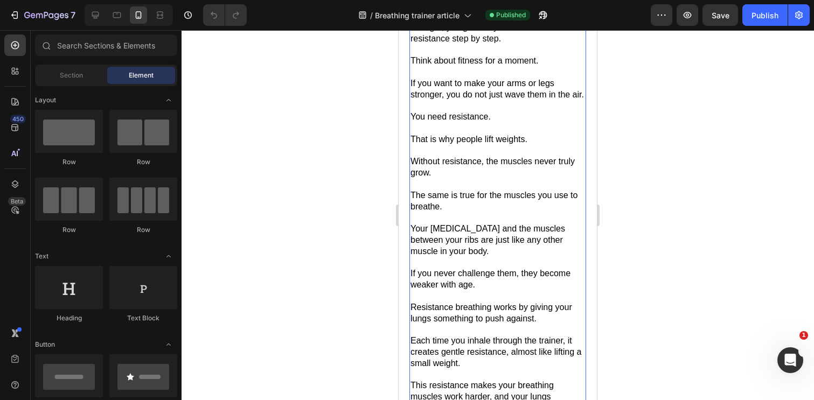
scroll to position [2502, 0]
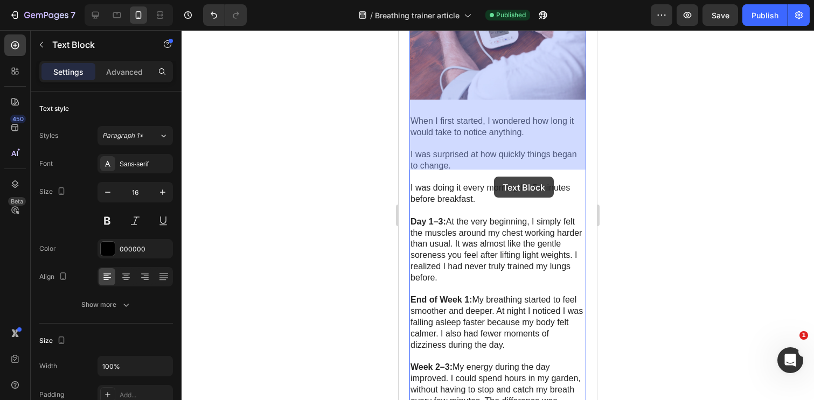
scroll to position [3680, 0]
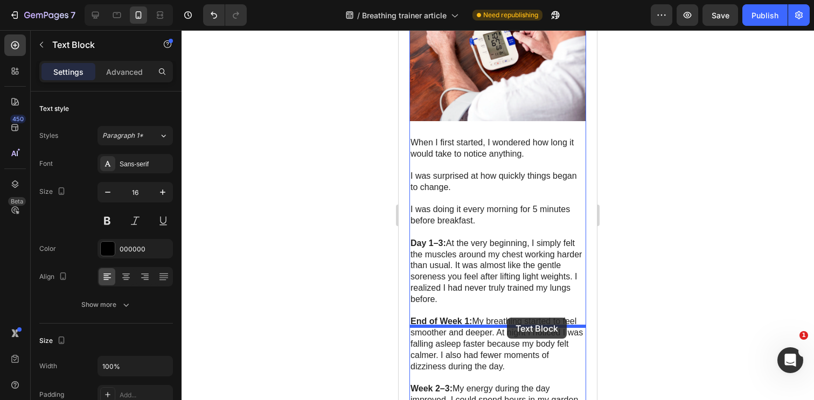
drag, startPoint x: 420, startPoint y: 59, endPoint x: 507, endPoint y: 318, distance: 273.0
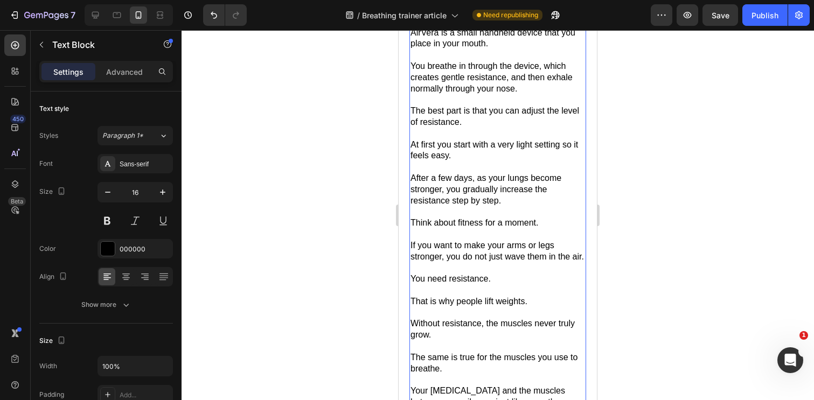
scroll to position [3119, 0]
click at [462, 49] on p "AirVera is a small handheld device that you place in your mouth." at bounding box center [498, 37] width 175 height 23
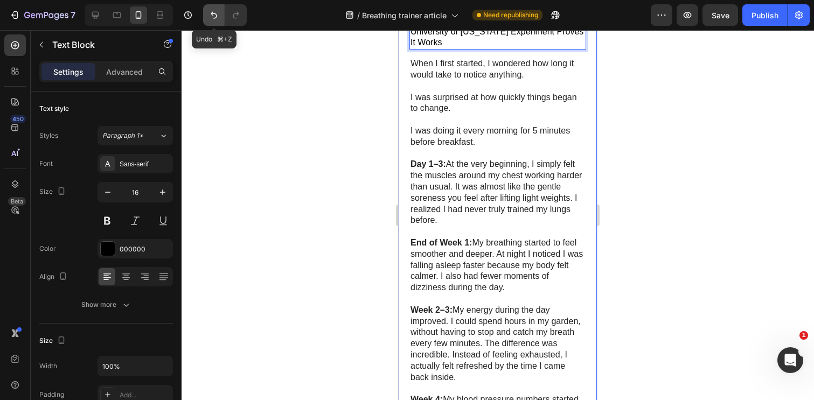
click at [216, 17] on icon "Undo/Redo" at bounding box center [214, 15] width 6 height 7
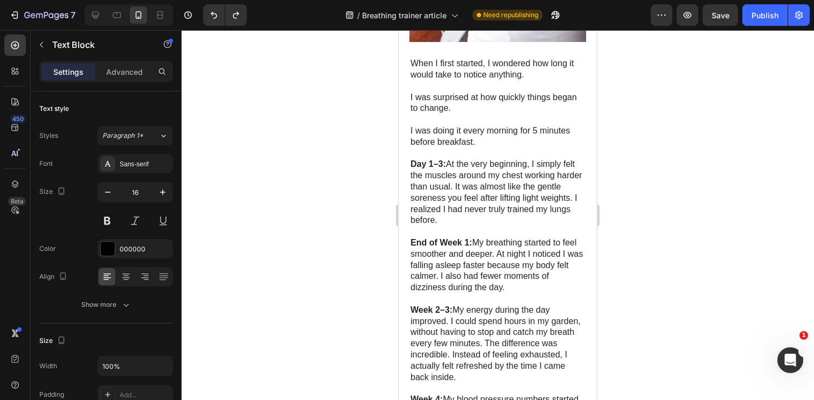
click at [377, 129] on div at bounding box center [498, 215] width 633 height 370
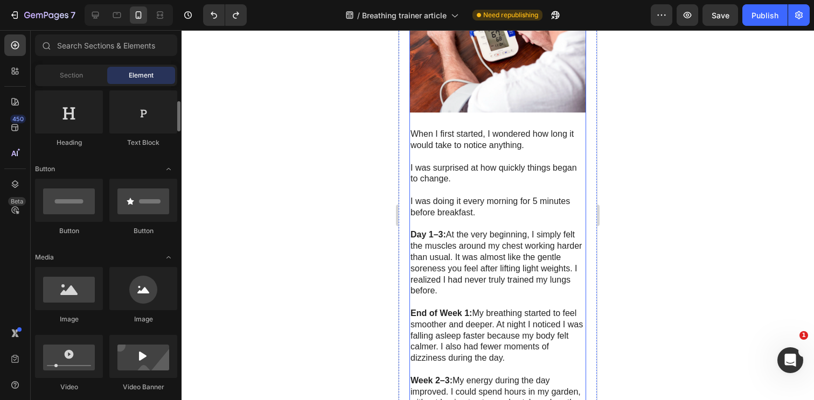
scroll to position [182, 0]
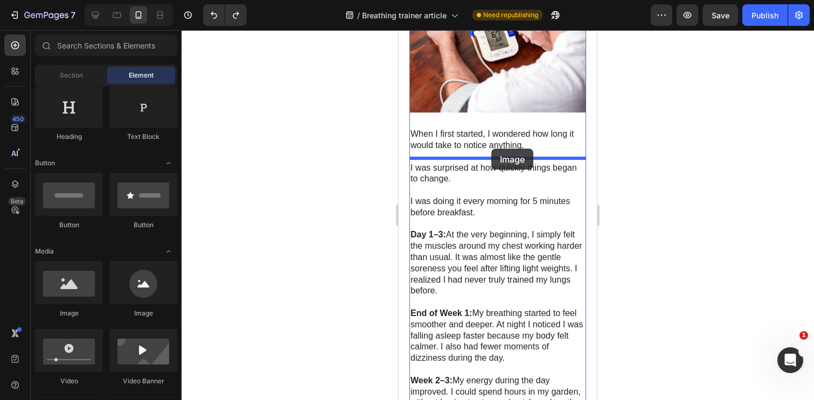
drag, startPoint x: 471, startPoint y: 308, endPoint x: 491, endPoint y: 149, distance: 160.7
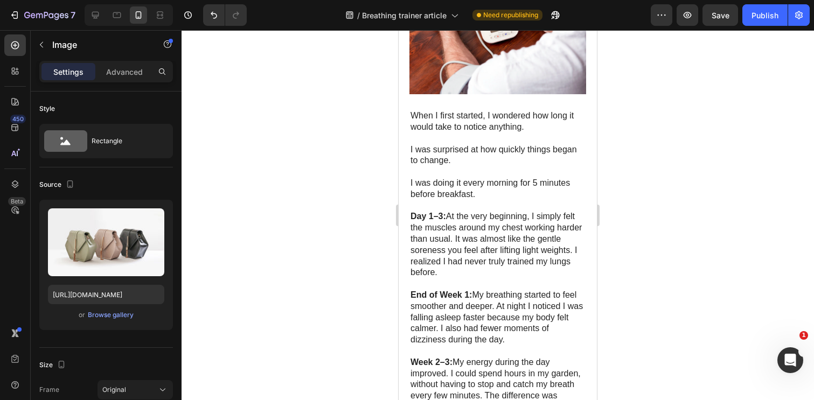
scroll to position [3087, 0]
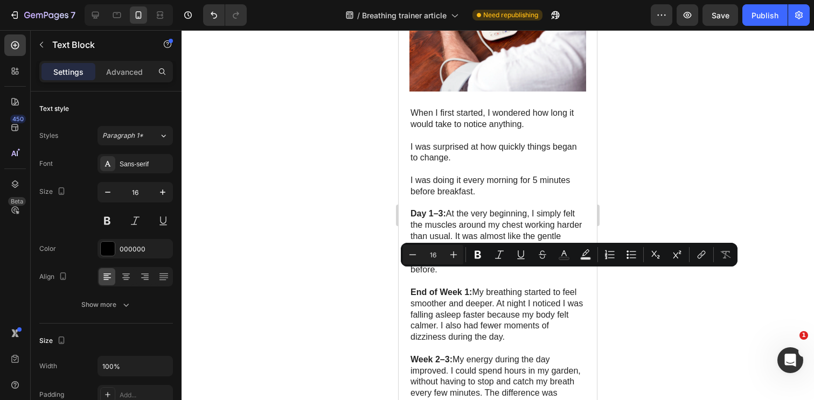
click at [373, 280] on div at bounding box center [498, 215] width 633 height 370
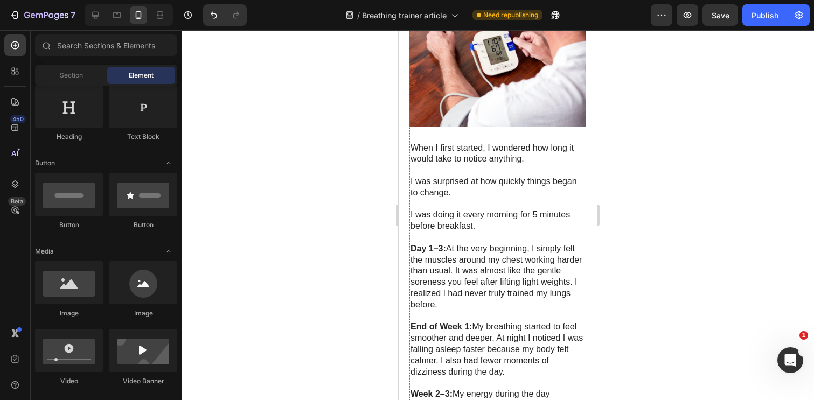
scroll to position [3010, 0]
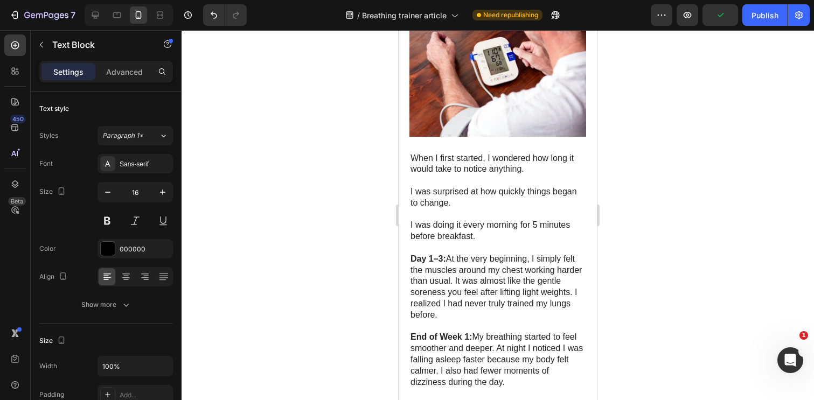
click at [382, 193] on div at bounding box center [498, 215] width 633 height 370
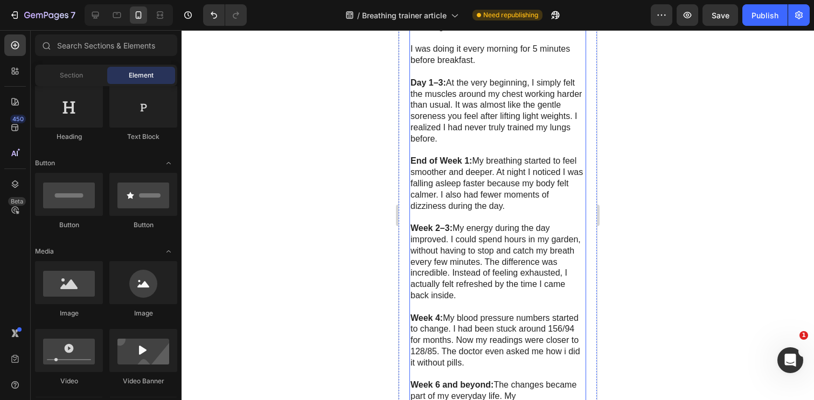
scroll to position [3190, 0]
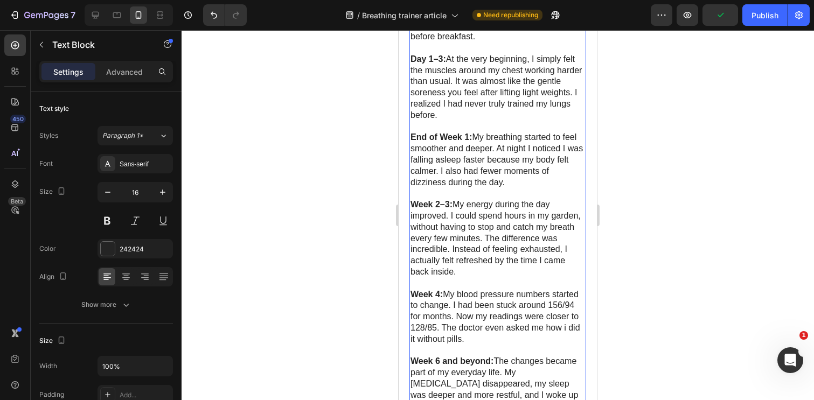
scroll to position [3216, 0]
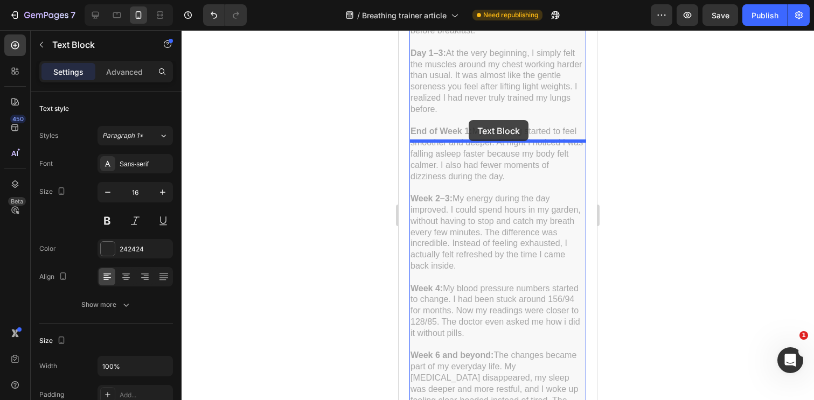
drag, startPoint x: 418, startPoint y: 260, endPoint x: 469, endPoint y: 120, distance: 148.6
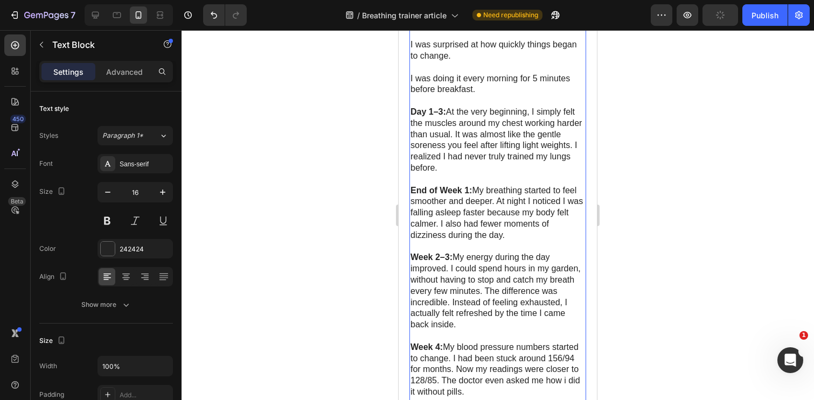
scroll to position [3037, 0]
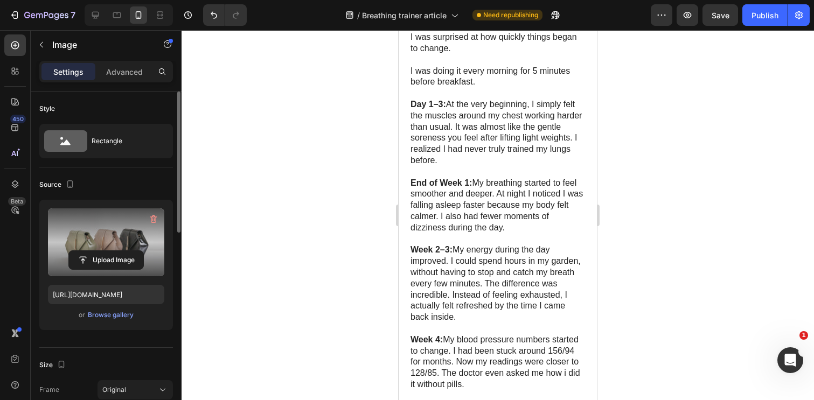
click at [127, 235] on label at bounding box center [106, 243] width 116 height 68
click at [127, 251] on input "file" at bounding box center [106, 260] width 74 height 18
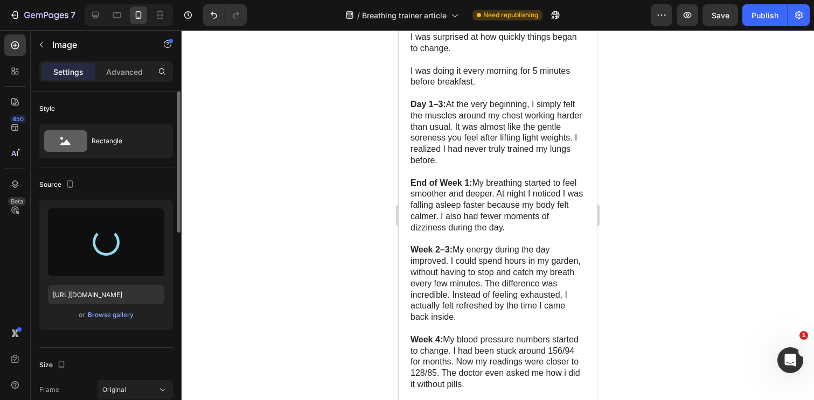
type input "[URL][DOMAIN_NAME]"
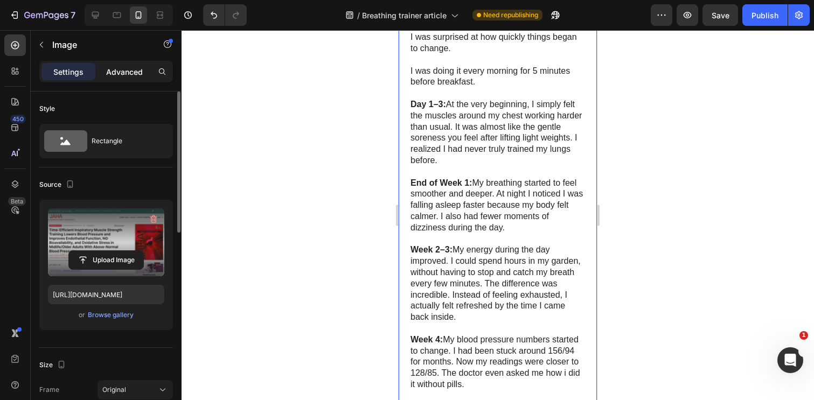
click at [121, 72] on p "Advanced" at bounding box center [124, 71] width 37 height 11
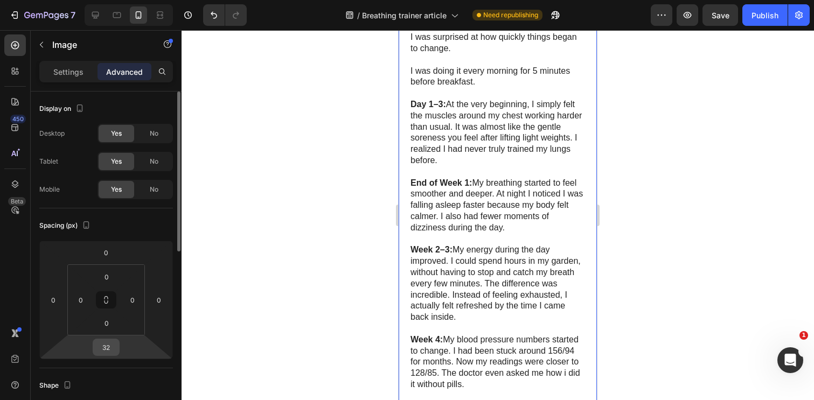
click at [103, 342] on input "32" at bounding box center [106, 347] width 22 height 16
type input "10"
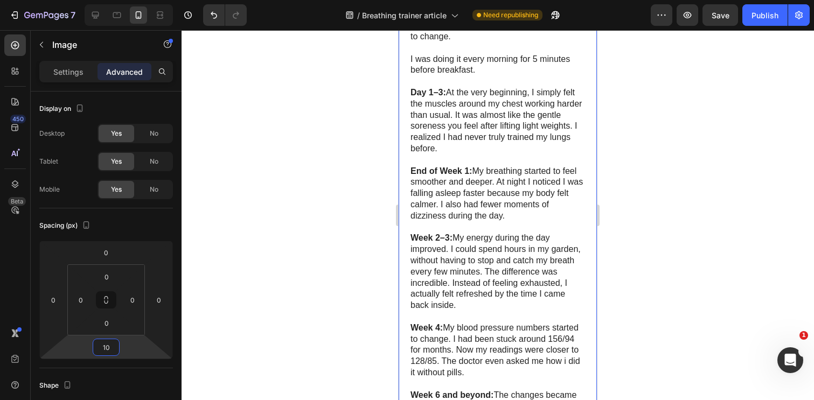
click at [372, 140] on div at bounding box center [498, 215] width 633 height 370
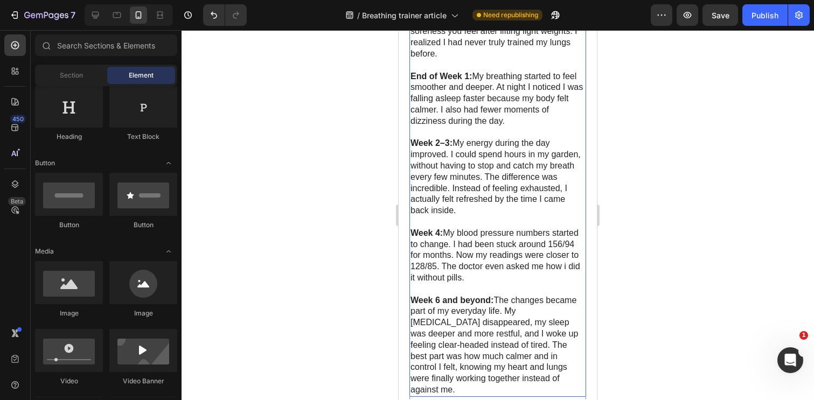
scroll to position [3139, 0]
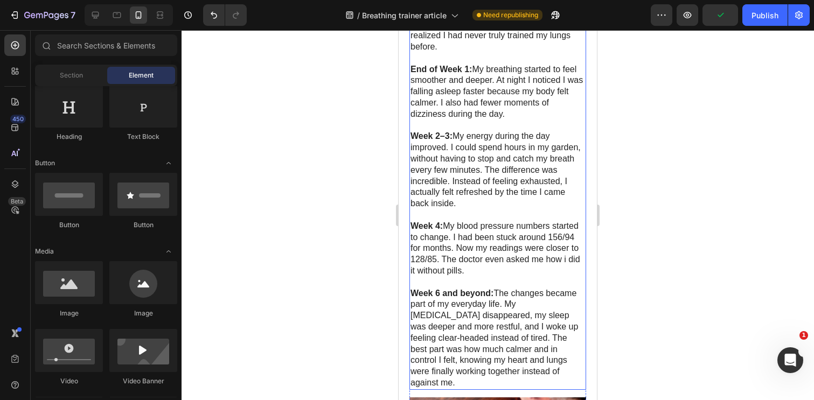
click at [443, 53] on p "Day 1–3: At the very beginning, I simply felt the muscles around my chest worki…" at bounding box center [498, 18] width 175 height 67
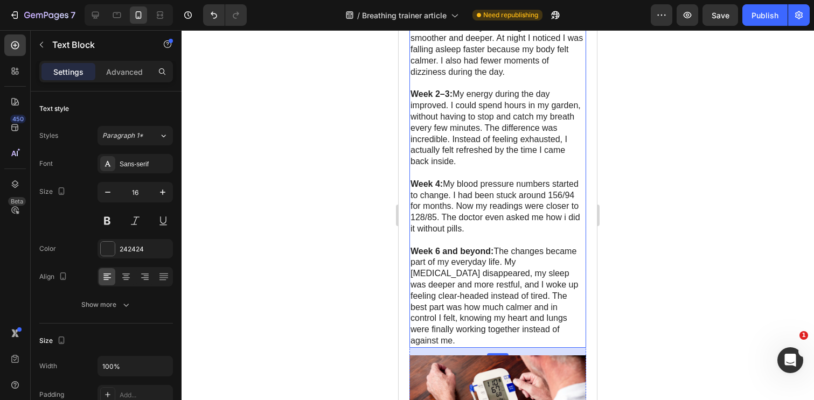
scroll to position [3182, 0]
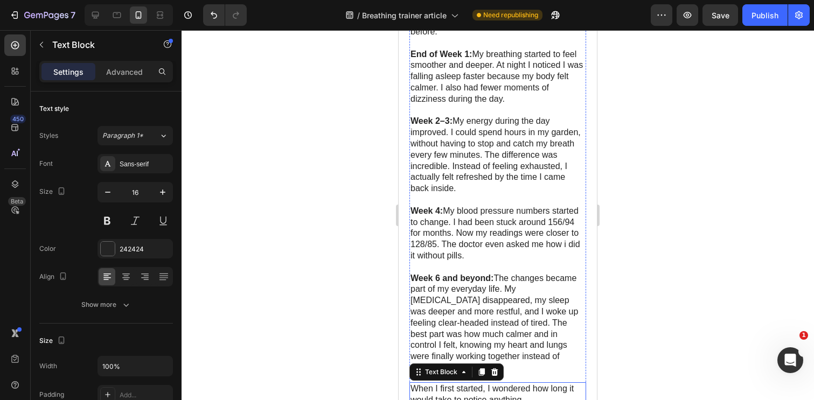
scroll to position [3163, 0]
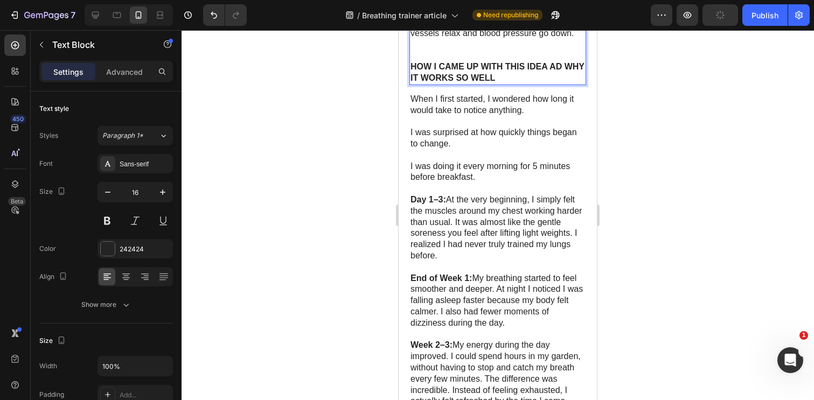
scroll to position [3549, 0]
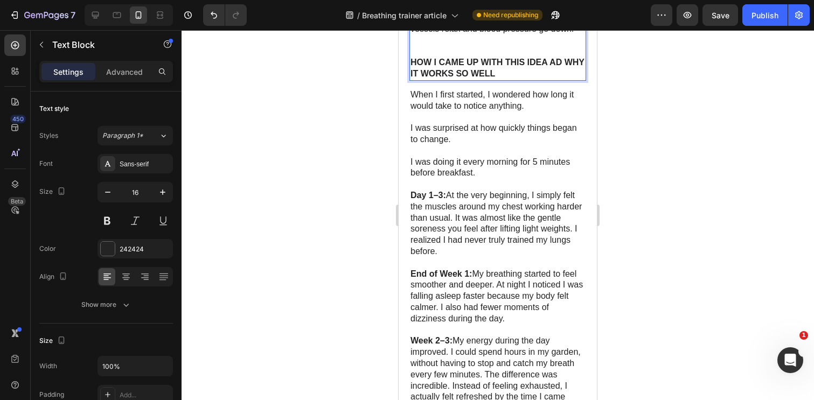
click at [473, 78] on strong "HOW I CAME UP WITH THIS IDEA AD WHY IT WORKS SO WELL" at bounding box center [498, 68] width 174 height 20
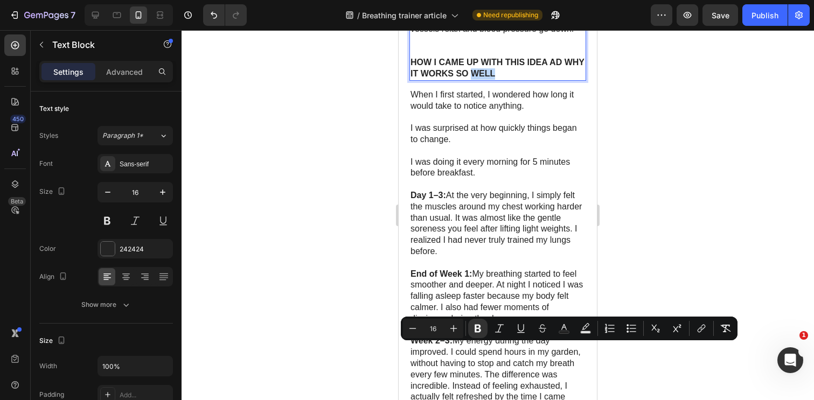
click at [473, 78] on strong "HOW I CAME UP WITH THIS IDEA AD WHY IT WORKS SO WELL" at bounding box center [498, 68] width 174 height 20
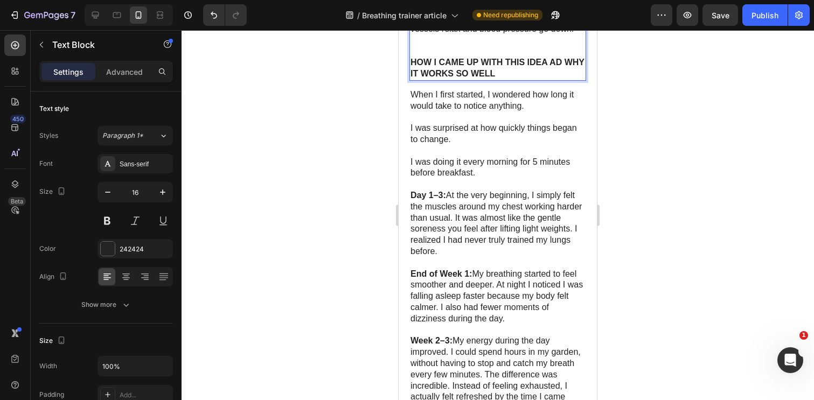
click at [473, 78] on strong "HOW I CAME UP WITH THIS IDEA AD WHY IT WORKS SO WELL" at bounding box center [498, 68] width 174 height 20
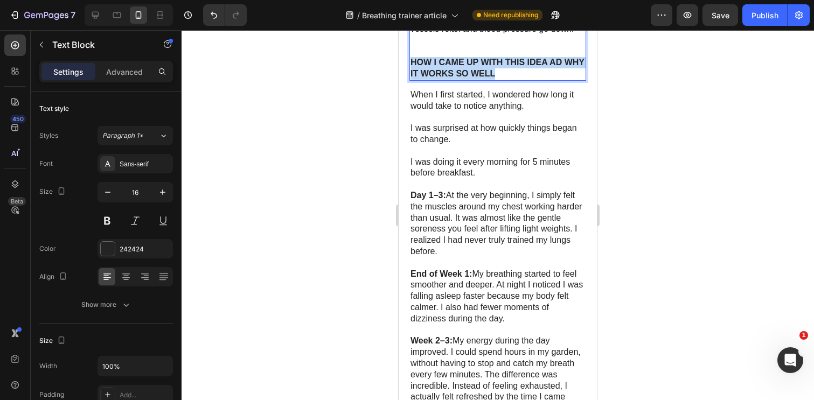
click at [473, 78] on strong "HOW I CAME UP WITH THIS IDEA AD WHY IT WORKS SO WELL" at bounding box center [498, 68] width 174 height 20
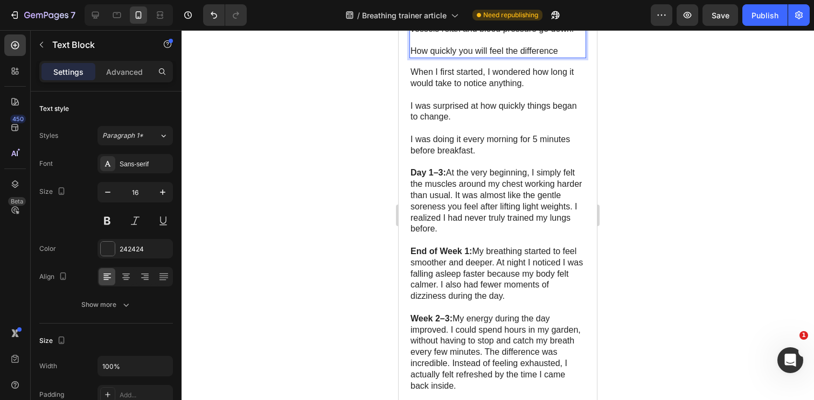
click at [459, 57] on p "How quickly you will feel the difference" at bounding box center [498, 51] width 175 height 11
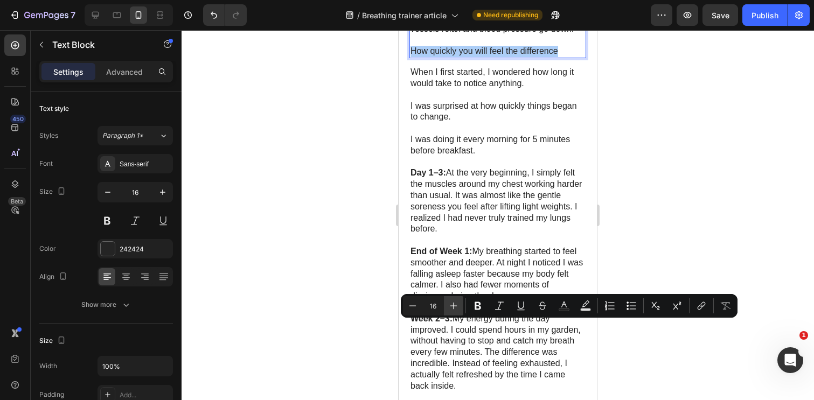
click at [452, 305] on icon "Editor contextual toolbar" at bounding box center [453, 306] width 11 height 11
type input "20"
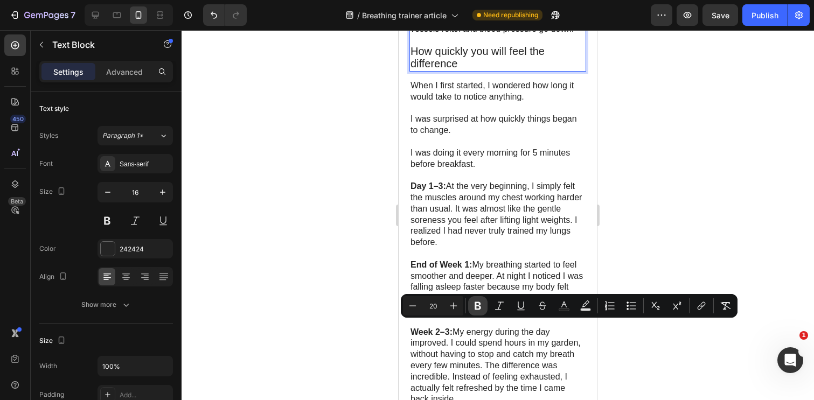
click at [475, 308] on icon "Editor contextual toolbar" at bounding box center [478, 306] width 6 height 8
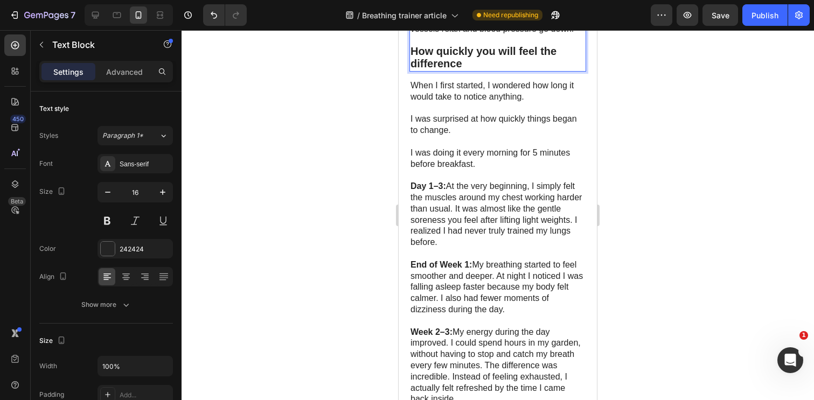
click at [370, 308] on div at bounding box center [498, 215] width 633 height 370
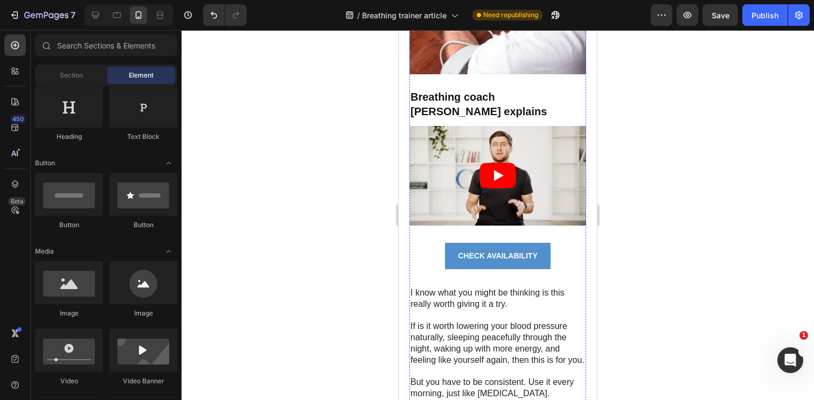
scroll to position [4228, 0]
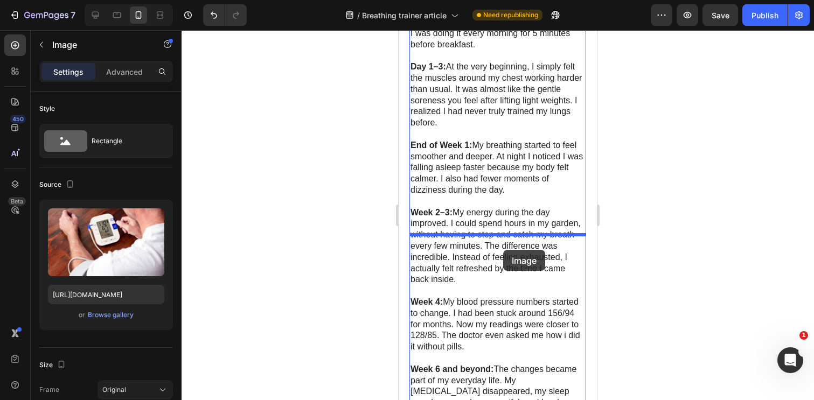
scroll to position [3688, 0]
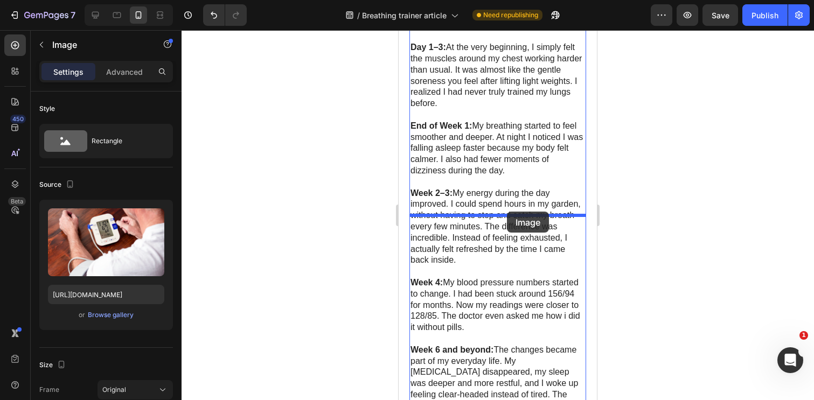
drag, startPoint x: 415, startPoint y: 165, endPoint x: 508, endPoint y: 212, distance: 103.1
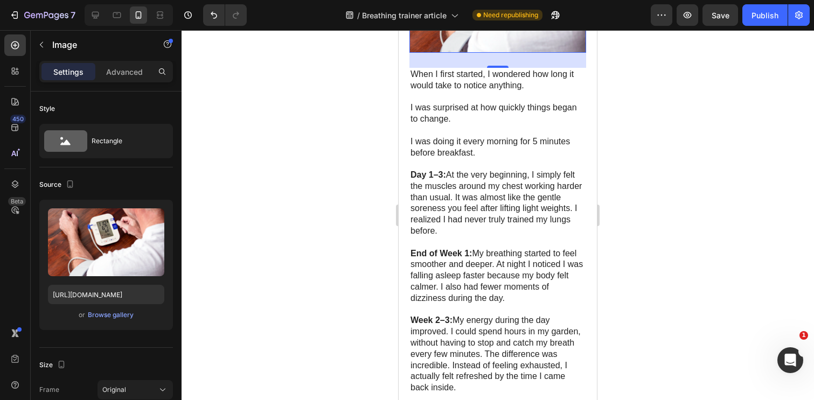
click at [344, 268] on div at bounding box center [498, 215] width 633 height 370
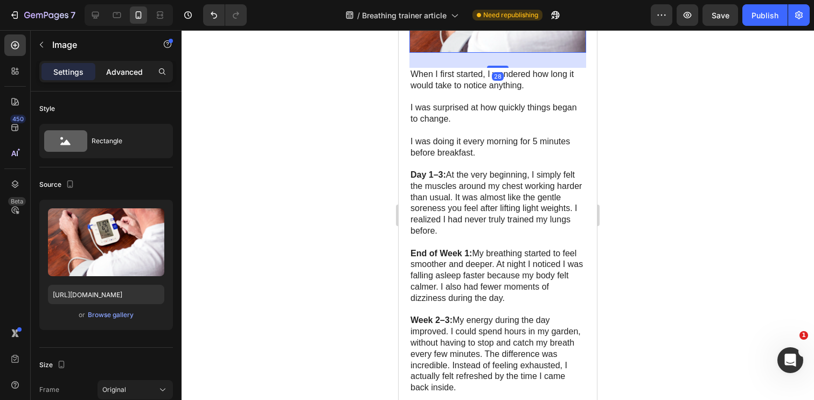
click at [127, 74] on p "Advanced" at bounding box center [124, 71] width 37 height 11
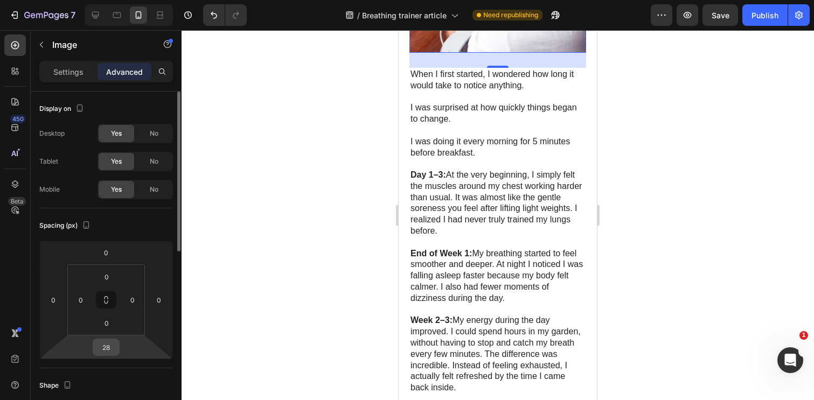
click at [108, 349] on input "28" at bounding box center [106, 347] width 22 height 16
type input "10"
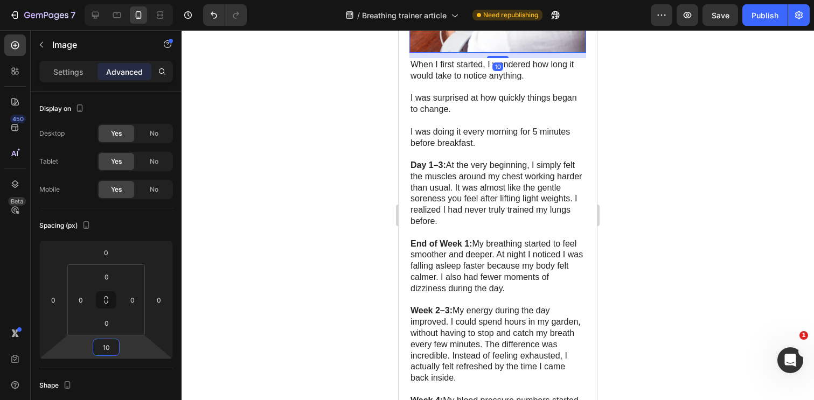
click at [282, 310] on div at bounding box center [498, 215] width 633 height 370
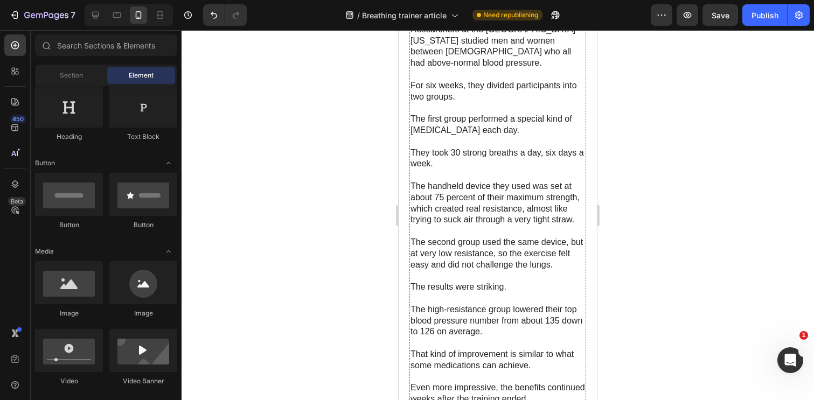
scroll to position [2999, 0]
click at [97, 9] on div at bounding box center [95, 14] width 17 height 17
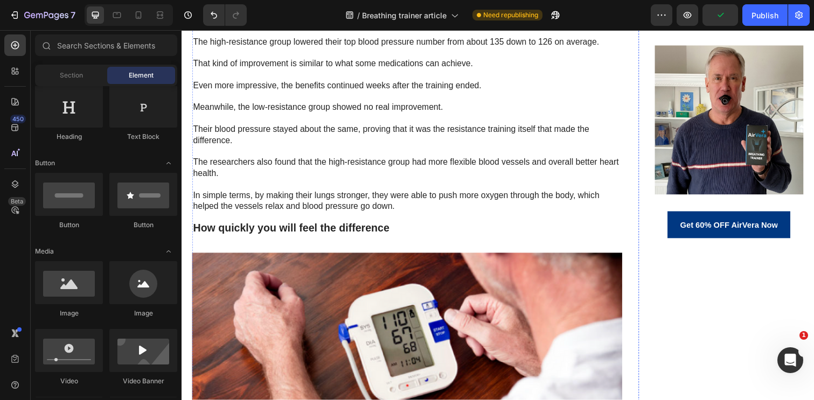
scroll to position [2722, 0]
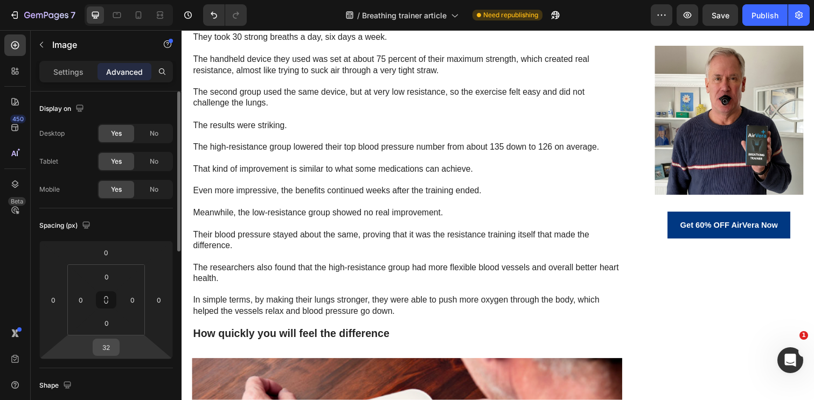
click at [110, 348] on input "32" at bounding box center [106, 347] width 22 height 16
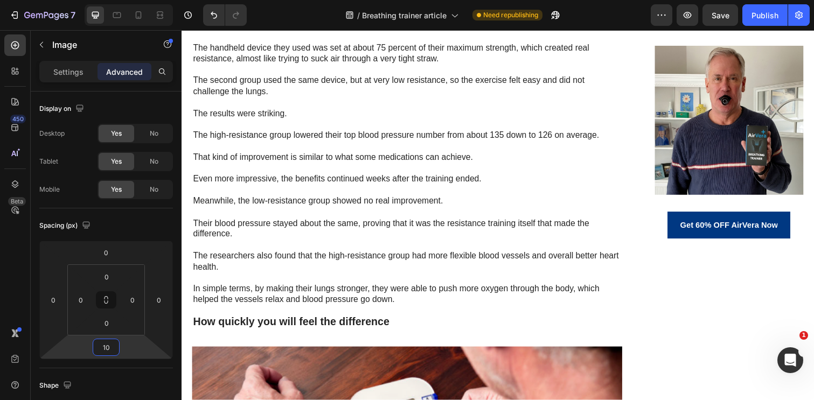
type input "10"
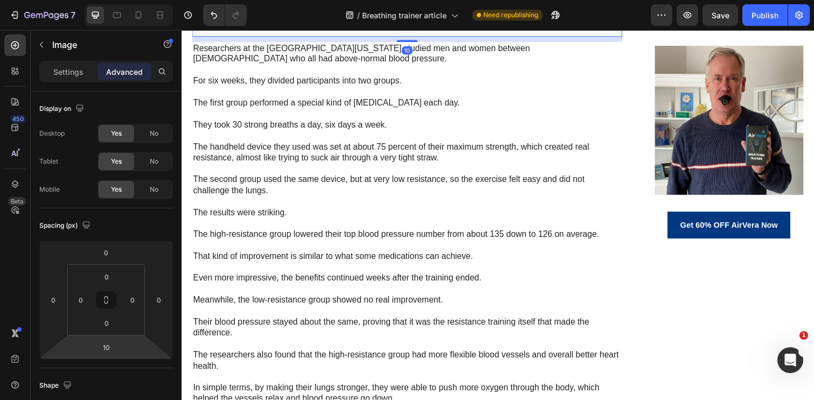
scroll to position [2616, 0]
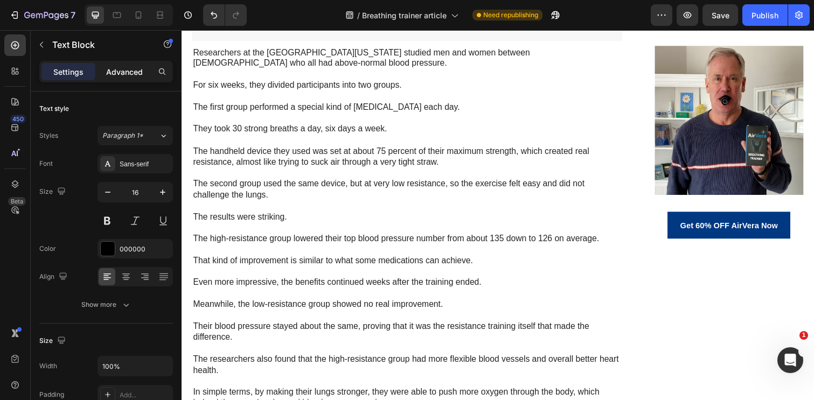
click at [120, 63] on div "Advanced" at bounding box center [125, 71] width 54 height 17
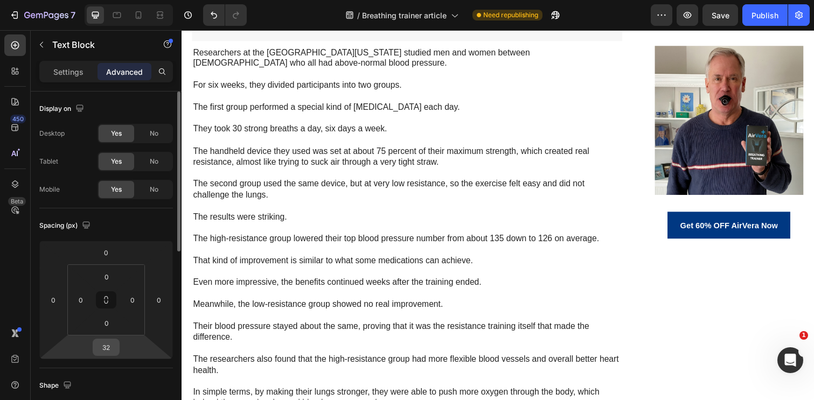
click at [106, 346] on input "32" at bounding box center [106, 347] width 22 height 16
type input "10"
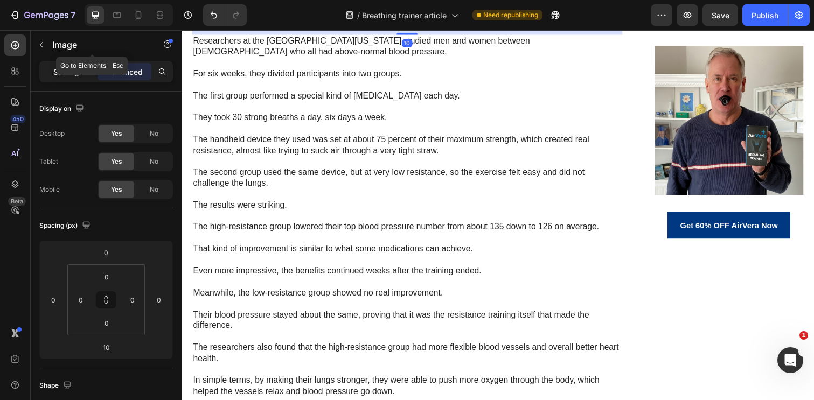
click at [82, 63] on div "Settings" at bounding box center [68, 71] width 54 height 17
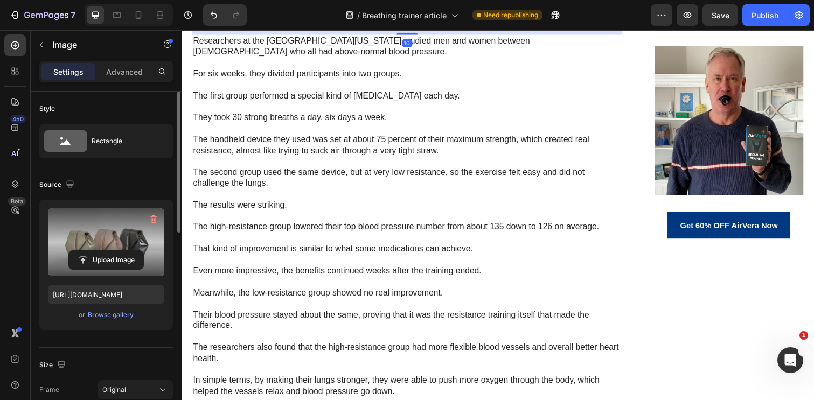
click at [91, 275] on label at bounding box center [106, 243] width 116 height 68
click at [91, 269] on input "file" at bounding box center [106, 260] width 74 height 18
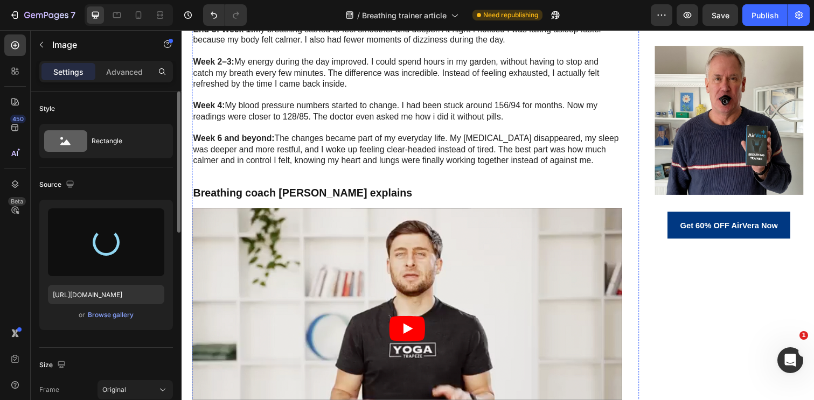
scroll to position [3409, 0]
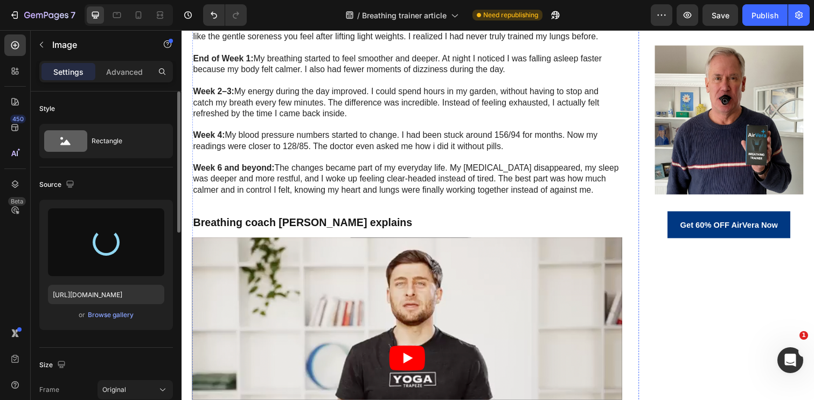
type input "[URL][DOMAIN_NAME]"
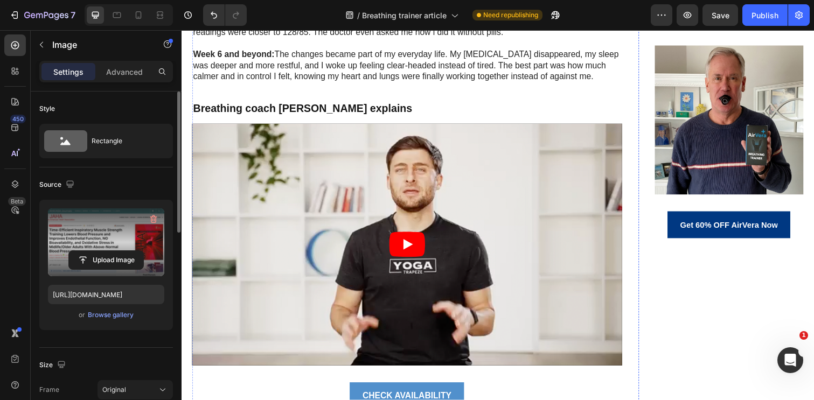
scroll to position [3292, 0]
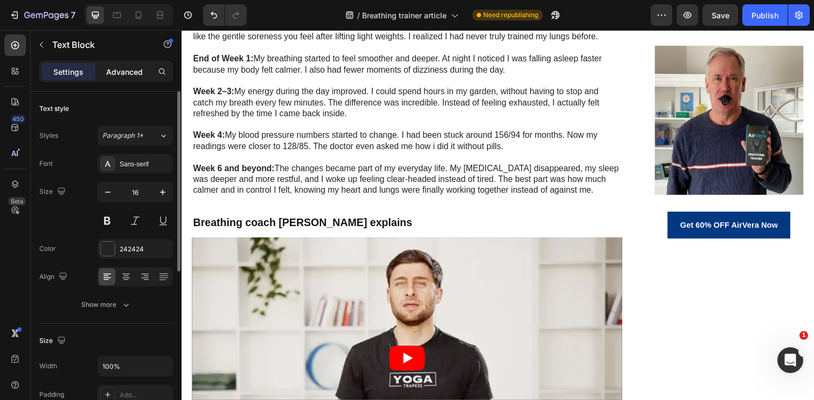
click at [132, 73] on p "Advanced" at bounding box center [124, 71] width 37 height 11
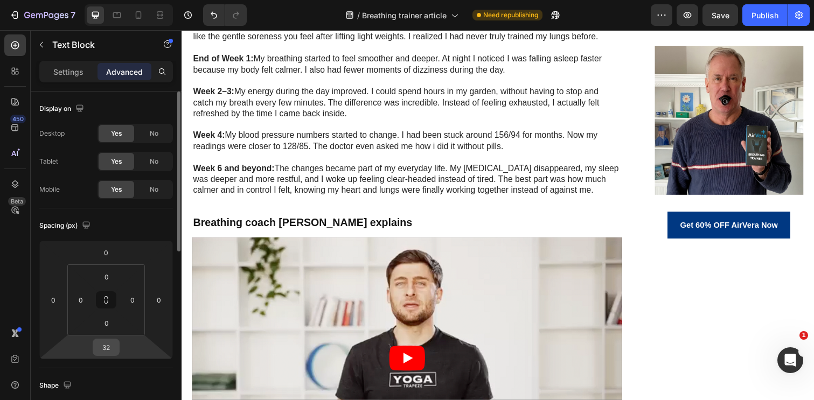
click at [99, 346] on input "32" at bounding box center [106, 347] width 22 height 16
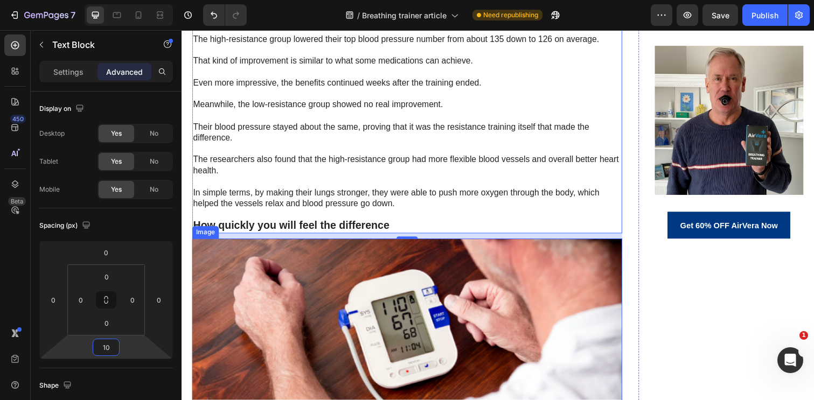
scroll to position [2694, 0]
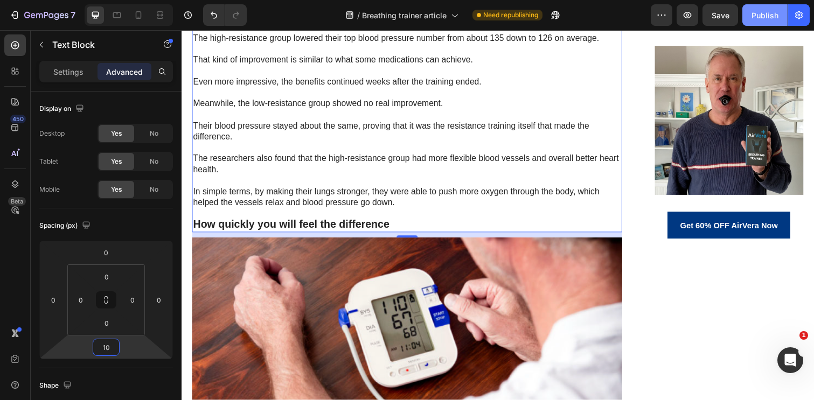
type input "10"
click at [761, 19] on div "Publish" at bounding box center [765, 15] width 27 height 11
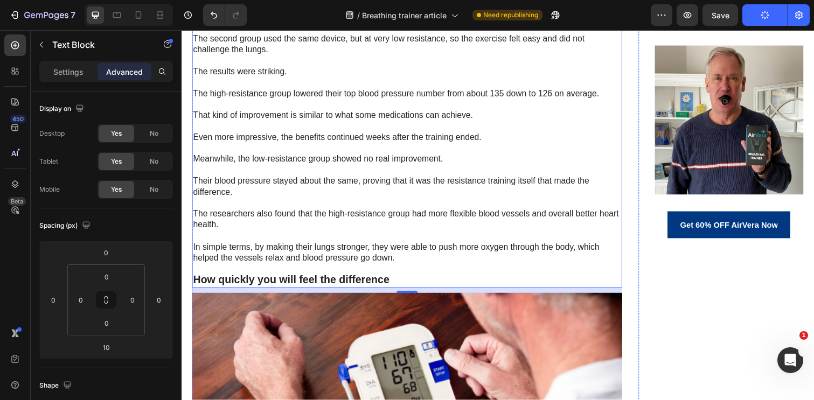
scroll to position [2640, 0]
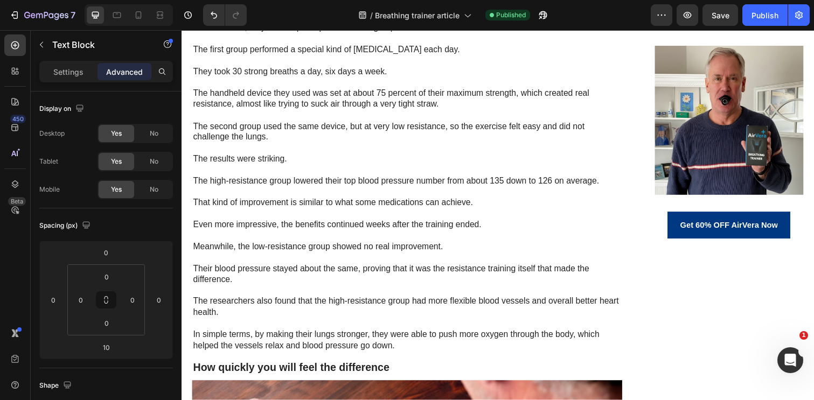
scroll to position [2553, 0]
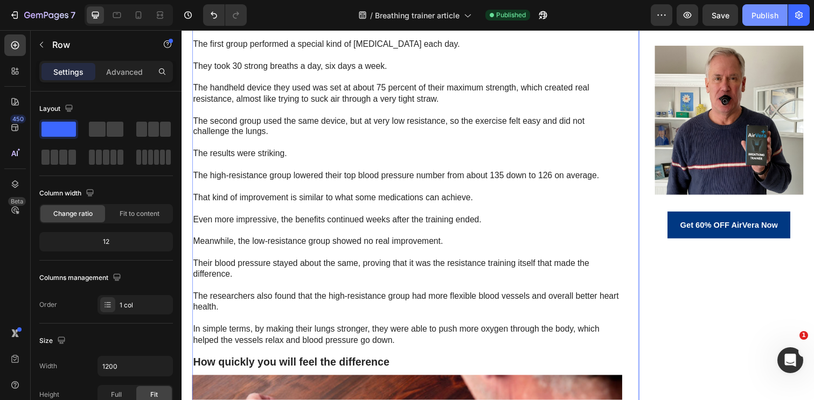
click at [762, 17] on div "Publish" at bounding box center [765, 15] width 27 height 11
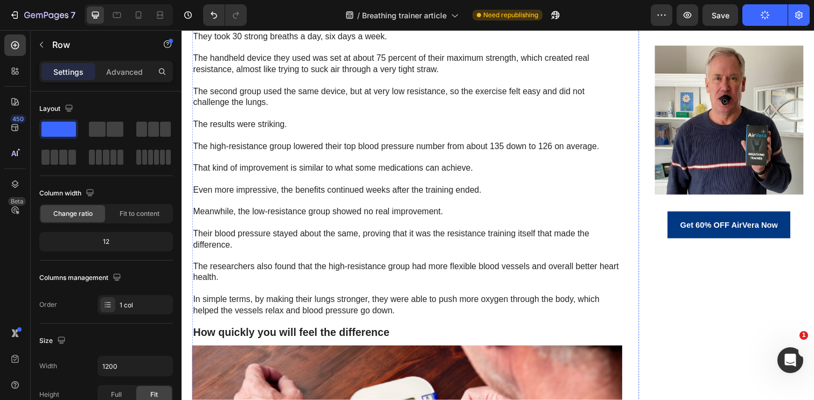
scroll to position [2586, 0]
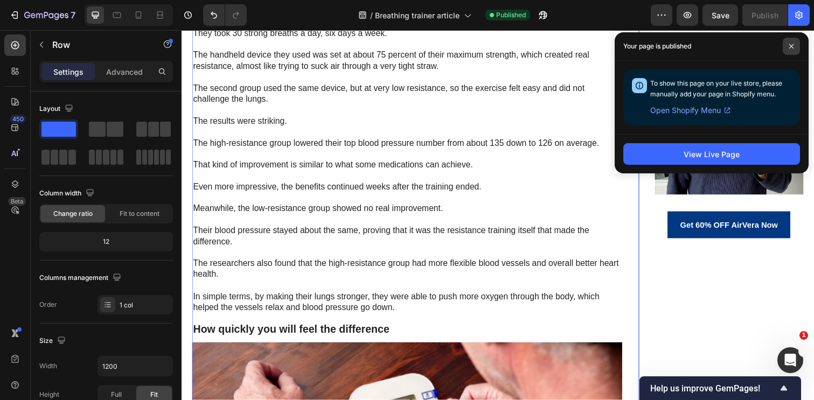
click at [792, 46] on icon at bounding box center [791, 46] width 5 height 5
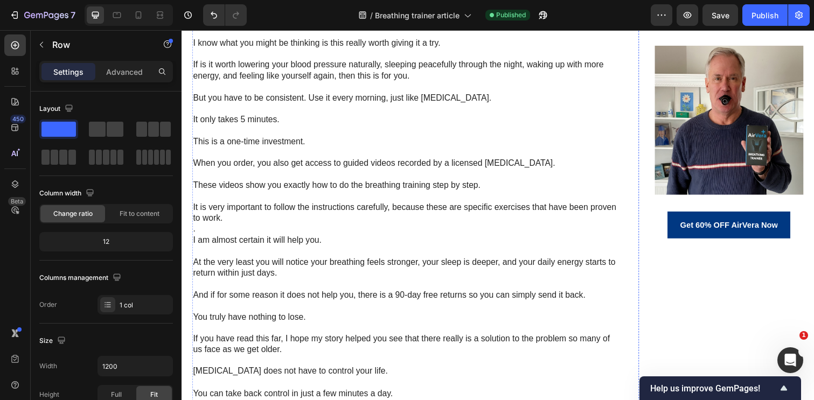
scroll to position [3787, 0]
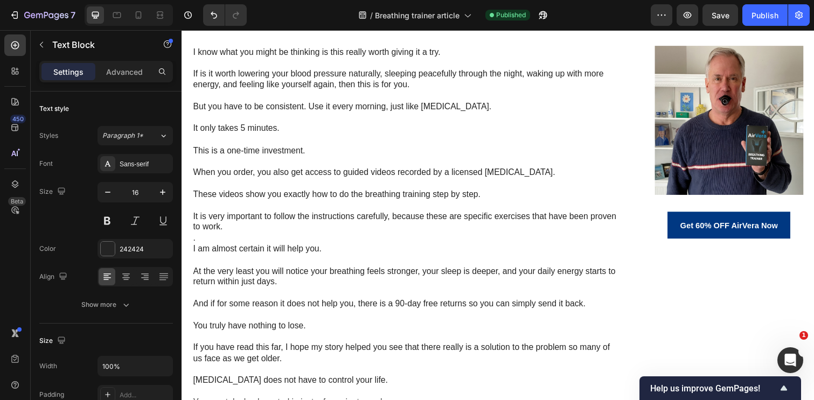
click at [753, 13] on div "Publish" at bounding box center [765, 15] width 27 height 11
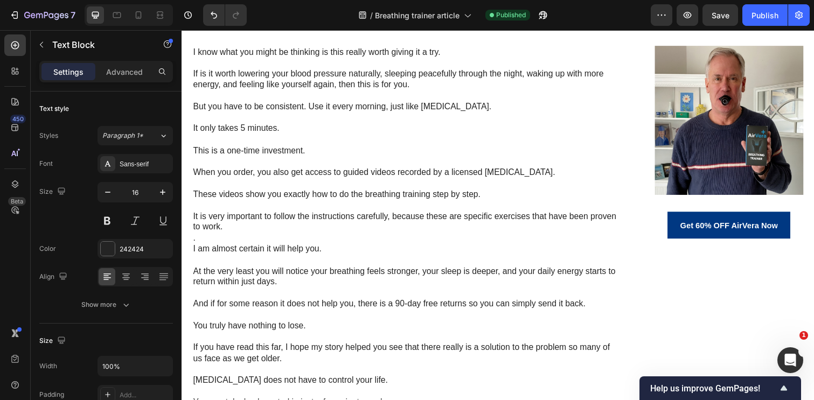
click at [774, 20] on div "Publish" at bounding box center [765, 15] width 27 height 11
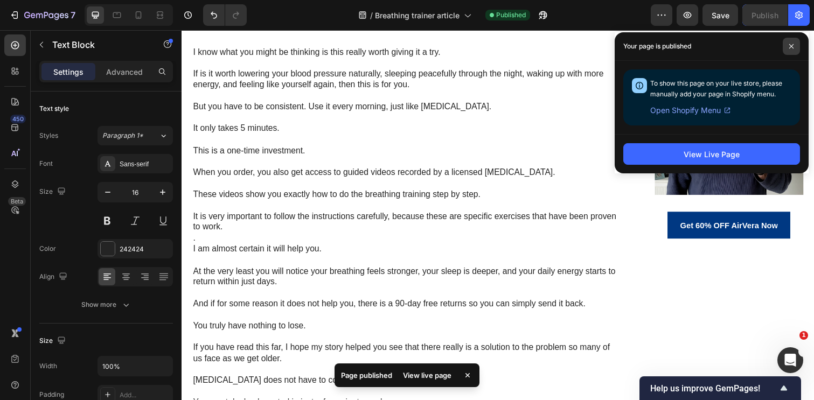
click at [791, 46] on icon at bounding box center [791, 46] width 4 height 4
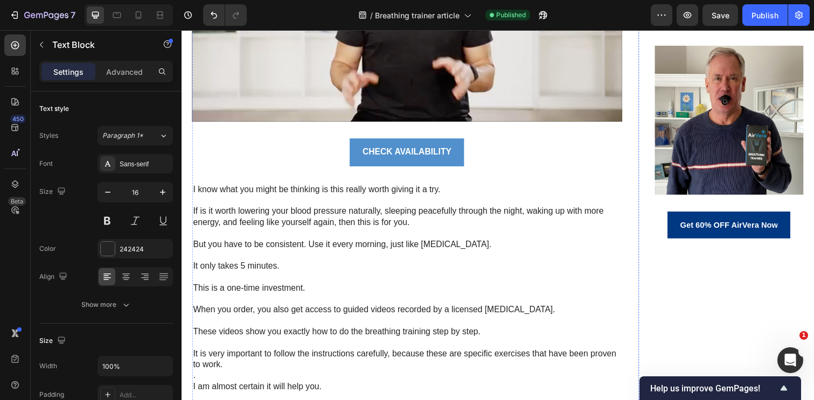
scroll to position [3647, 0]
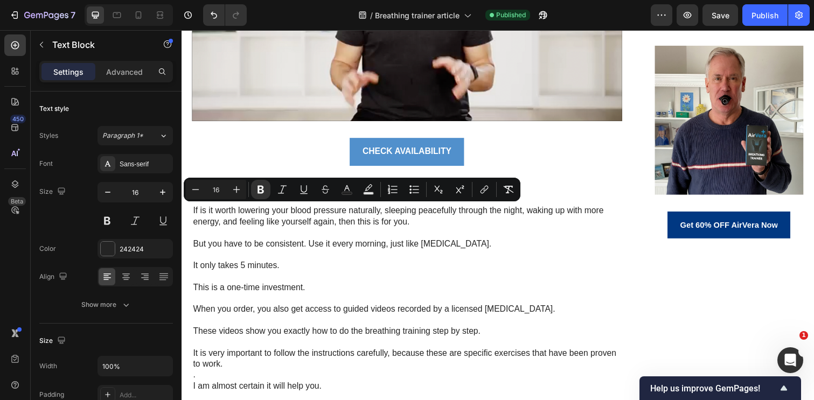
copy strong "–"
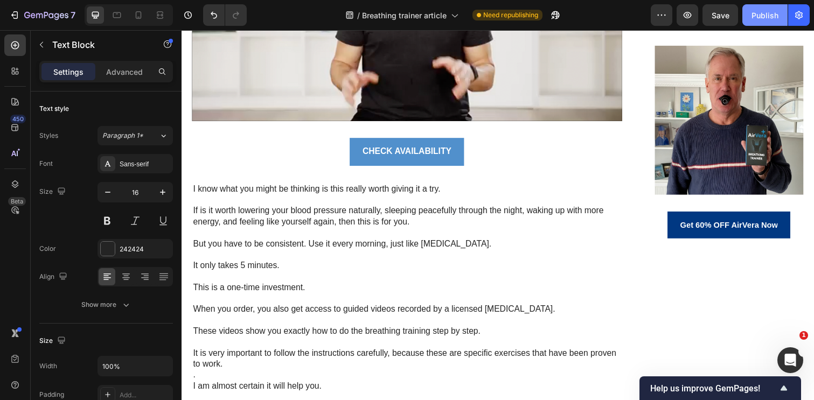
click at [761, 16] on div "Publish" at bounding box center [765, 15] width 27 height 11
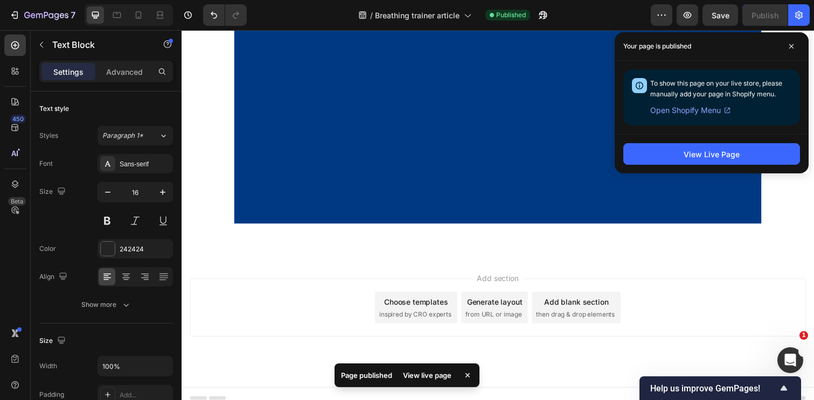
scroll to position [4302, 0]
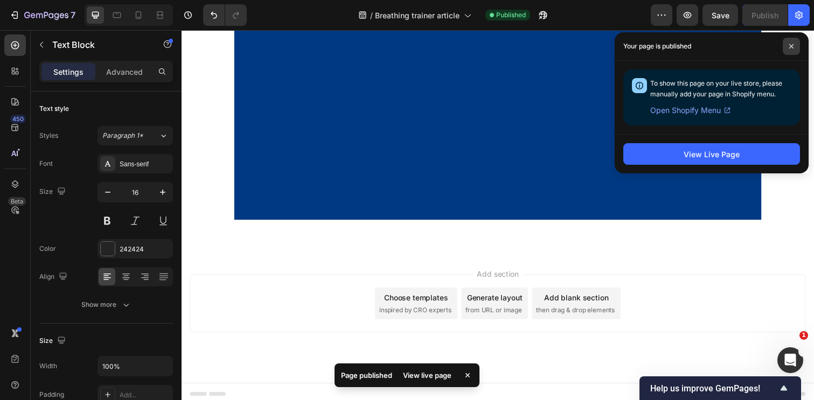
click at [789, 44] on icon at bounding box center [791, 46] width 5 height 5
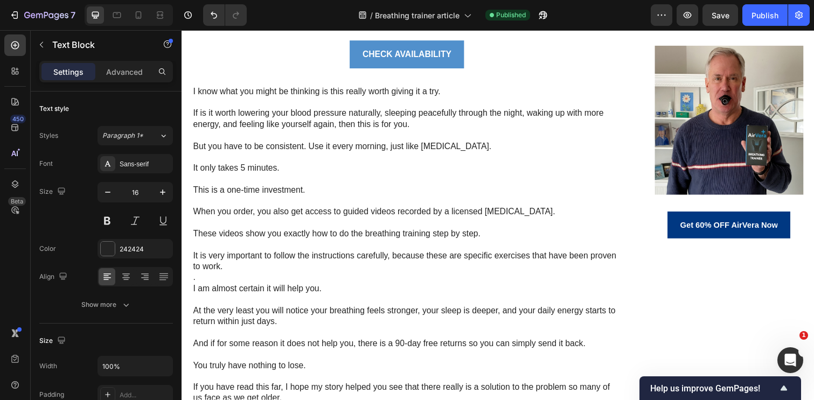
scroll to position [3725, 0]
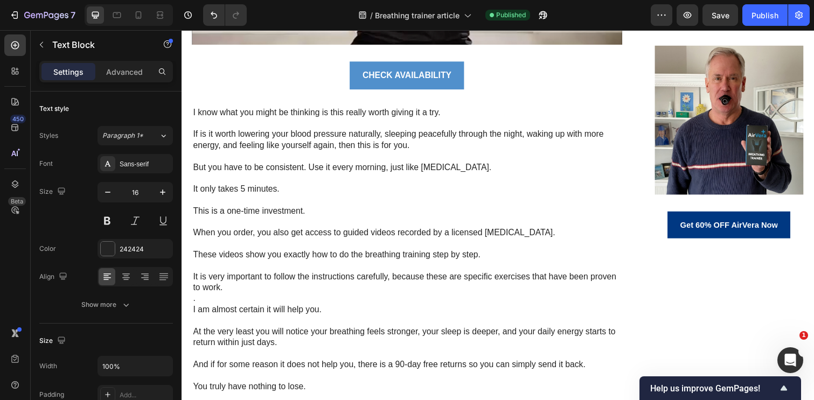
click at [761, 18] on div "Publish" at bounding box center [765, 15] width 27 height 11
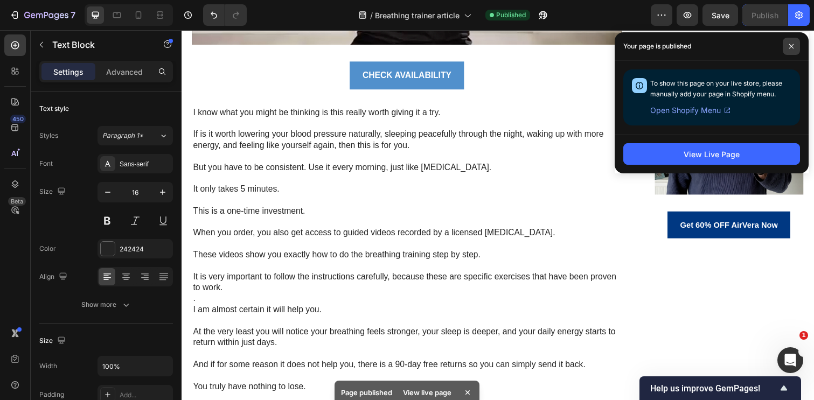
click at [795, 45] on span at bounding box center [791, 46] width 17 height 17
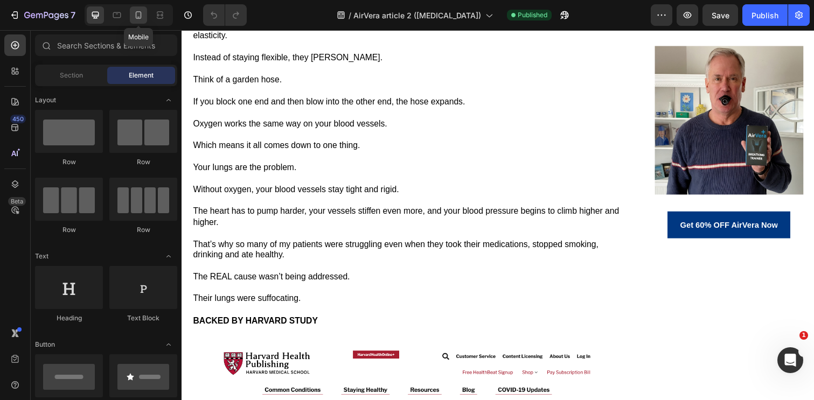
click at [135, 10] on icon at bounding box center [138, 15] width 11 height 11
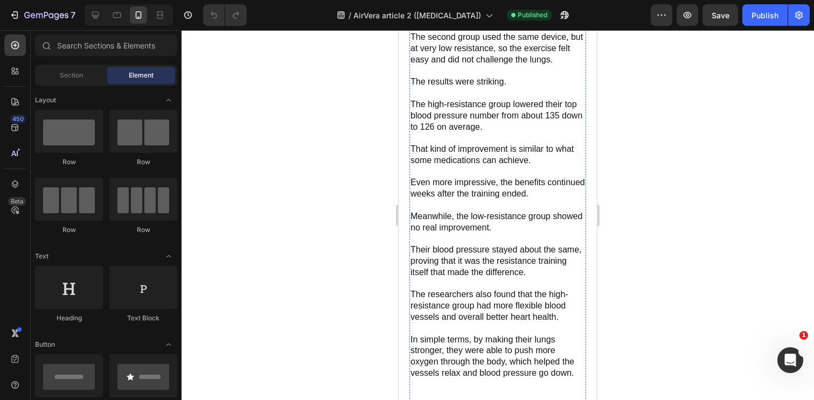
scroll to position [4147, 0]
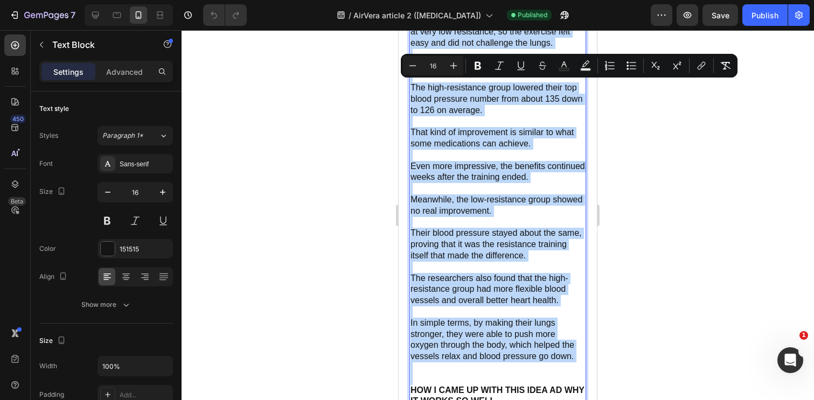
copy div "Researchers at the University of Colorado studied men and women between 50 and …"
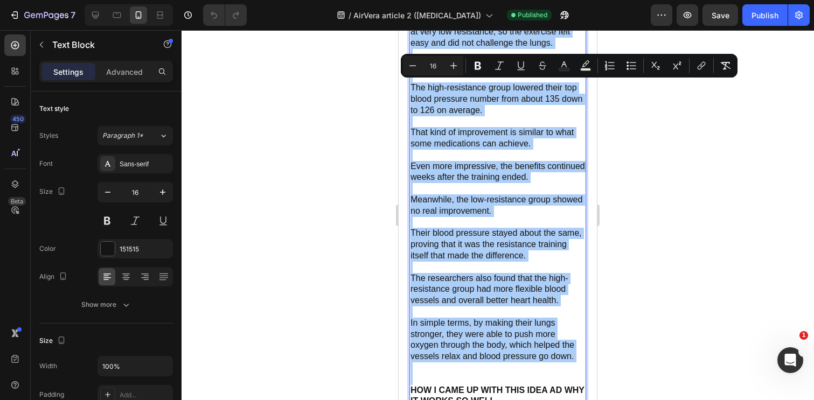
click at [694, 209] on div at bounding box center [498, 215] width 633 height 370
